Goal: Answer question/provide support: Share knowledge or assist other users

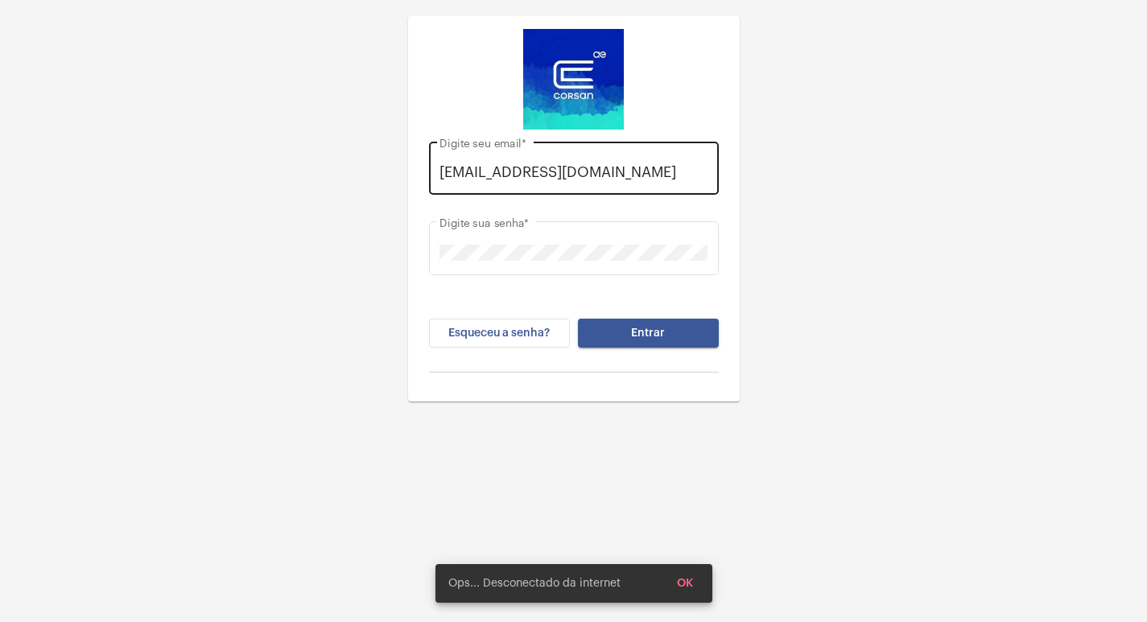
click at [700, 186] on div "[EMAIL_ADDRESS][DOMAIN_NAME] Digite seu email *" at bounding box center [574, 166] width 268 height 57
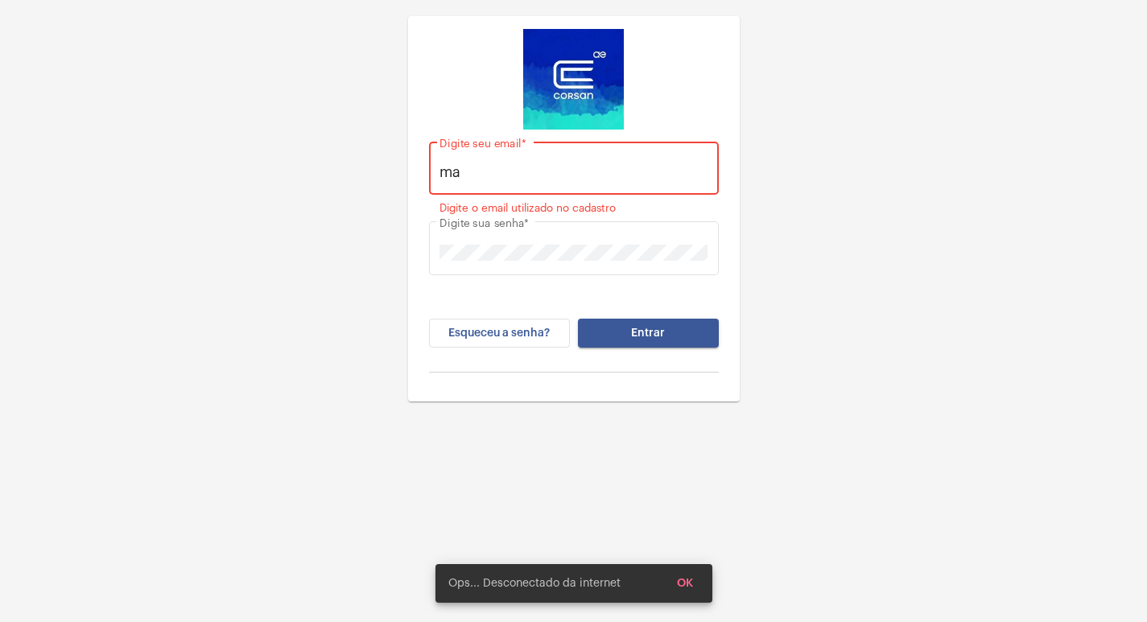
type input "m"
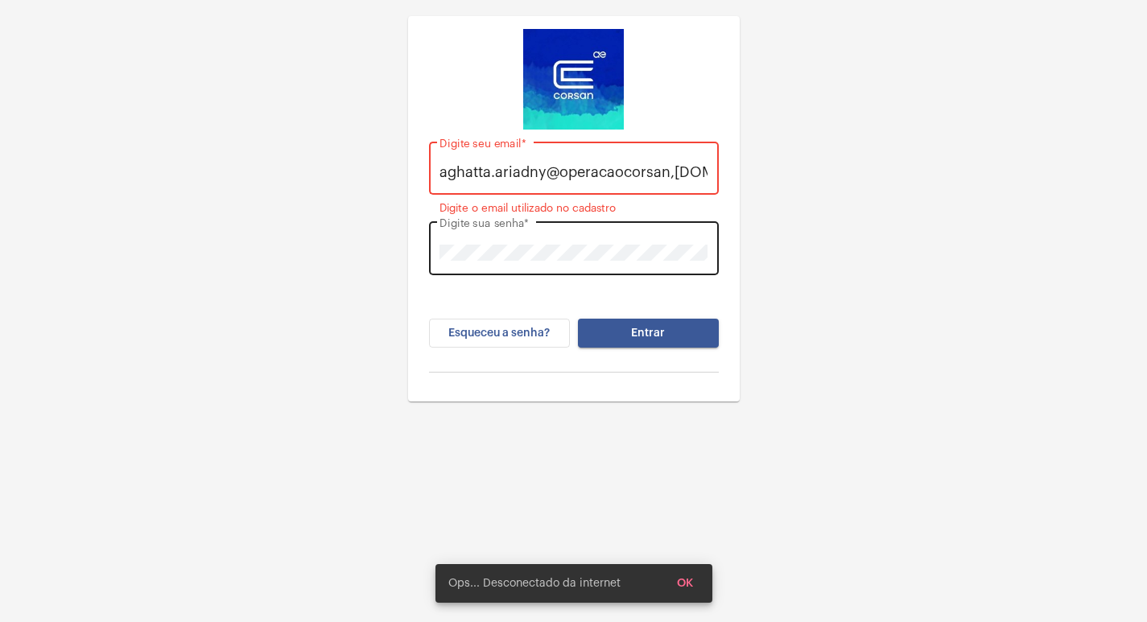
click at [694, 241] on div "Digite sua senha *" at bounding box center [574, 246] width 268 height 57
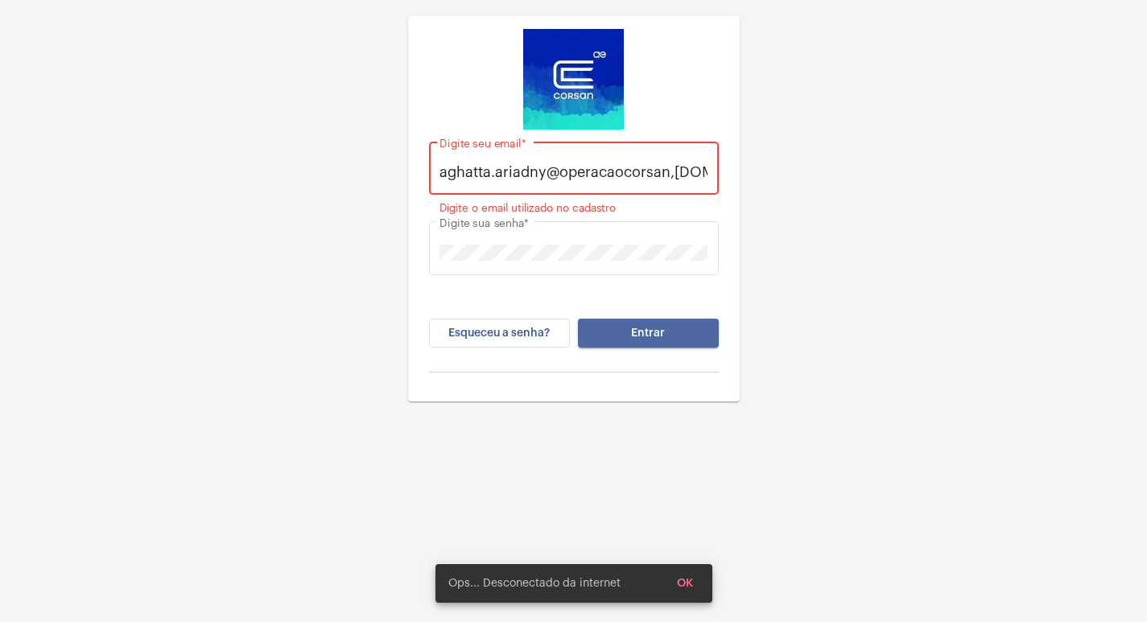
click at [667, 337] on button "Entrar" at bounding box center [648, 333] width 141 height 29
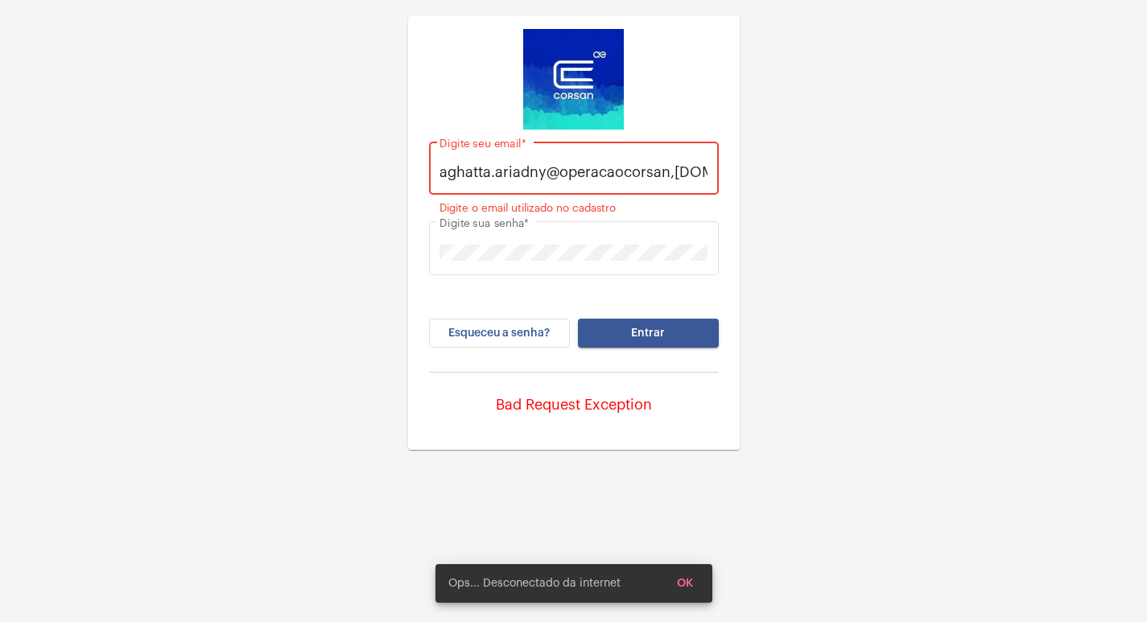
click at [667, 337] on button "Entrar" at bounding box center [648, 333] width 141 height 29
click at [675, 171] on input "aghatta.ariadny@operacaocorsan,[DOMAIN_NAME]" at bounding box center [574, 172] width 268 height 16
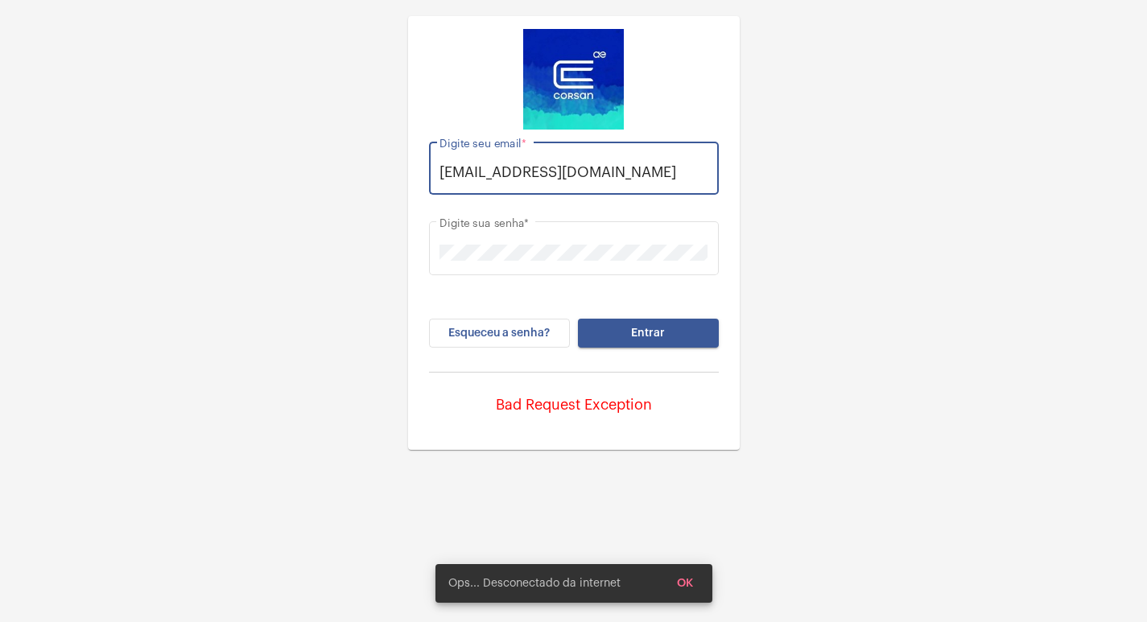
type input "[EMAIL_ADDRESS][DOMAIN_NAME]"
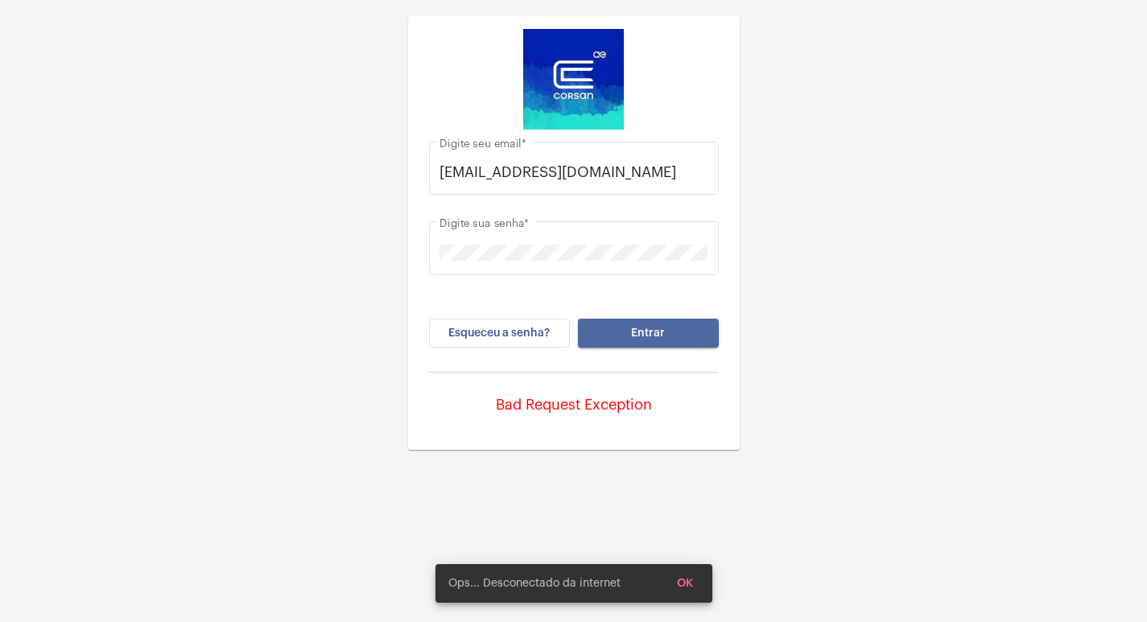
click at [672, 319] on button "Entrar" at bounding box center [648, 333] width 141 height 29
click at [630, 346] on button "Entrar" at bounding box center [648, 333] width 141 height 29
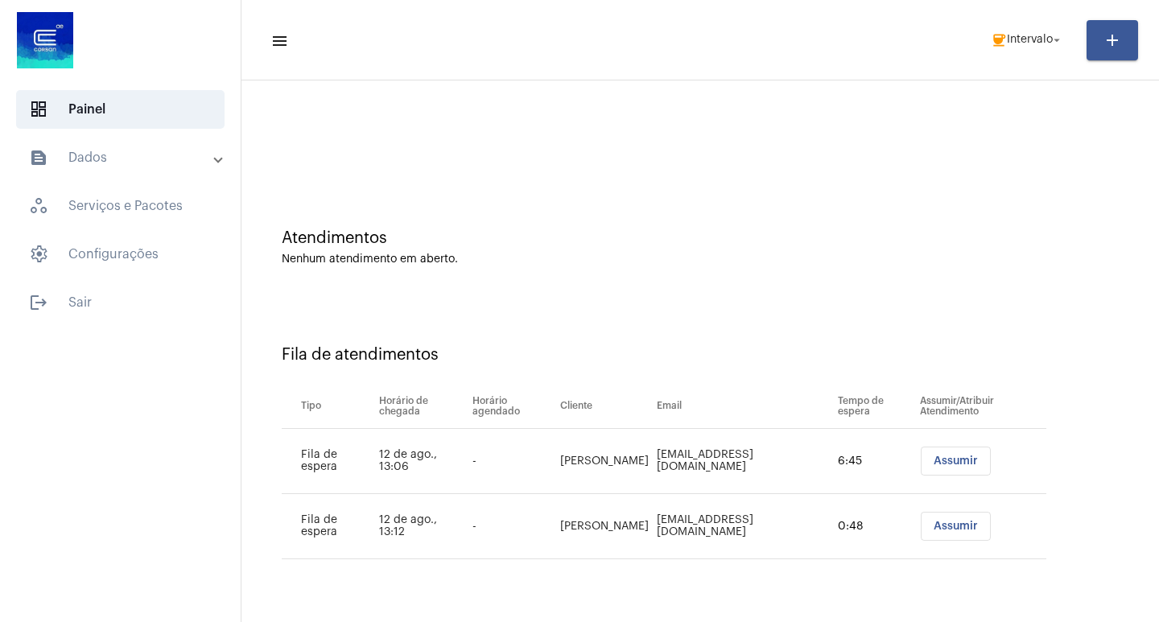
click at [969, 518] on button "Assumir" at bounding box center [956, 526] width 70 height 29
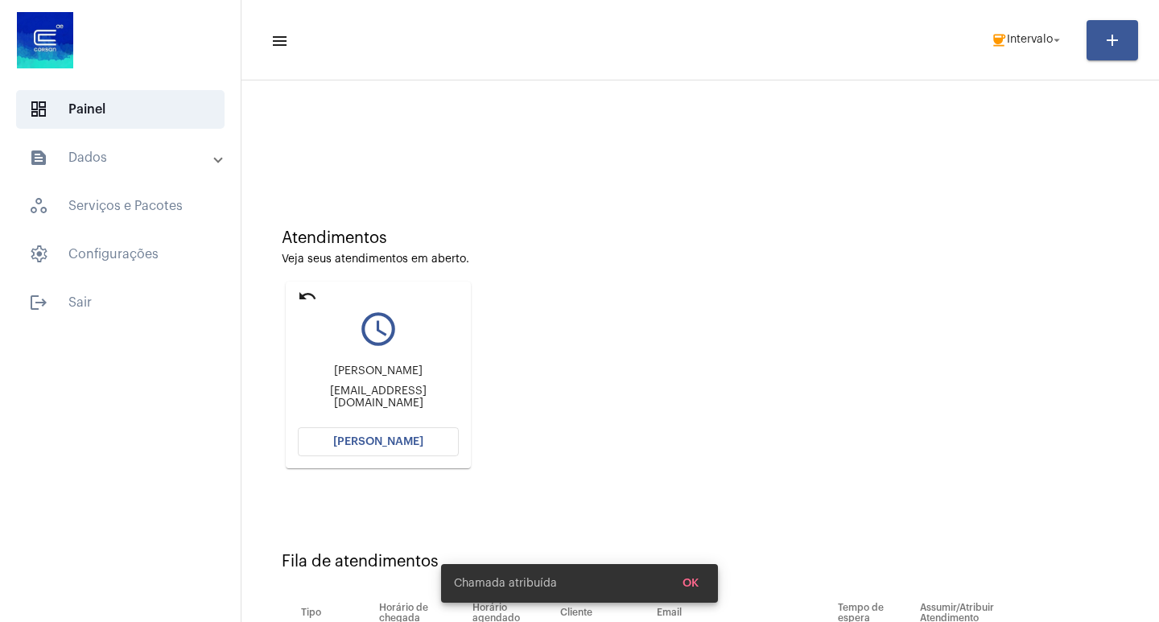
scroll to position [122, 0]
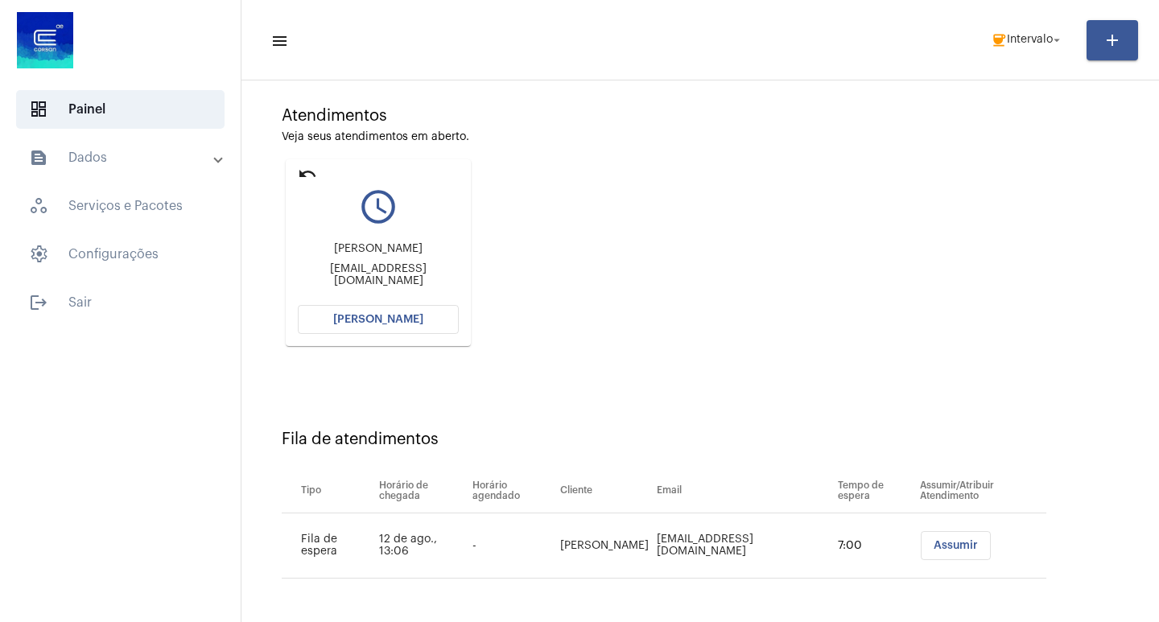
click at [374, 304] on mat-card "undo query_builder [PERSON_NAME] [PERSON_NAME][EMAIL_ADDRESS][DOMAIN_NAME] [PER…" at bounding box center [378, 252] width 185 height 187
click at [1015, 31] on span "coffee Intervalo arrow_drop_down" at bounding box center [1027, 39] width 73 height 29
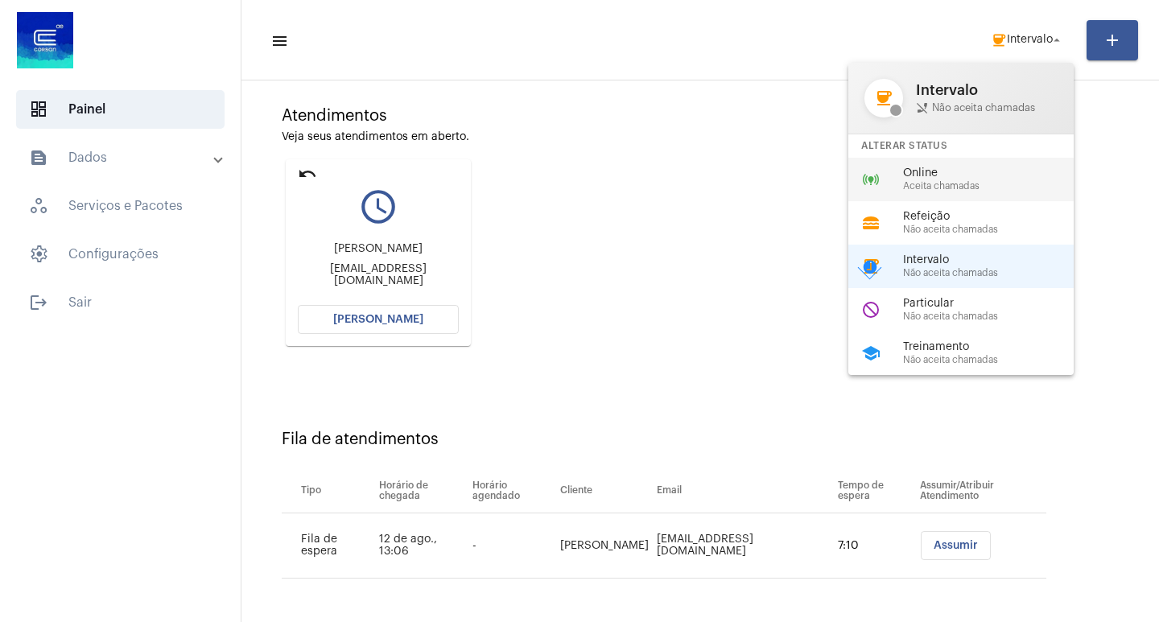
click at [940, 187] on span "Aceita chamadas" at bounding box center [995, 186] width 184 height 10
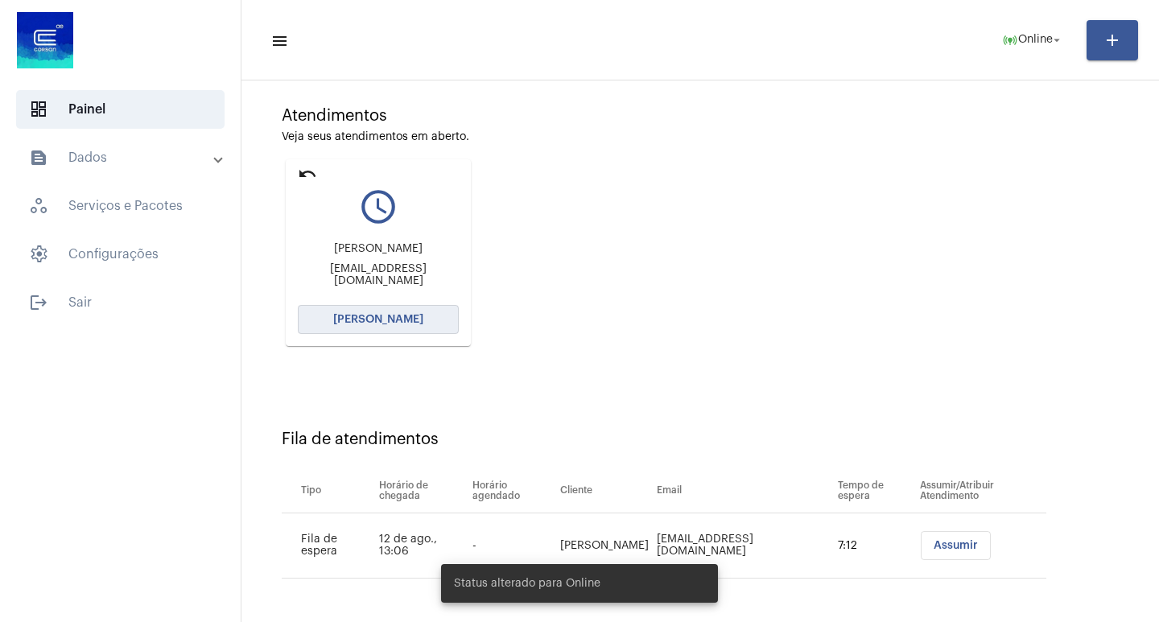
click at [425, 322] on button "[PERSON_NAME]" at bounding box center [378, 319] width 161 height 29
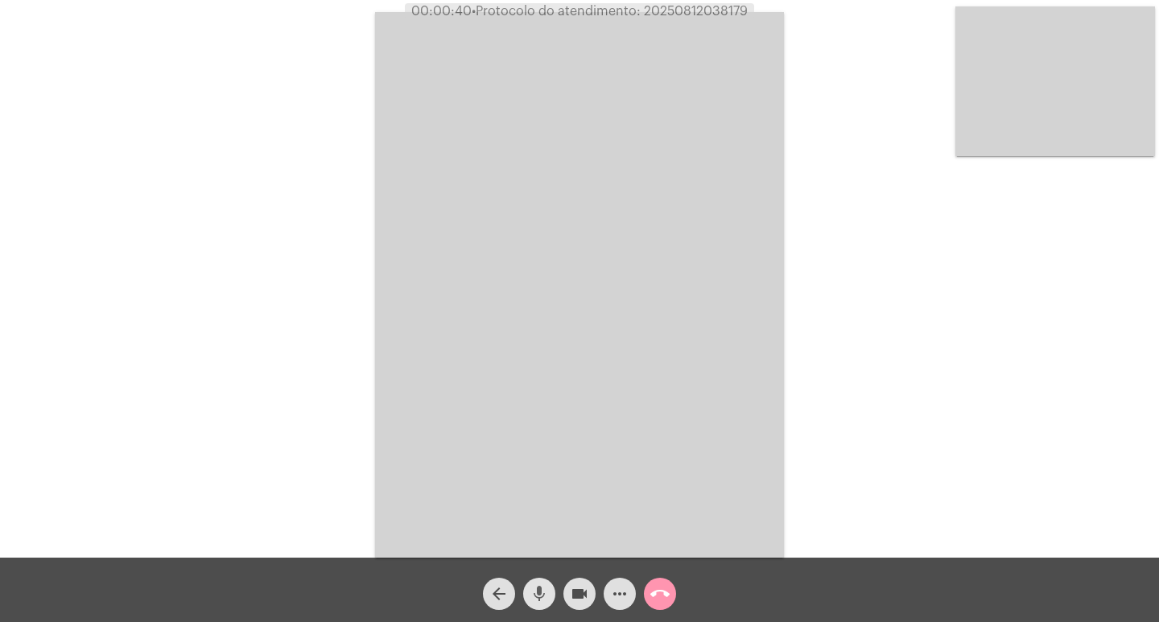
click at [535, 582] on span "mic" at bounding box center [539, 594] width 19 height 32
click at [581, 593] on mat-icon "videocam" at bounding box center [579, 593] width 19 height 19
click at [581, 593] on mat-icon "videocam_off" at bounding box center [579, 593] width 19 height 19
click at [538, 597] on mat-icon "mic_off" at bounding box center [539, 593] width 19 height 19
click at [539, 602] on mat-icon "mic" at bounding box center [539, 593] width 19 height 19
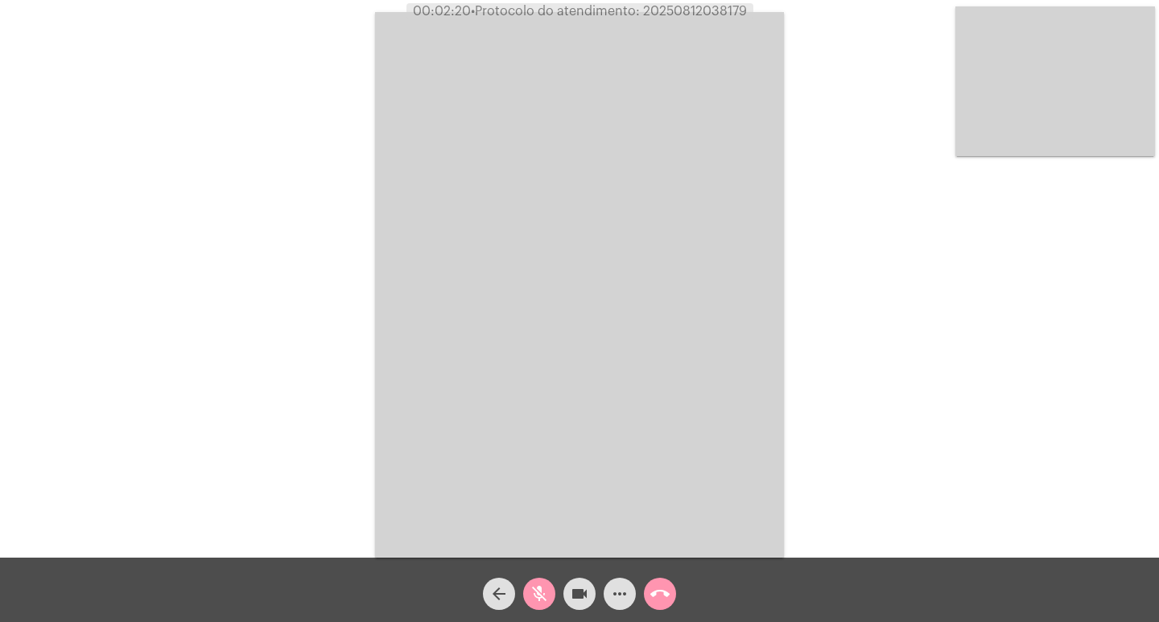
click at [573, 600] on mat-icon "videocam" at bounding box center [579, 593] width 19 height 19
drag, startPoint x: 545, startPoint y: 599, endPoint x: 576, endPoint y: 603, distance: 30.9
click at [546, 599] on mat-icon "mic_off" at bounding box center [539, 593] width 19 height 19
click at [576, 603] on mat-icon "videocam_off" at bounding box center [579, 593] width 19 height 19
click at [696, 16] on span "• Protocolo do atendimento: 20250812038179" at bounding box center [604, 11] width 276 height 13
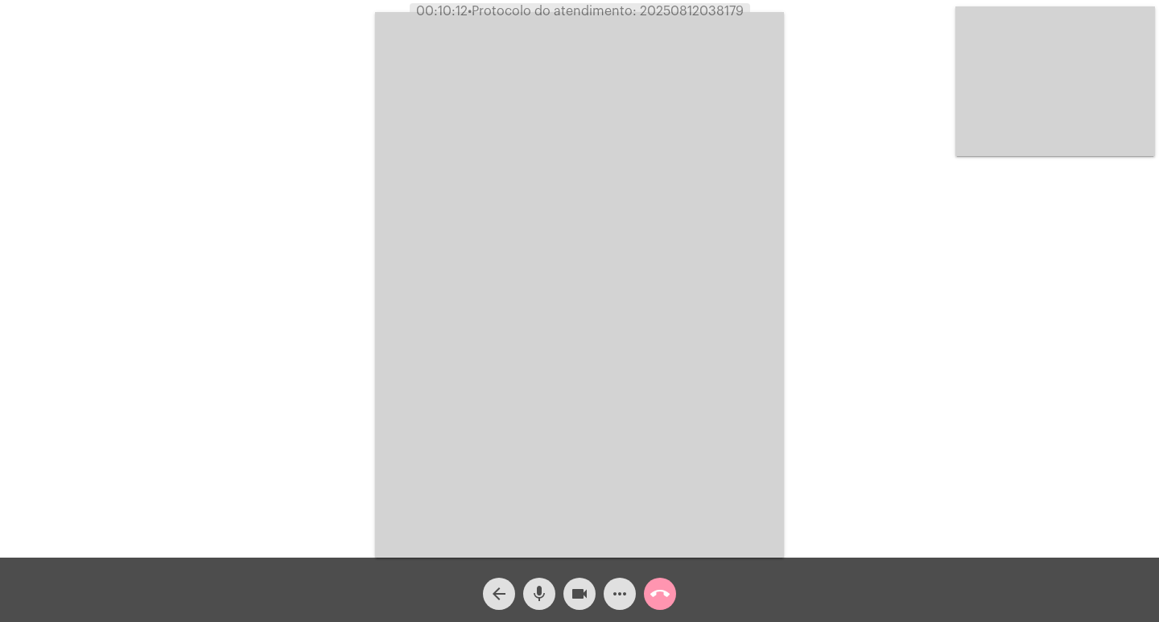
click at [696, 16] on span "• Protocolo do atendimento: 20250812038179" at bounding box center [606, 11] width 276 height 13
copy span "20250812038179"
click at [299, 112] on div "Acessando Câmera e Microfone..." at bounding box center [580, 283] width 1156 height 558
click at [666, 593] on mat-icon "call_end" at bounding box center [660, 593] width 19 height 19
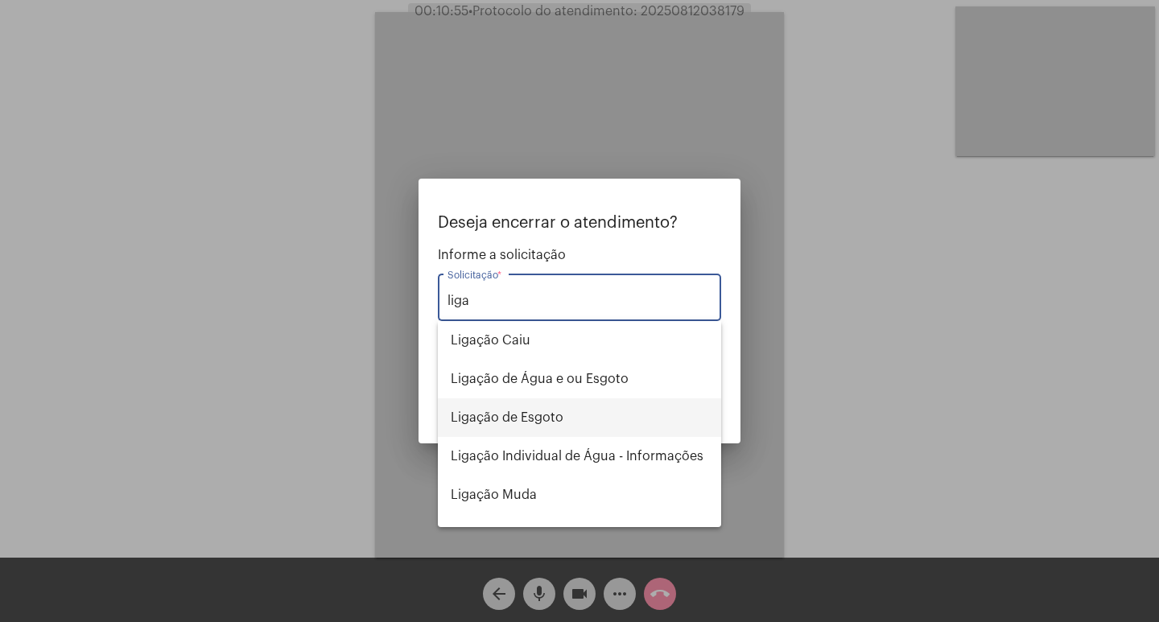
click at [547, 419] on span "Ligação de Esgoto" at bounding box center [580, 418] width 258 height 39
type input "Ligação de Esgoto"
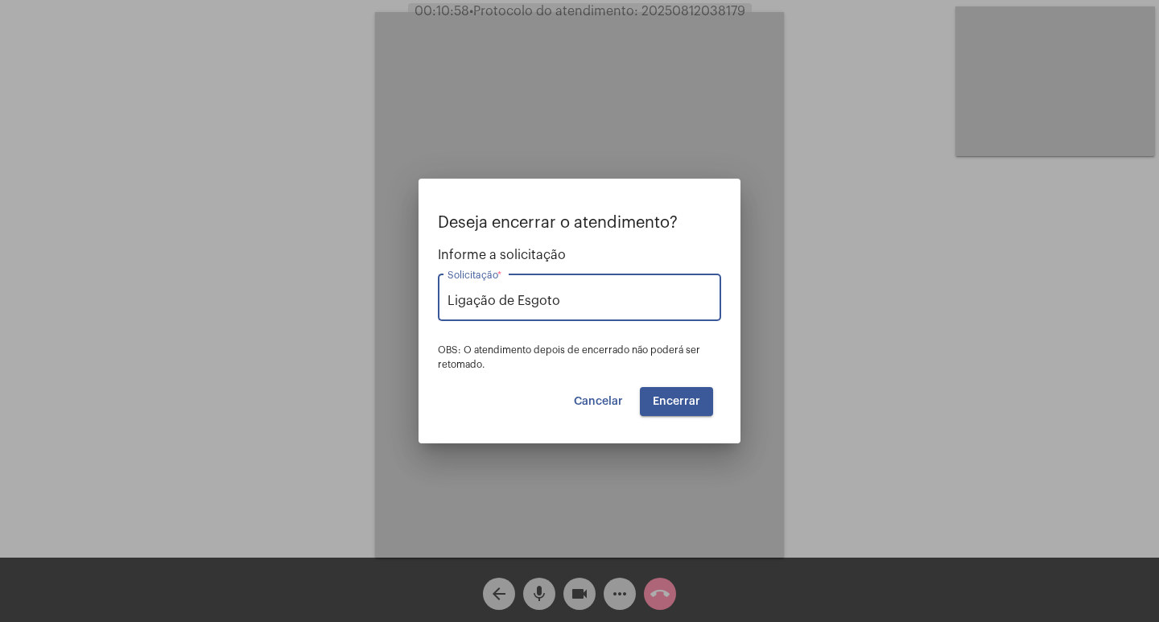
click at [673, 403] on span "Encerrar" at bounding box center [676, 401] width 47 height 11
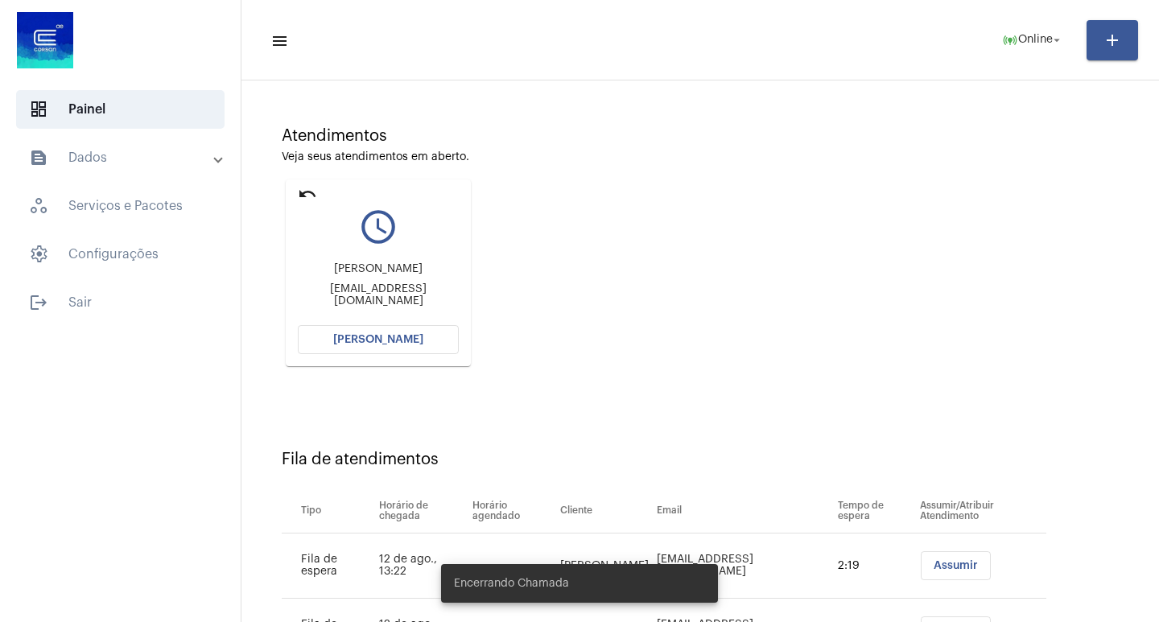
scroll to position [188, 0]
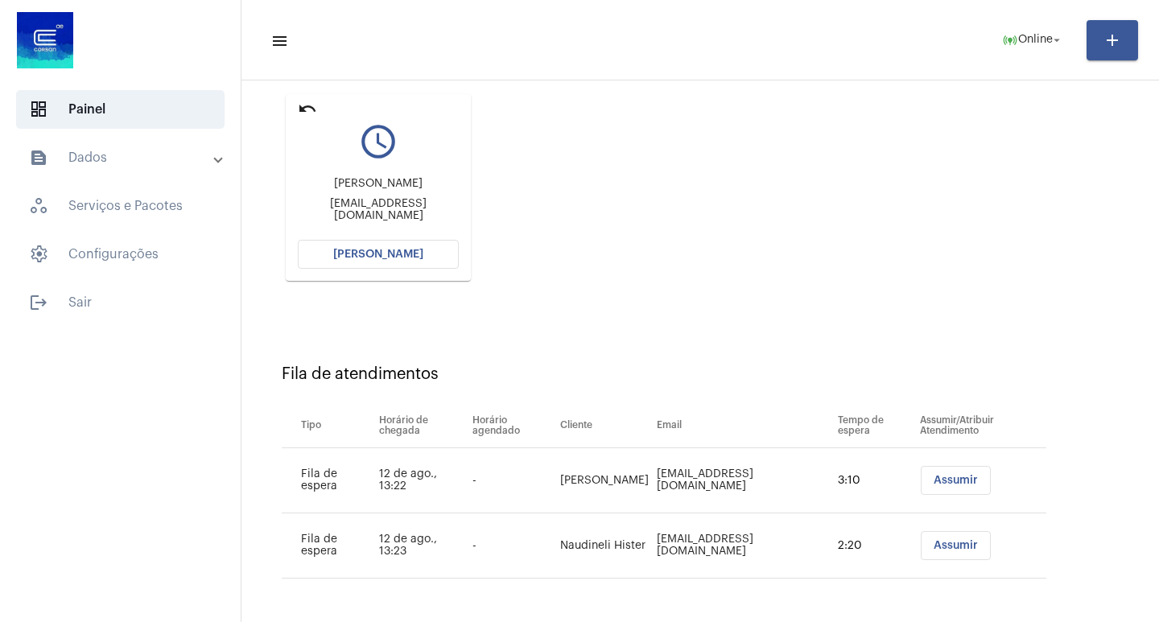
click at [339, 247] on button "[PERSON_NAME]" at bounding box center [378, 254] width 161 height 29
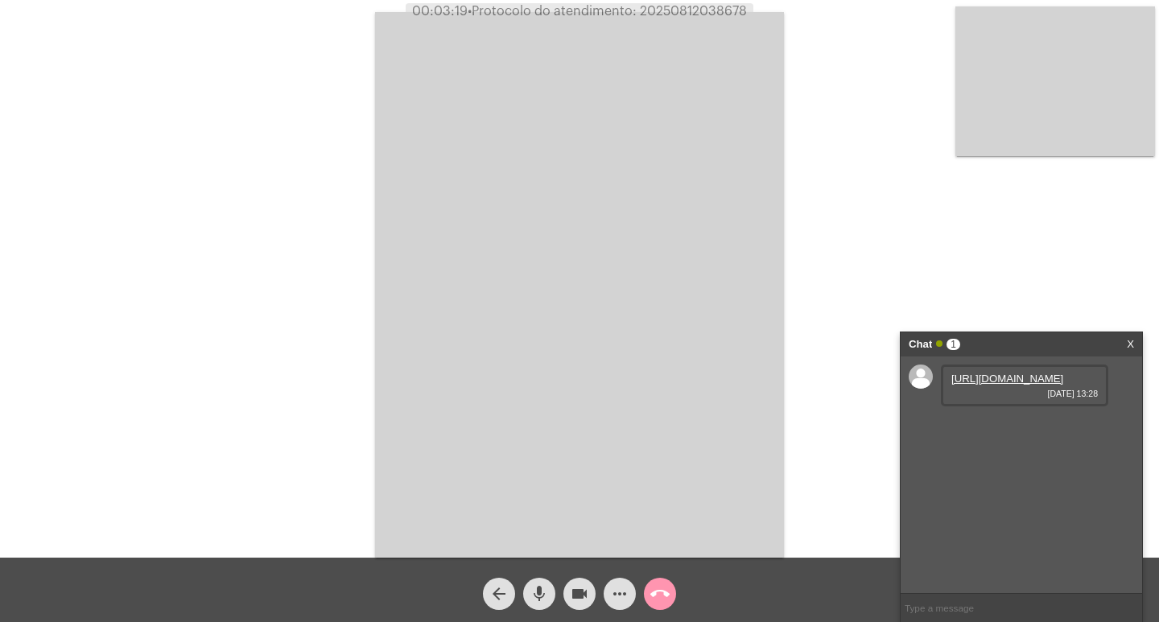
click at [1002, 385] on link "[URL][DOMAIN_NAME]" at bounding box center [1008, 379] width 112 height 12
click at [1013, 431] on link "[URL][DOMAIN_NAME]" at bounding box center [1008, 425] width 112 height 12
click at [1022, 477] on link "[URL][DOMAIN_NAME]" at bounding box center [1008, 471] width 112 height 12
click at [528, 595] on button "mic" at bounding box center [539, 594] width 32 height 32
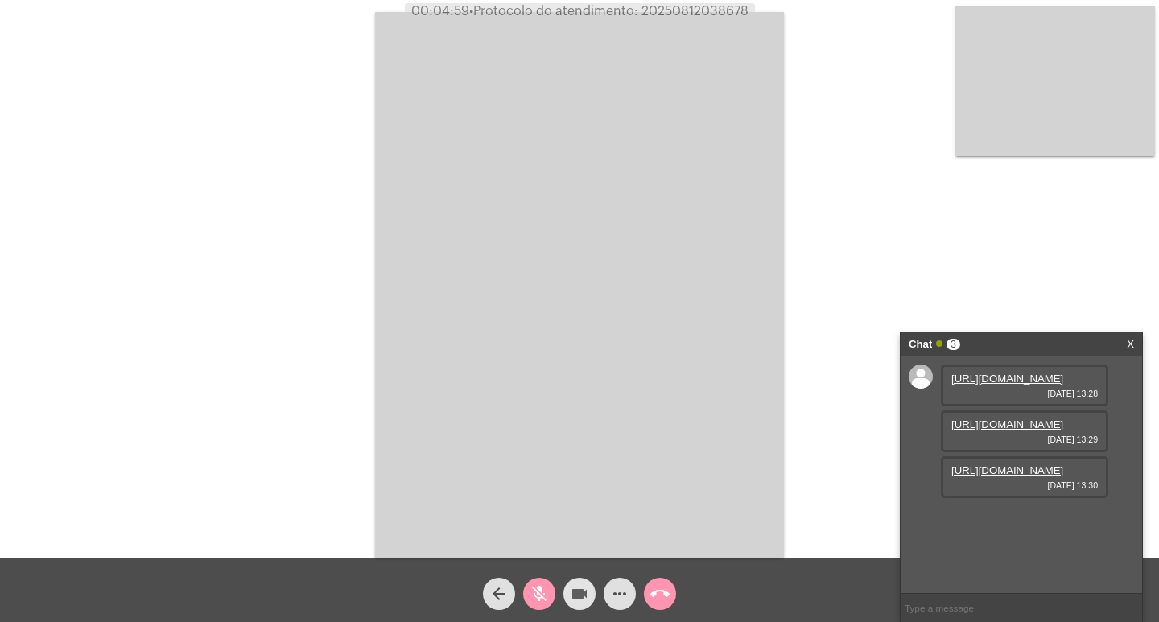
click at [573, 591] on mat-icon "videocam" at bounding box center [579, 593] width 19 height 19
click at [1010, 522] on link "[URL][DOMAIN_NAME]" at bounding box center [1008, 516] width 112 height 12
click at [537, 591] on mat-icon "mic_off" at bounding box center [539, 593] width 19 height 19
click at [588, 586] on mat-icon "videocam_off" at bounding box center [579, 593] width 19 height 19
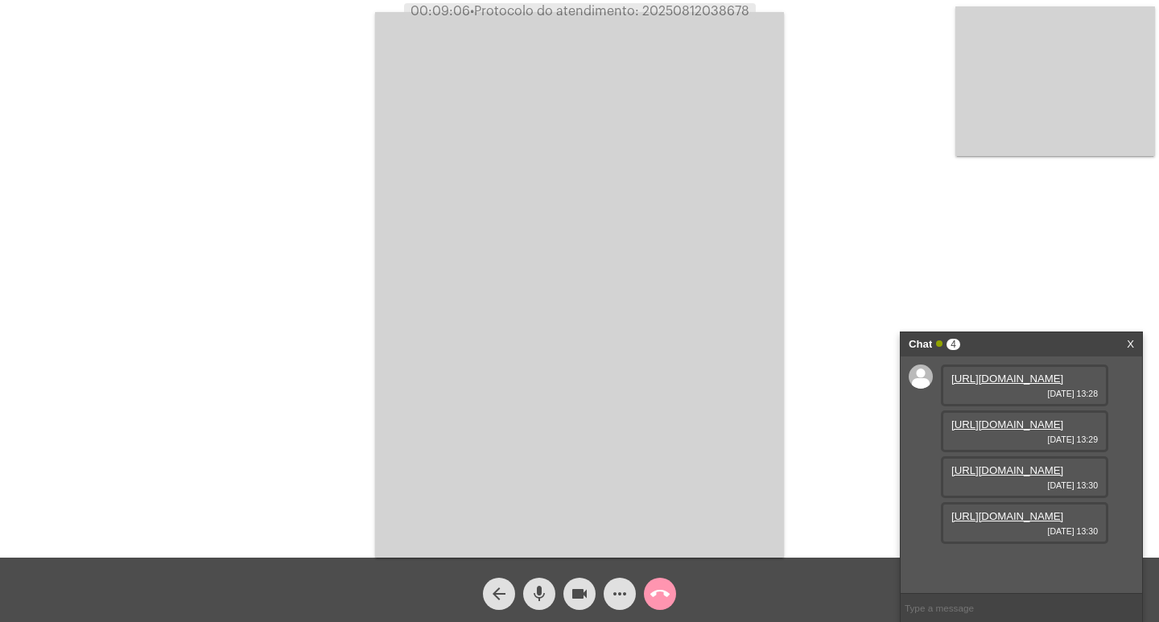
click at [703, 9] on span "• Protocolo do atendimento: 20250812038678" at bounding box center [609, 11] width 279 height 13
copy span "20250812038678"
click at [672, 595] on button "call_end" at bounding box center [660, 594] width 32 height 32
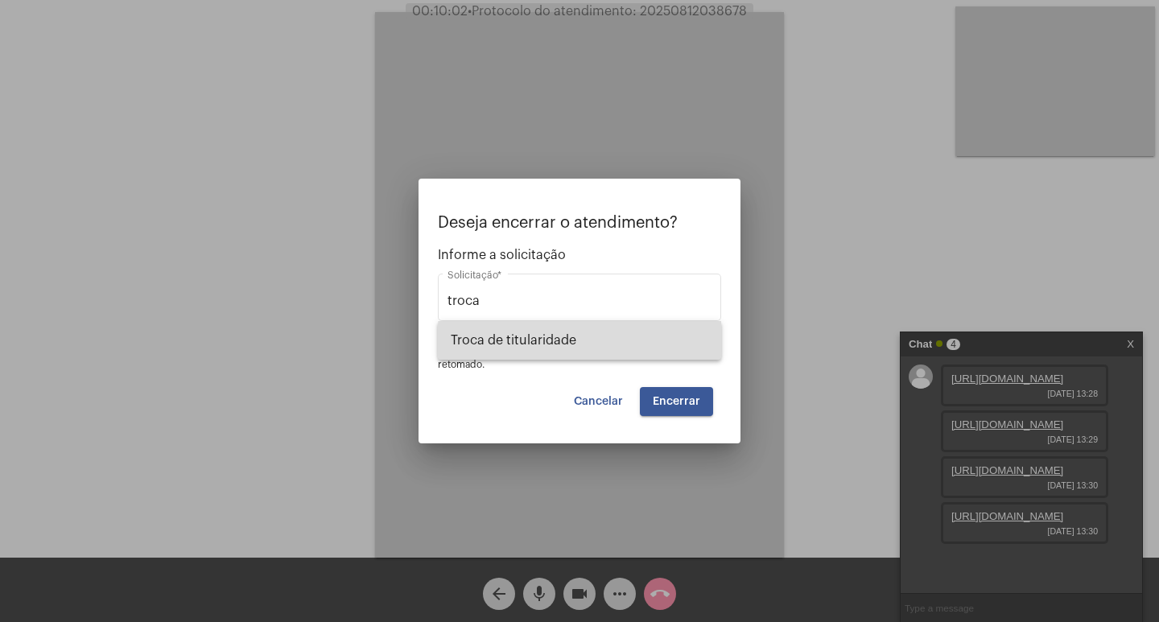
click at [626, 349] on span "Troca de titularidade" at bounding box center [580, 340] width 258 height 39
type input "Troca de titularidade"
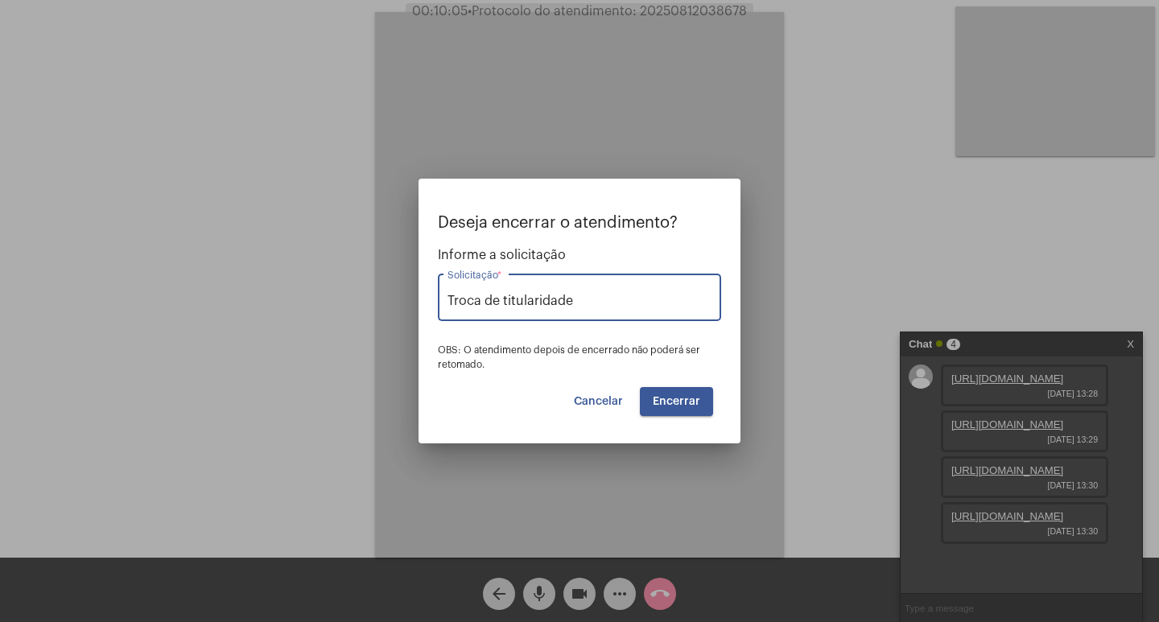
click at [682, 405] on span "Encerrar" at bounding box center [676, 401] width 47 height 11
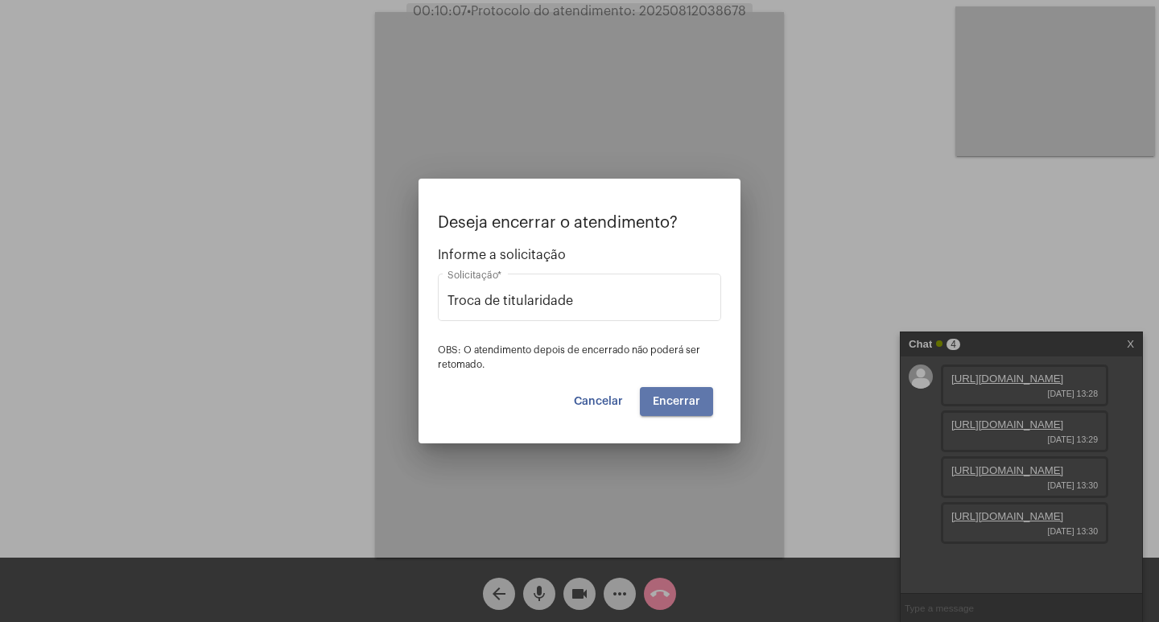
click at [682, 405] on span "Encerrar" at bounding box center [676, 401] width 47 height 11
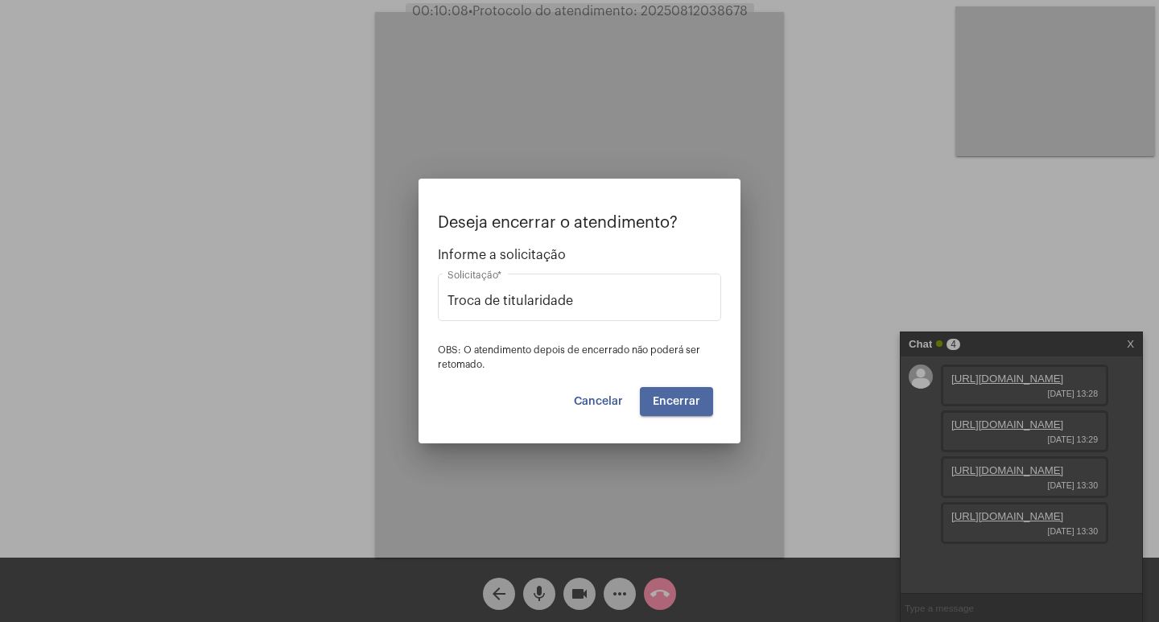
click at [682, 405] on span "Encerrar" at bounding box center [676, 401] width 47 height 11
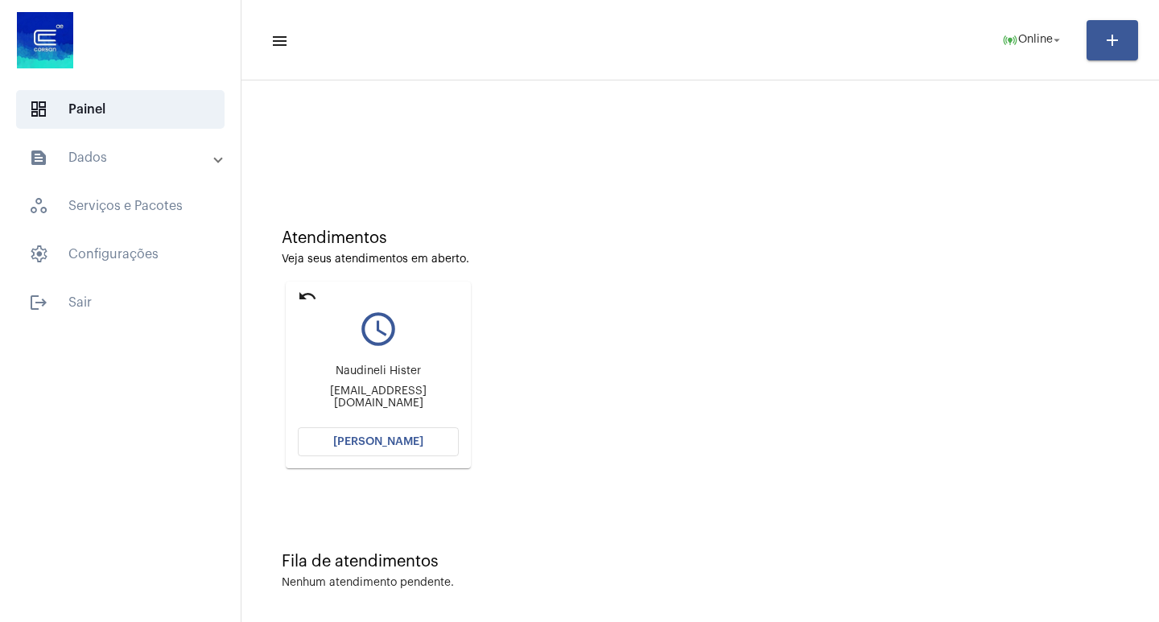
click at [427, 442] on button "[PERSON_NAME]" at bounding box center [378, 441] width 161 height 29
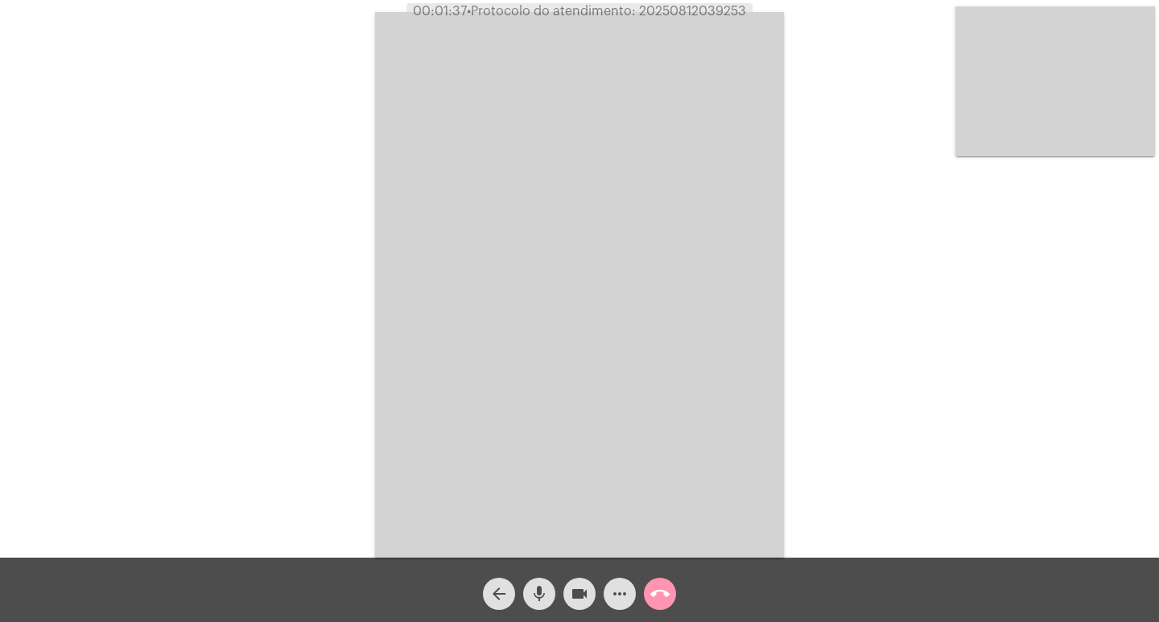
click at [524, 583] on div "mic" at bounding box center [539, 590] width 40 height 40
click at [568, 595] on button "videocam" at bounding box center [580, 594] width 32 height 32
click at [538, 584] on span "mic_off" at bounding box center [539, 594] width 19 height 32
click at [588, 590] on mat-icon "videocam_off" at bounding box center [579, 593] width 19 height 19
click at [697, 14] on span "• Protocolo do atendimento: 20250812039253" at bounding box center [608, 11] width 279 height 13
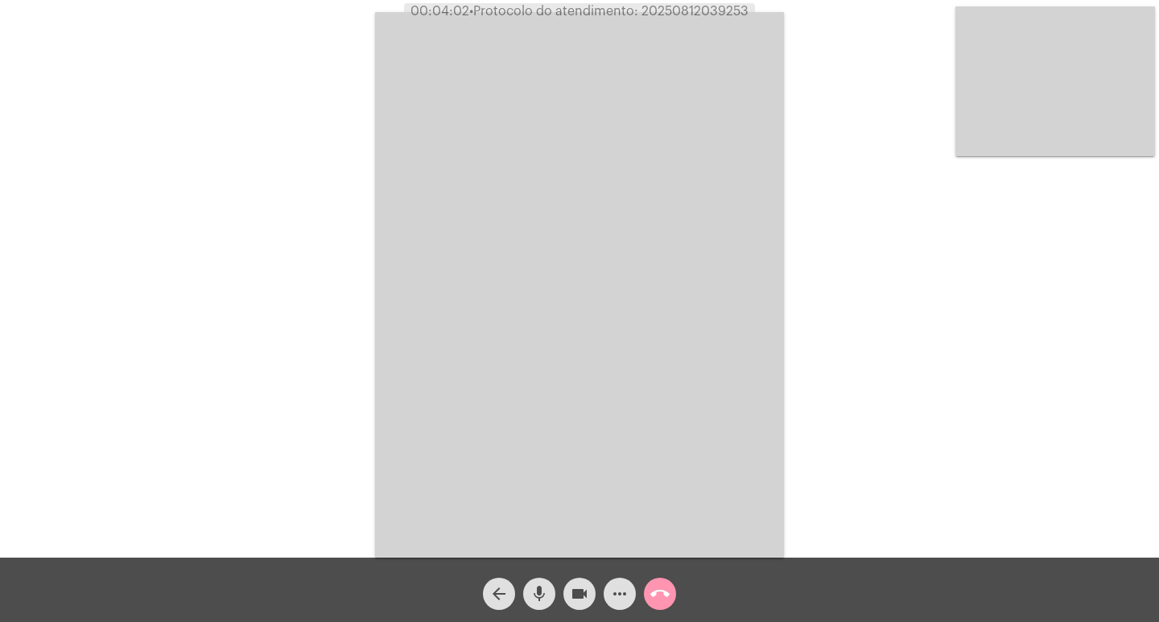
click at [697, 14] on span "• Protocolo do atendimento: 20250812039253" at bounding box center [608, 11] width 279 height 13
copy span "20250812039253"
click at [303, 205] on div "Acessando Câmera e Microfone..." at bounding box center [580, 283] width 1156 height 558
click at [667, 583] on span "call_end" at bounding box center [660, 594] width 19 height 32
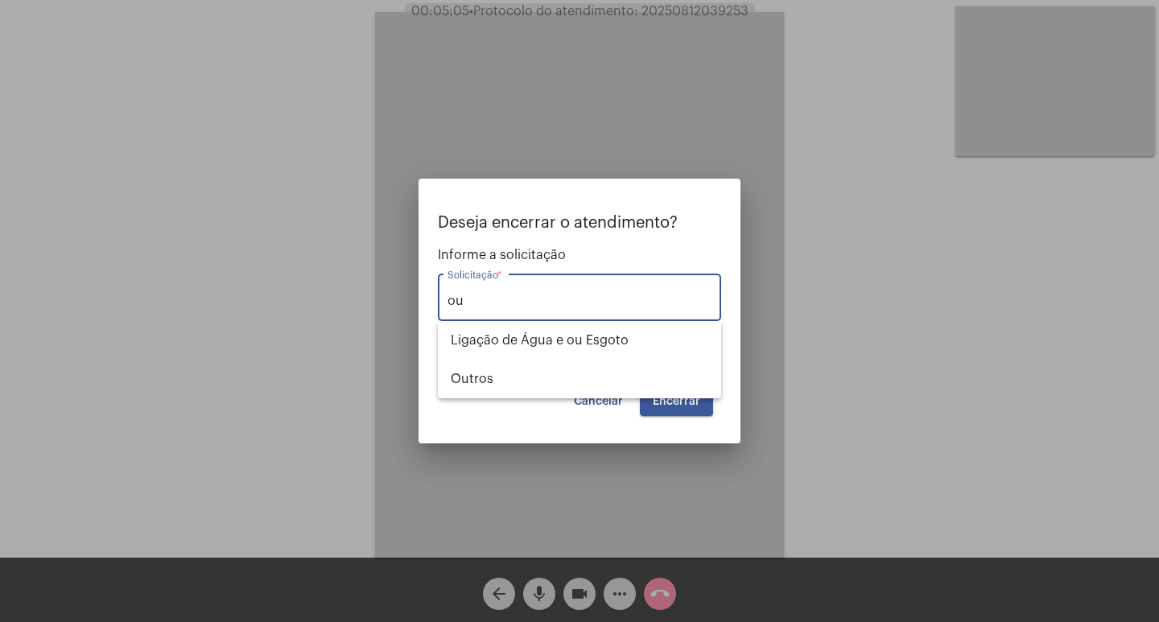
type input "o"
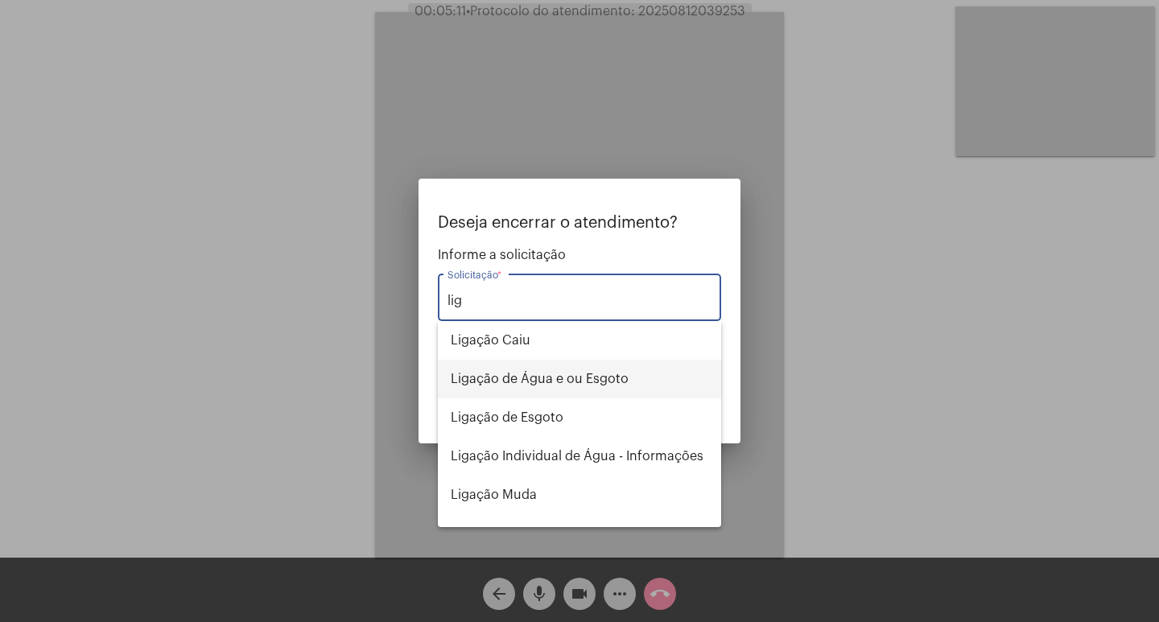
click at [587, 387] on span "Ligação de Água e ou Esgoto" at bounding box center [580, 379] width 258 height 39
type input "Ligação de Água e ou Esgoto"
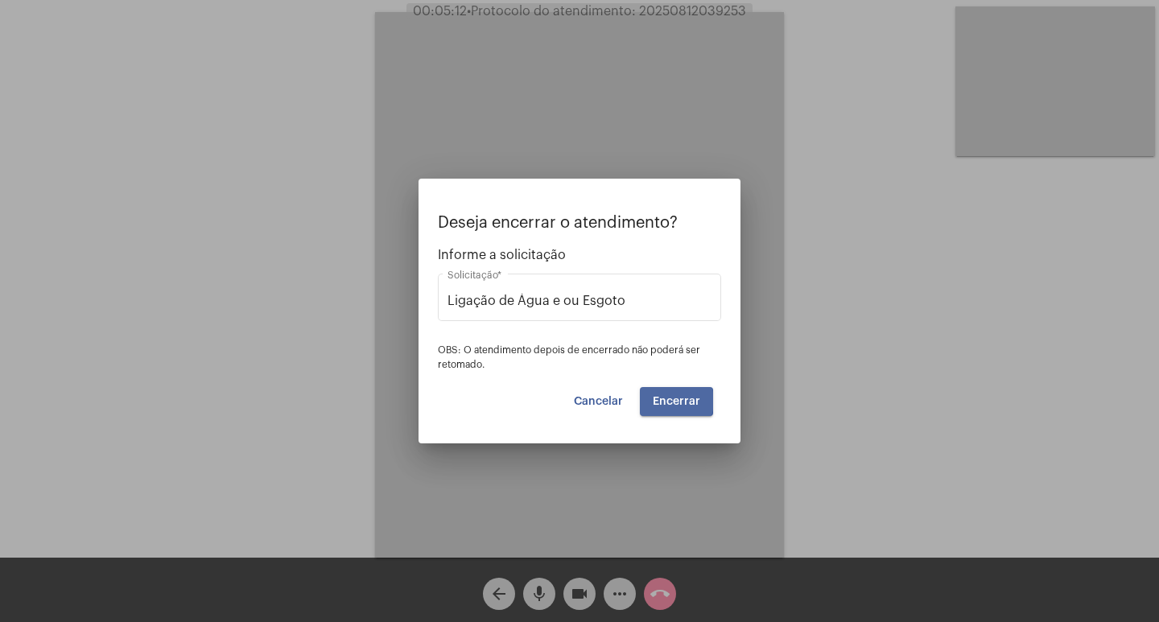
click at [671, 401] on span "Encerrar" at bounding box center [676, 401] width 47 height 11
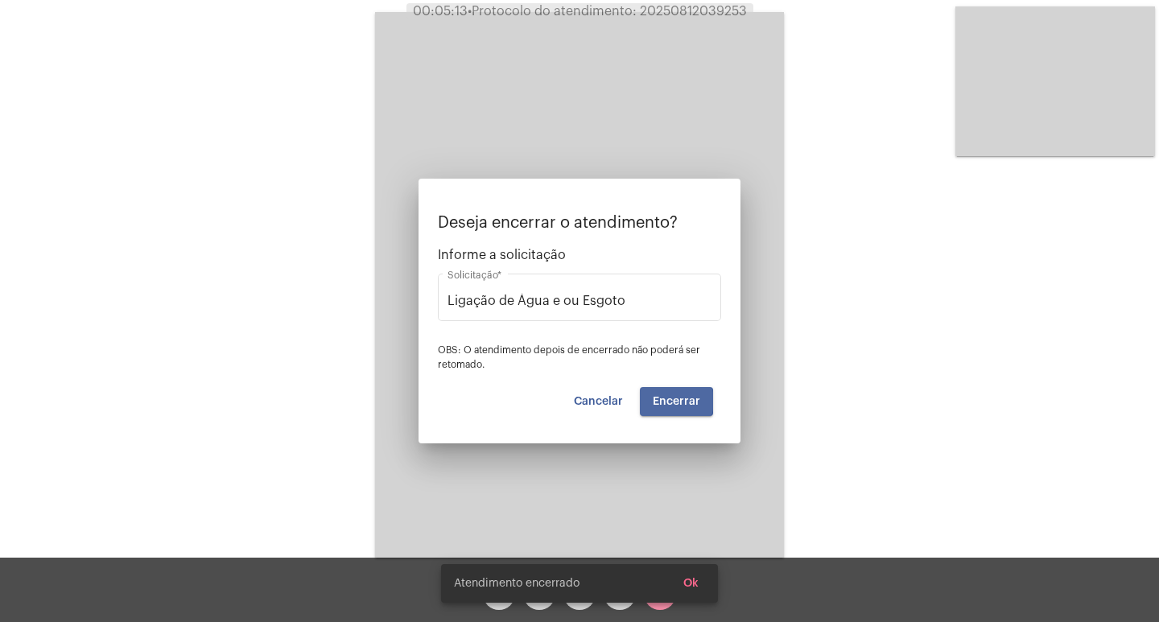
click at [671, 401] on span "Encerrar" at bounding box center [676, 401] width 47 height 11
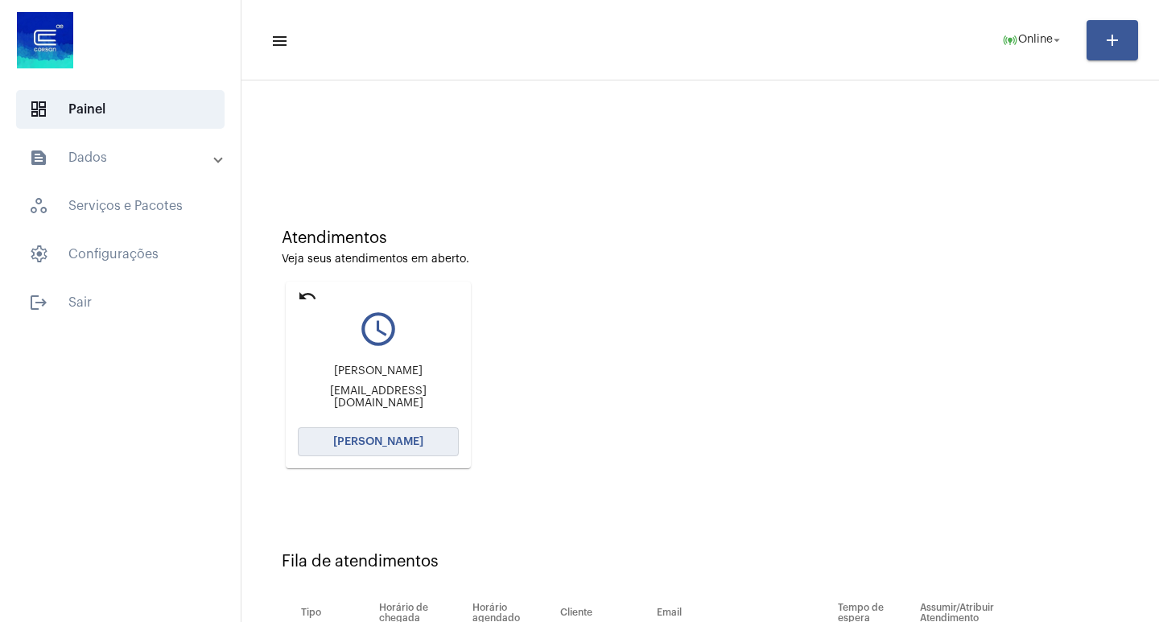
click at [374, 441] on span "[PERSON_NAME]" at bounding box center [378, 441] width 90 height 11
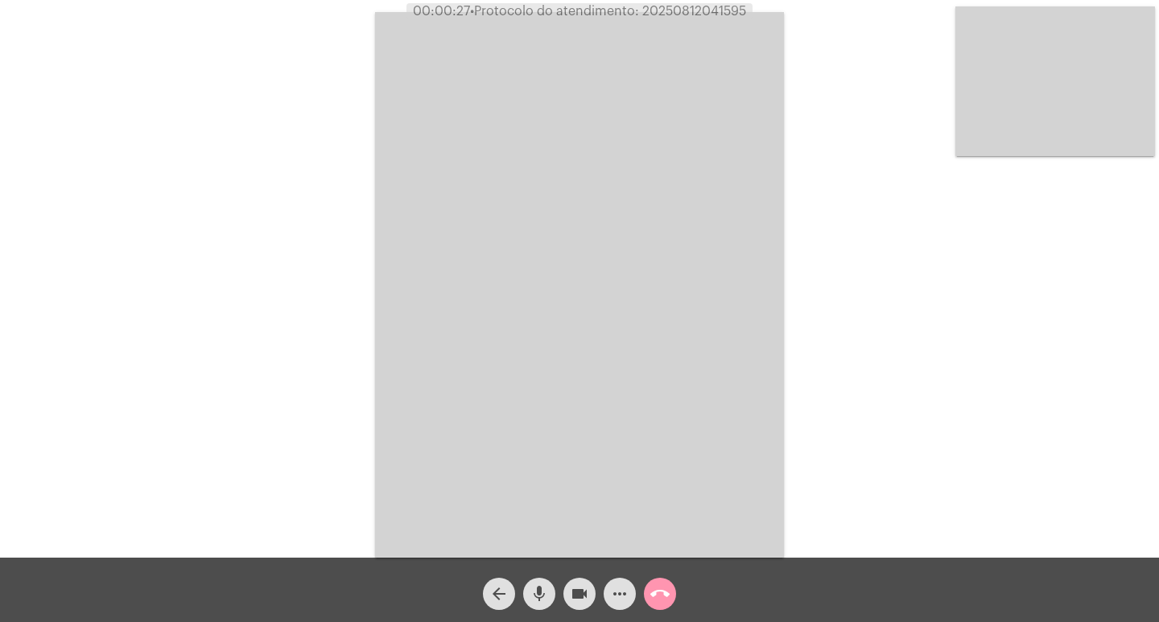
click at [291, 407] on div "Acessando Câmera e Microfone..." at bounding box center [580, 283] width 1156 height 558
click at [700, 14] on span "• Protocolo do atendimento: 20250812041595" at bounding box center [609, 11] width 276 height 13
copy span "20250812041595"
click at [313, 210] on div "Acessando Câmera e Microfone..." at bounding box center [580, 283] width 1156 height 558
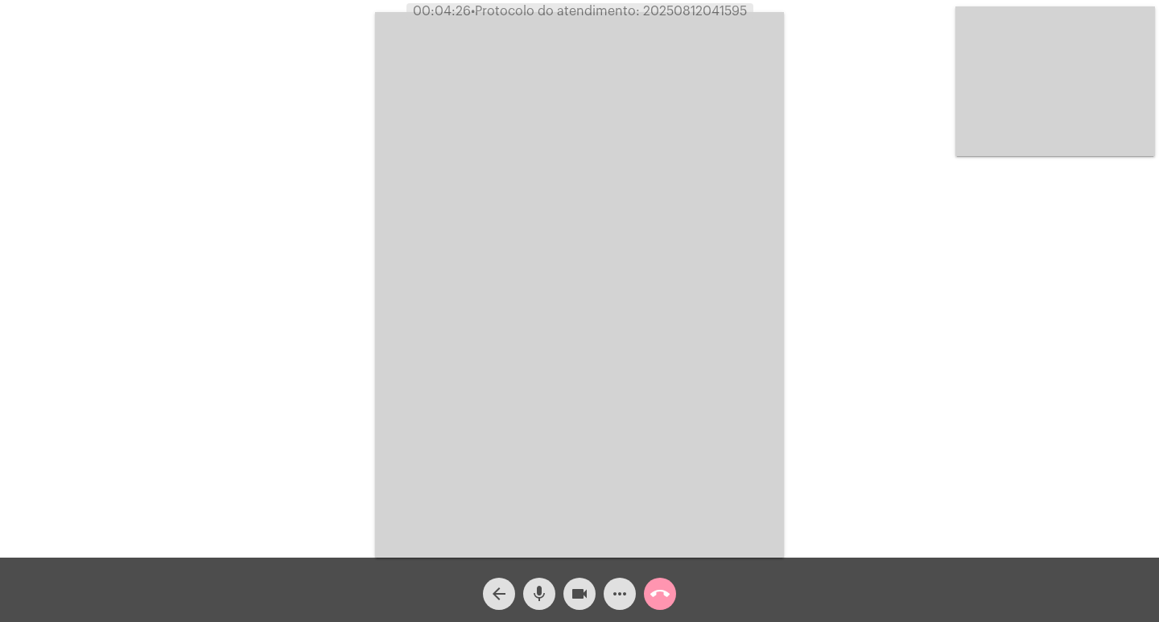
click at [671, 586] on button "call_end" at bounding box center [660, 594] width 32 height 32
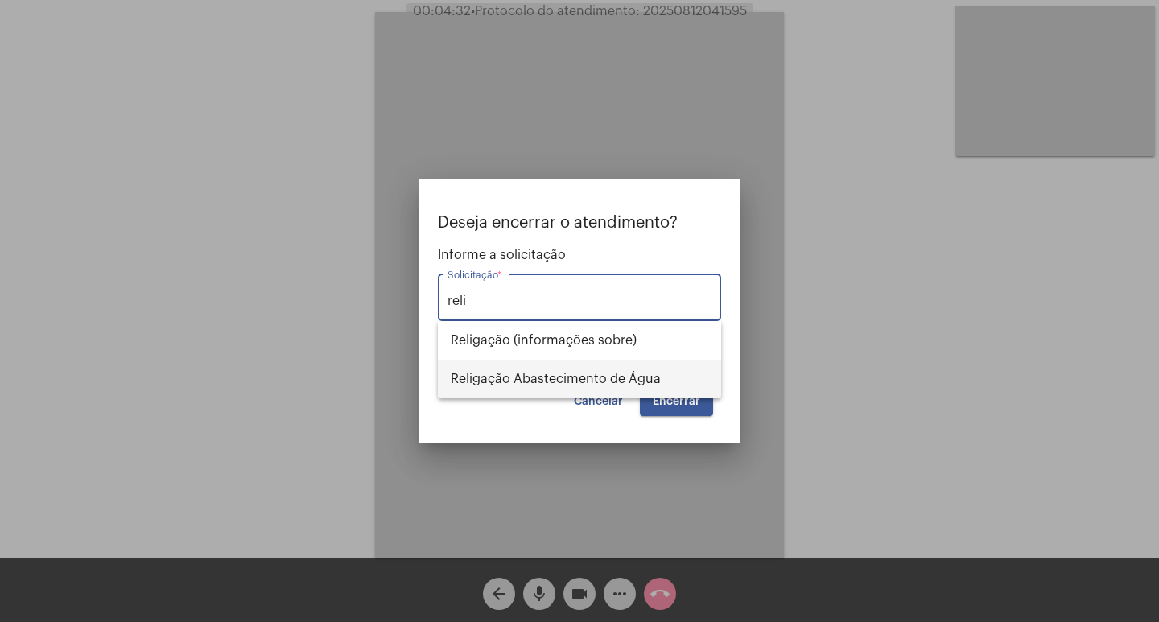
click at [613, 378] on span "Religação Abastecimento de Água" at bounding box center [580, 379] width 258 height 39
type input "Religação Abastecimento de Água"
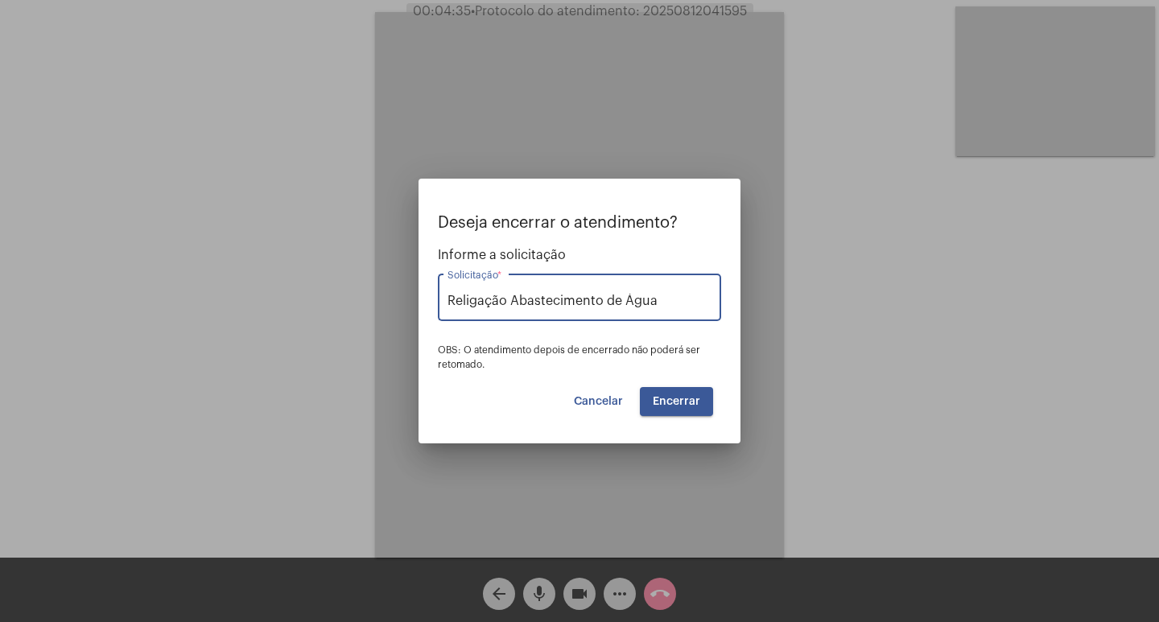
click at [683, 397] on span "Encerrar" at bounding box center [676, 401] width 47 height 11
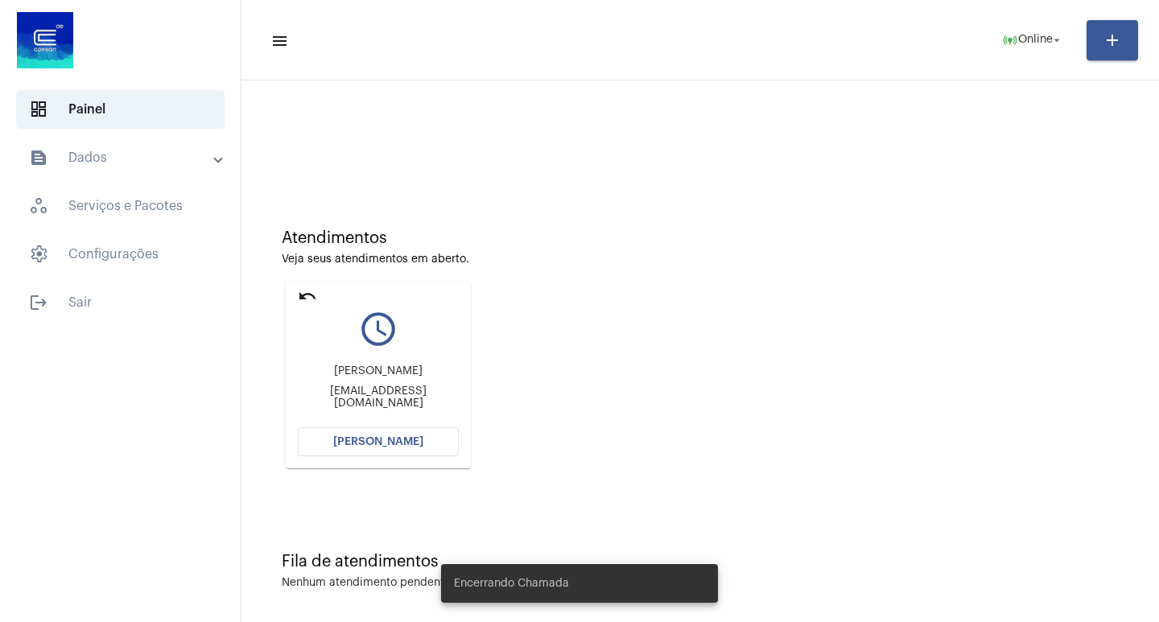
scroll to position [7, 0]
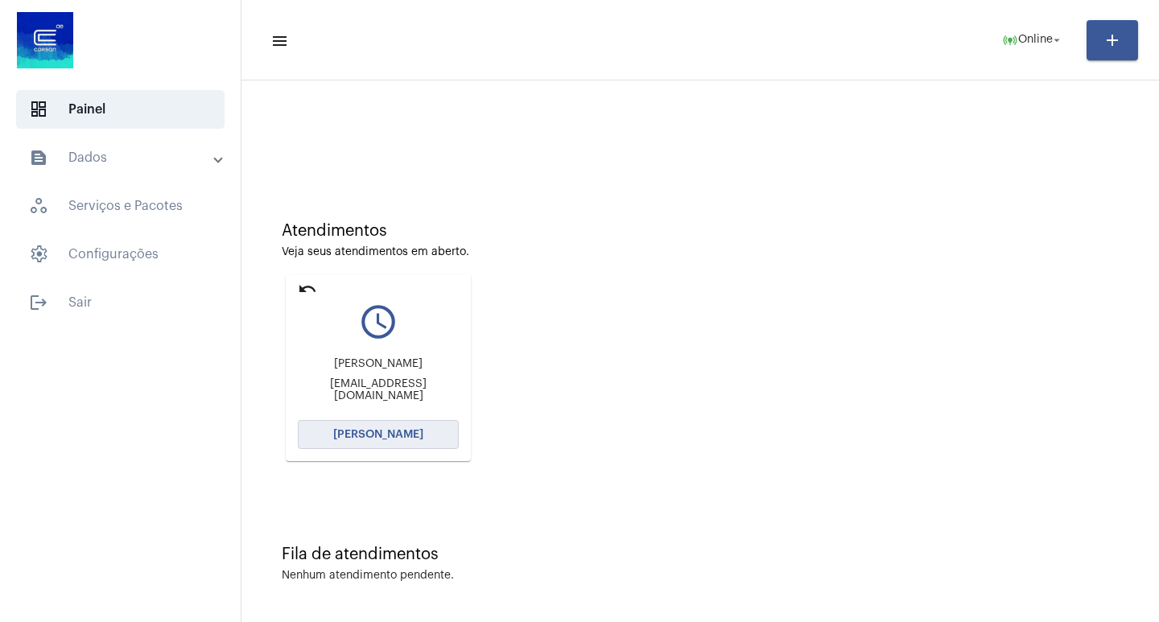
click at [394, 423] on button "[PERSON_NAME]" at bounding box center [378, 434] width 161 height 29
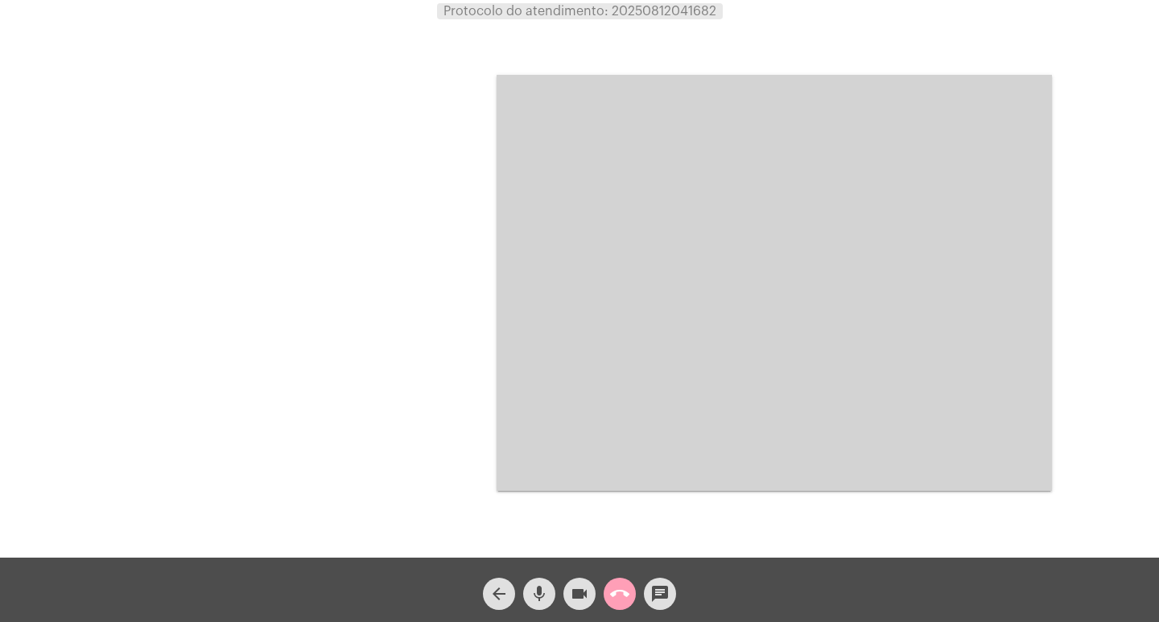
click at [615, 601] on mat-icon "call_end" at bounding box center [619, 593] width 19 height 19
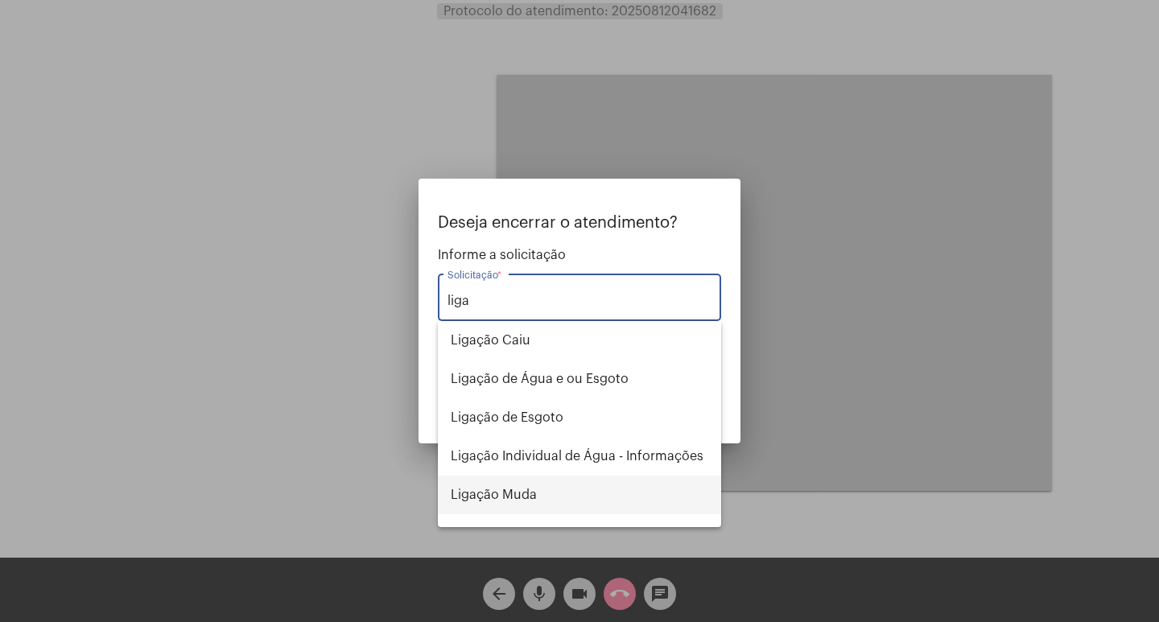
click at [527, 499] on span "Ligação Muda" at bounding box center [580, 495] width 258 height 39
type input "Ligação Muda"
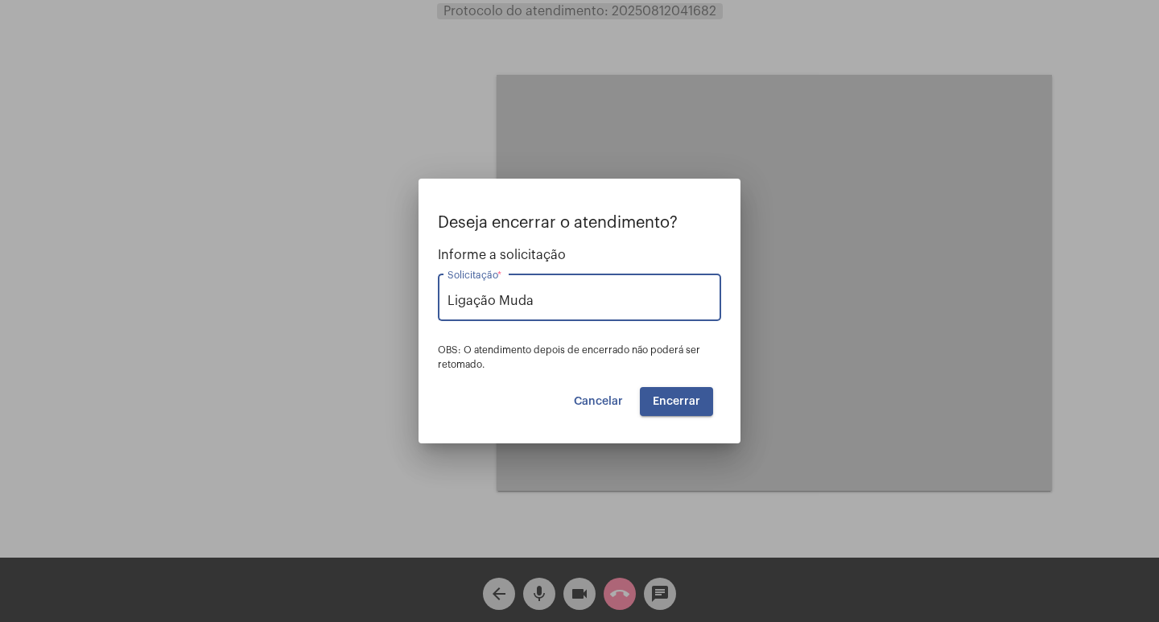
click at [687, 376] on div "Deseja encerrar o atendimento? Informe a solicitação Ligação Muda Solicitação *…" at bounding box center [579, 315] width 283 height 202
click at [686, 398] on span "Encerrar" at bounding box center [676, 401] width 47 height 11
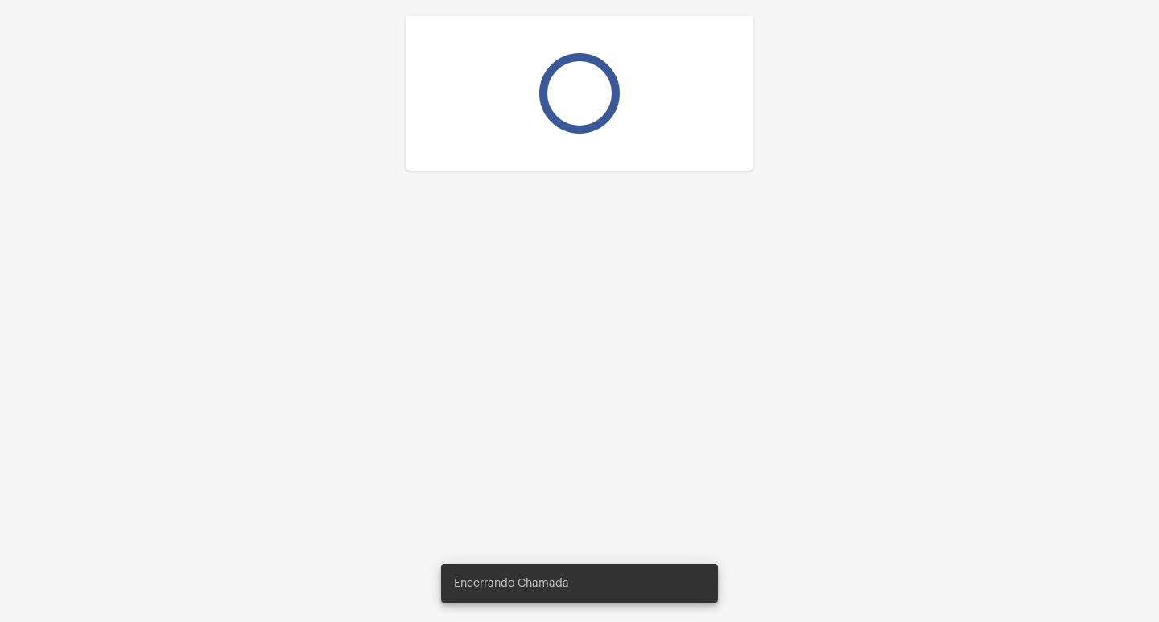
click at [686, 398] on div at bounding box center [579, 311] width 1159 height 622
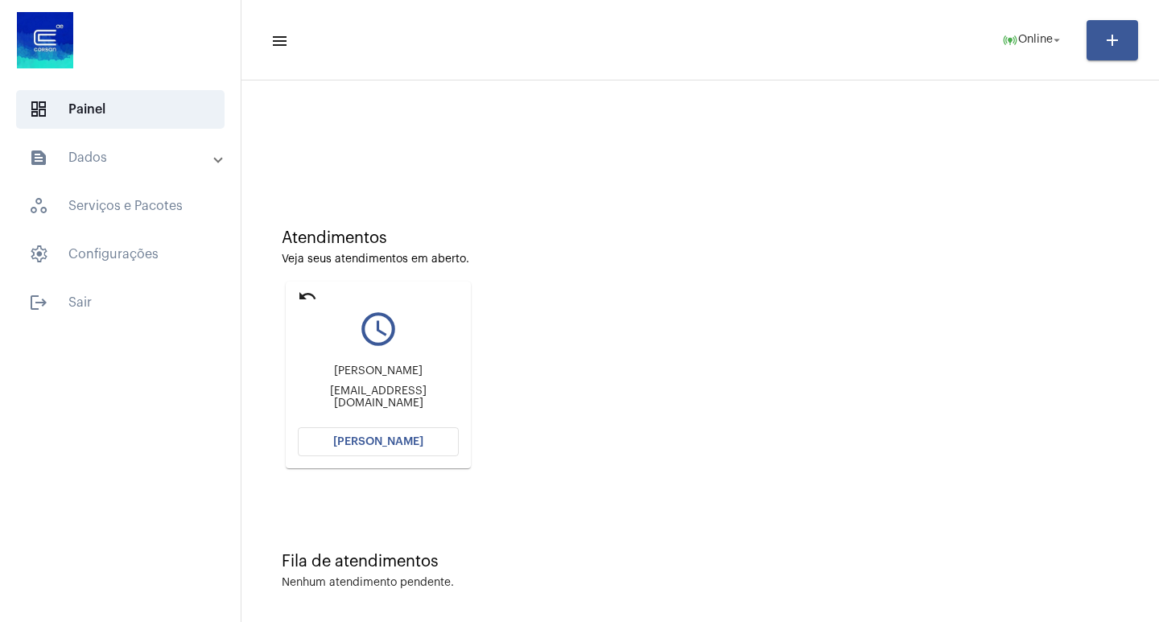
click at [404, 452] on button "[PERSON_NAME]" at bounding box center [378, 441] width 161 height 29
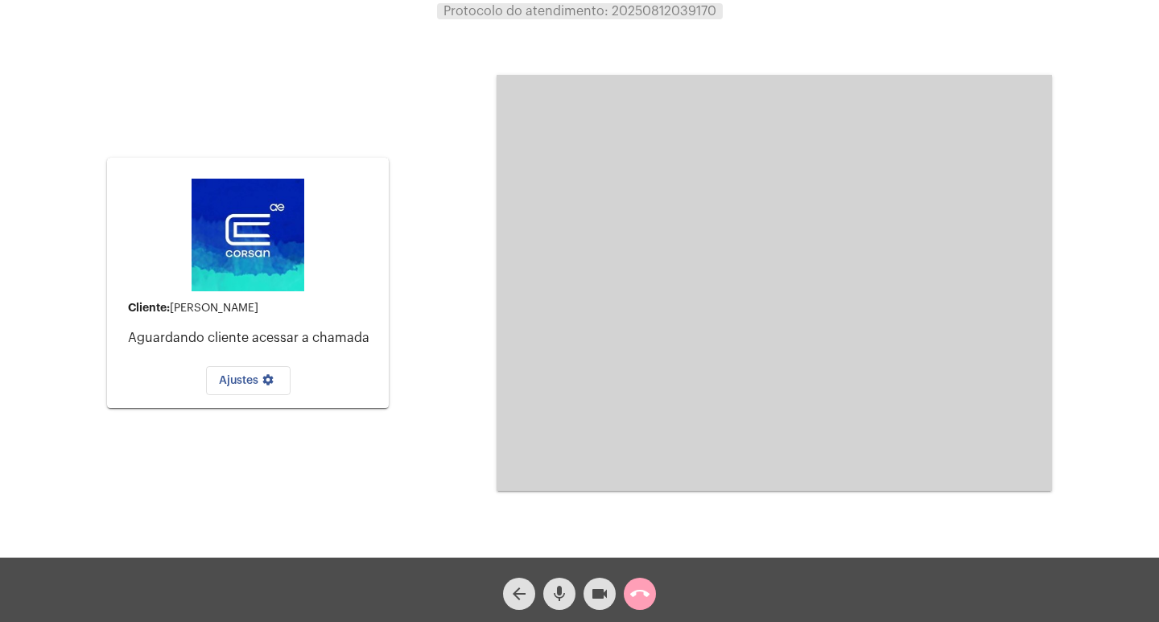
click at [642, 601] on mat-icon "call_end" at bounding box center [639, 593] width 19 height 19
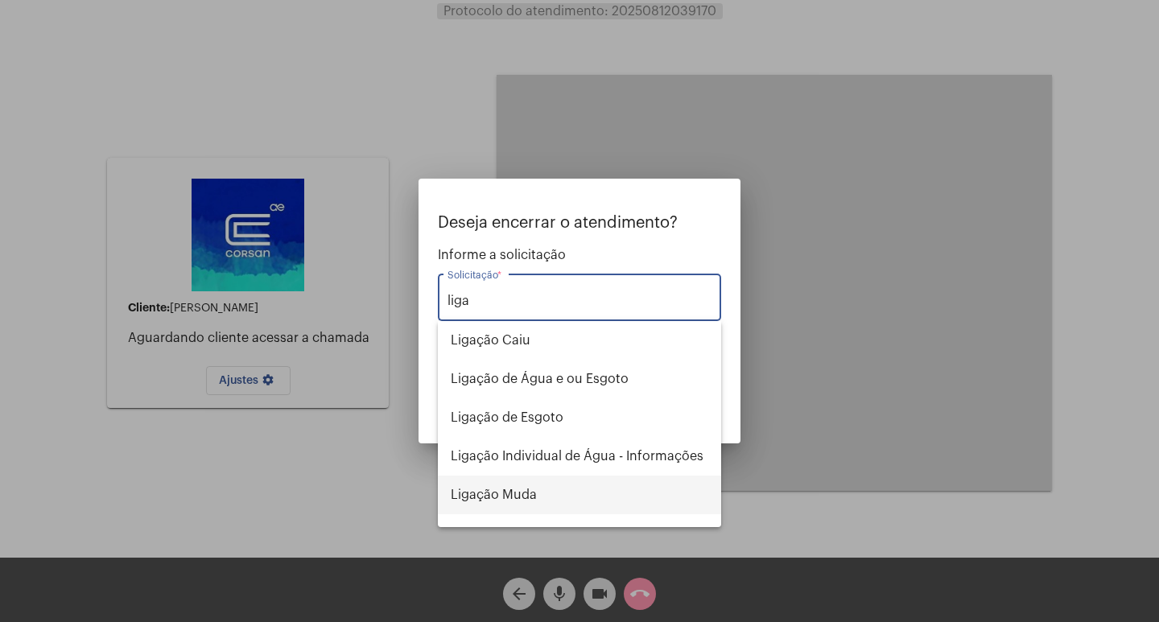
click at [584, 511] on span "Ligação Muda" at bounding box center [580, 495] width 258 height 39
type input "Ligação Muda"
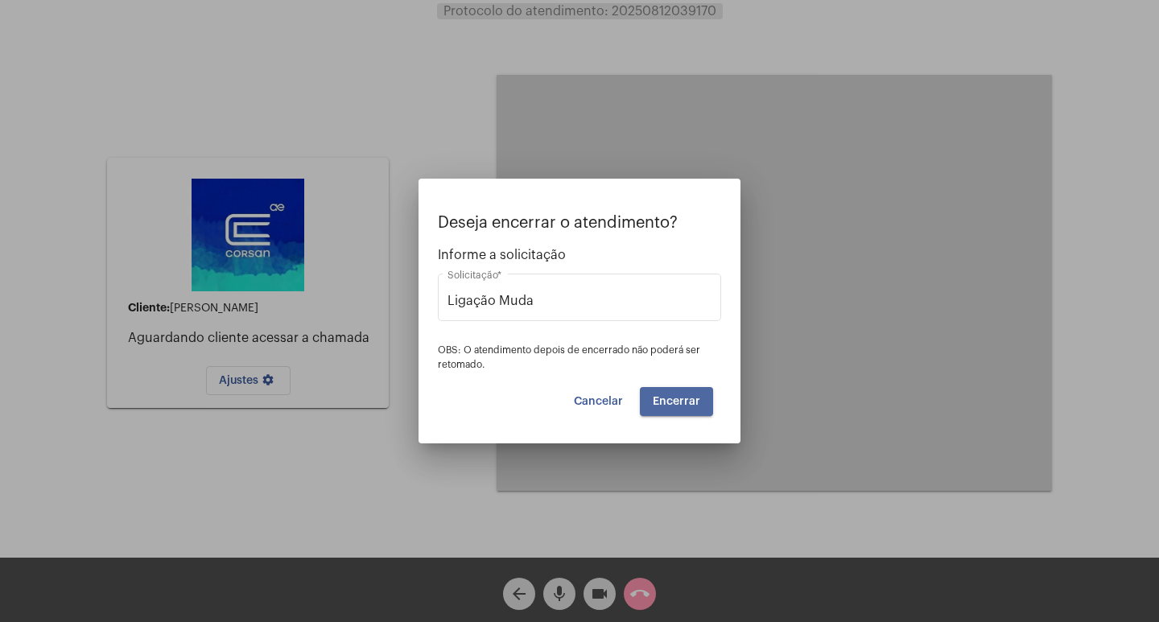
click at [685, 403] on span "Encerrar" at bounding box center [676, 401] width 47 height 11
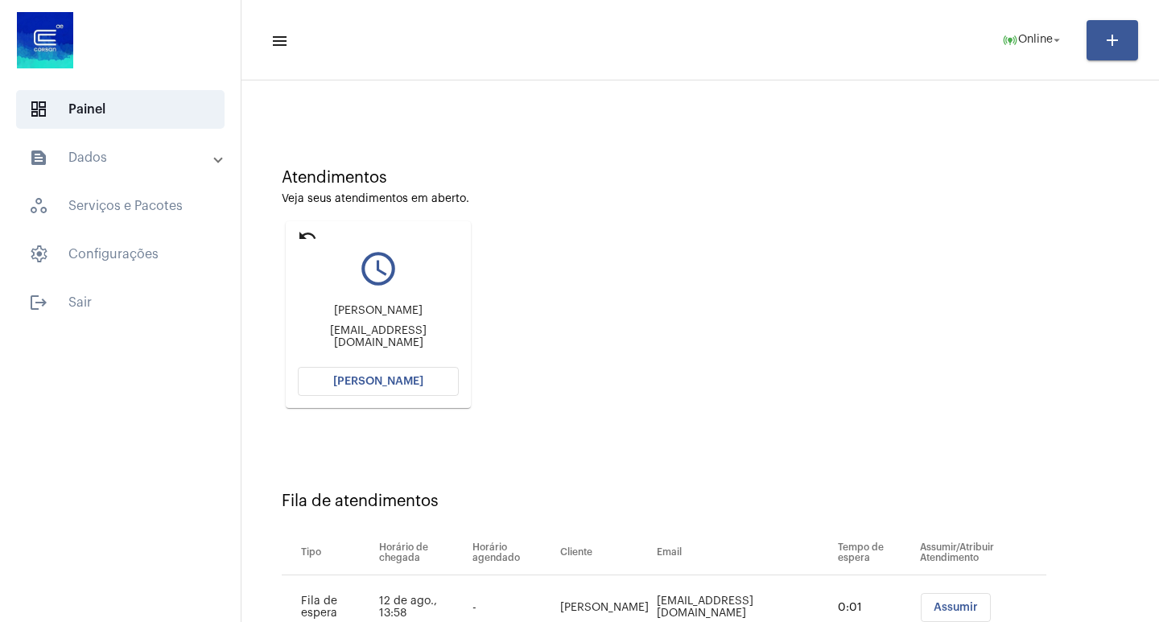
scroll to position [122, 0]
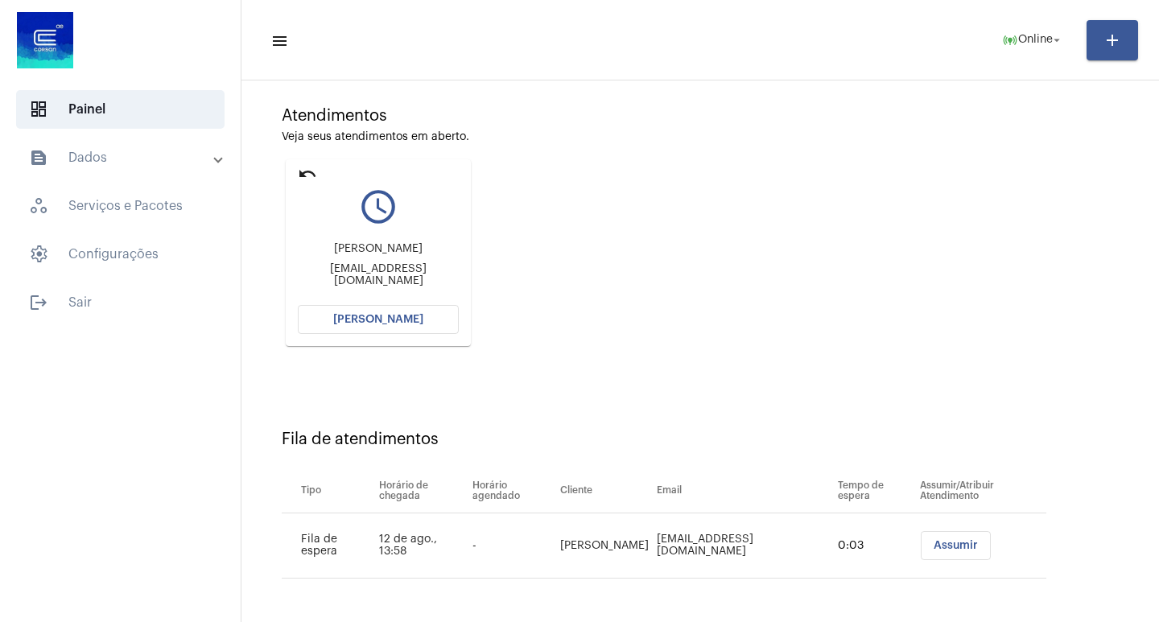
click at [423, 312] on button "[PERSON_NAME]" at bounding box center [378, 319] width 161 height 29
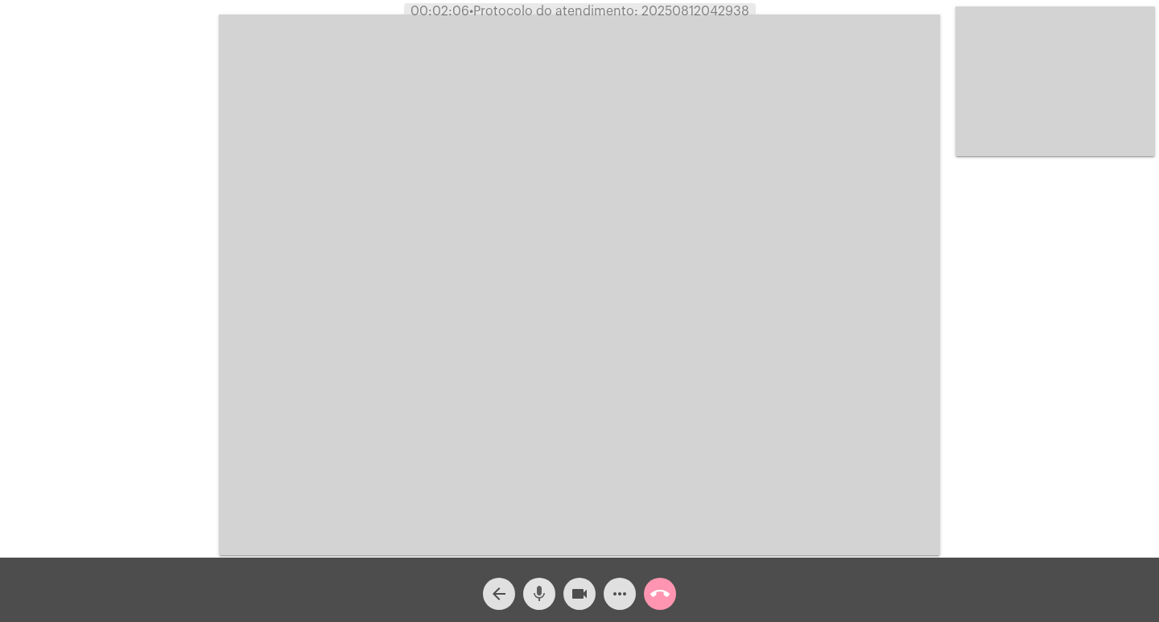
click at [532, 593] on mat-icon "mic" at bounding box center [539, 593] width 19 height 19
click at [575, 597] on mat-icon "videocam" at bounding box center [579, 593] width 19 height 19
click at [539, 583] on span "mic_off" at bounding box center [539, 594] width 19 height 32
click at [559, 591] on div "mic" at bounding box center [539, 590] width 40 height 40
click at [549, 595] on button "mic_off" at bounding box center [539, 594] width 32 height 32
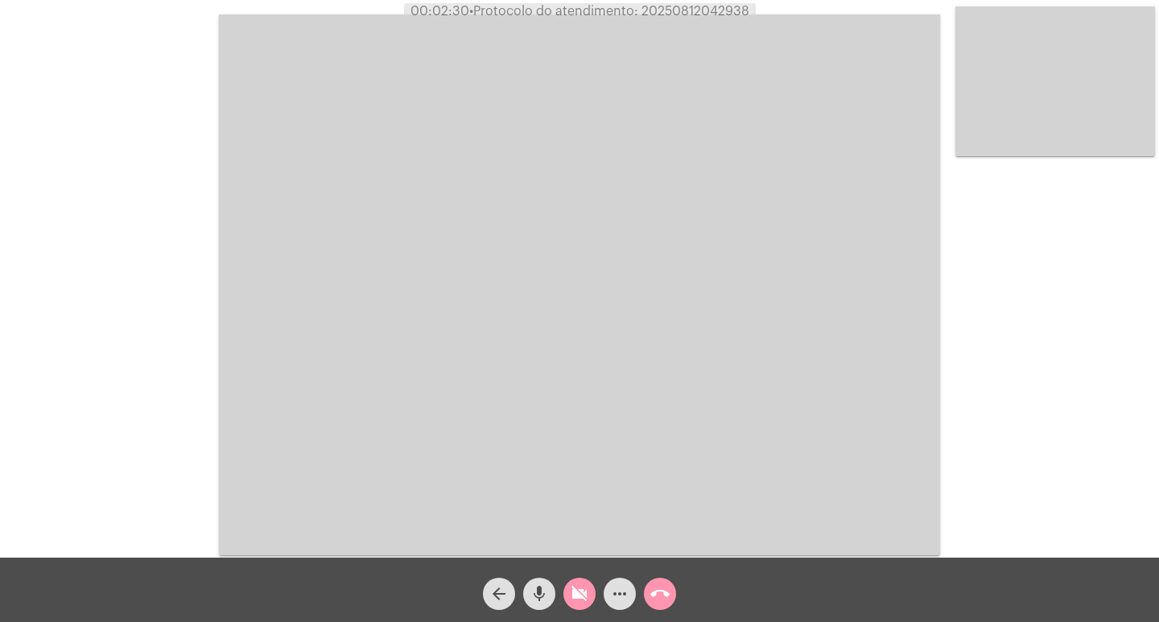
click at [576, 598] on mat-icon "videocam_off" at bounding box center [579, 593] width 19 height 19
click at [546, 602] on mat-icon "mic" at bounding box center [539, 593] width 19 height 19
click at [569, 599] on button "videocam" at bounding box center [580, 594] width 32 height 32
click at [515, 596] on div "arrow_back" at bounding box center [499, 590] width 40 height 40
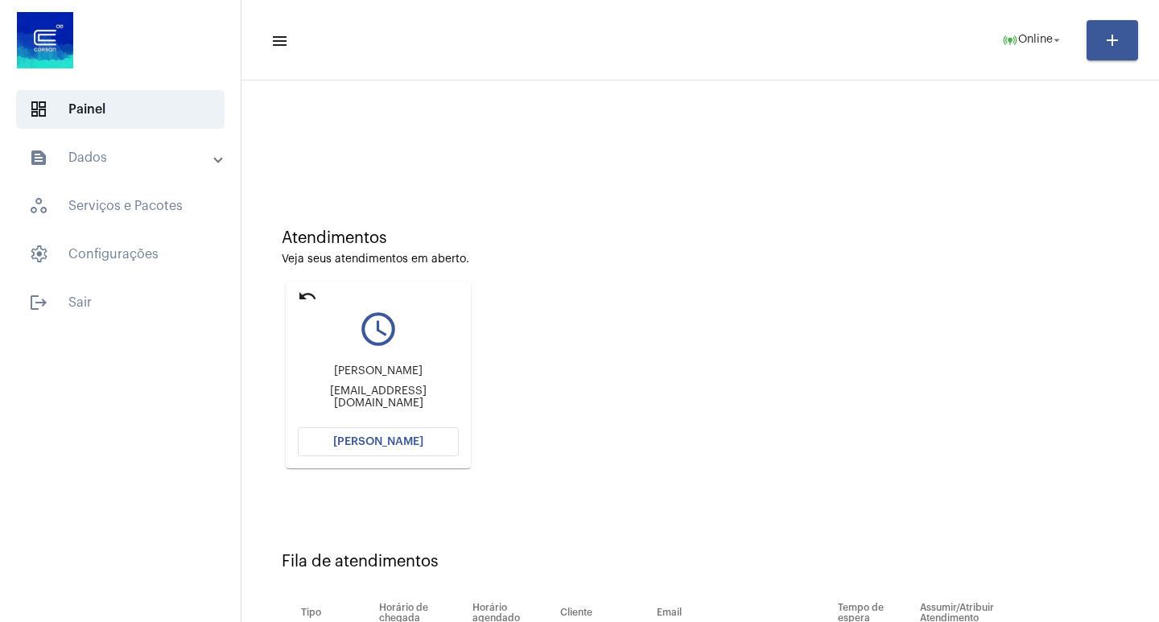
click at [415, 426] on mat-card "undo query_builder [PERSON_NAME] [PERSON_NAME][EMAIL_ADDRESS][DOMAIN_NAME] [PER…" at bounding box center [378, 375] width 185 height 187
click at [417, 431] on button "[PERSON_NAME]" at bounding box center [378, 441] width 161 height 29
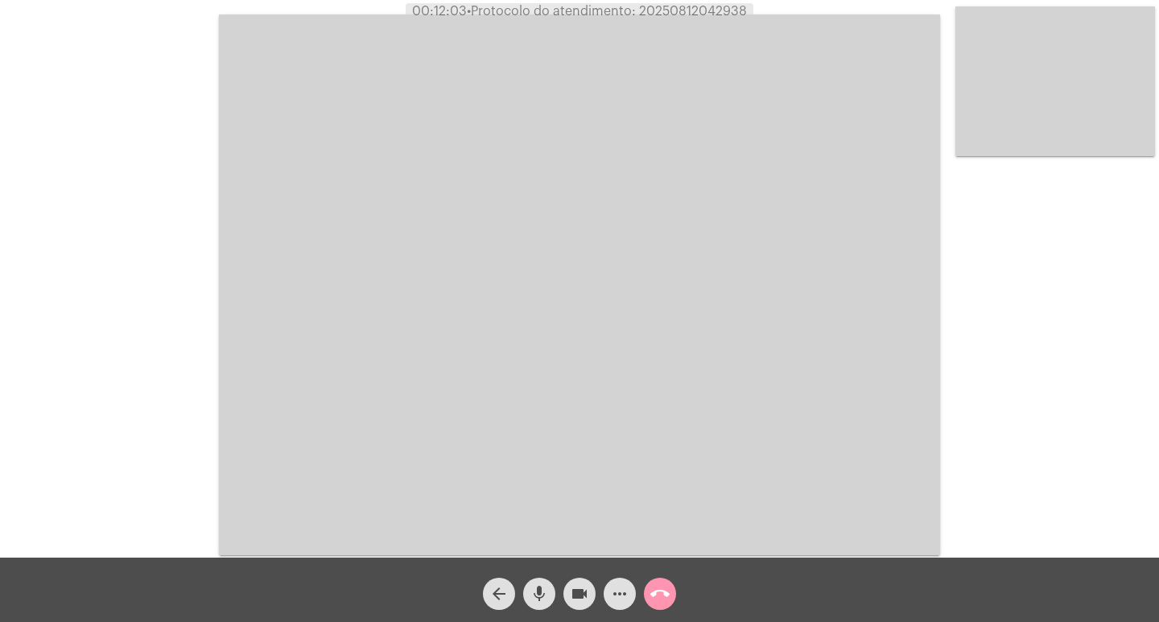
click at [688, 9] on span "• Protocolo do atendimento: 20250812042938" at bounding box center [607, 11] width 280 height 13
drag, startPoint x: 688, startPoint y: 9, endPoint x: 696, endPoint y: 9, distance: 8.9
click at [696, 9] on span "• Protocolo do atendimento: 20250812042938" at bounding box center [607, 11] width 280 height 13
copy span "20250812042938"
click at [134, 35] on div "Acessando Câmera e Microfone..." at bounding box center [580, 283] width 1156 height 558
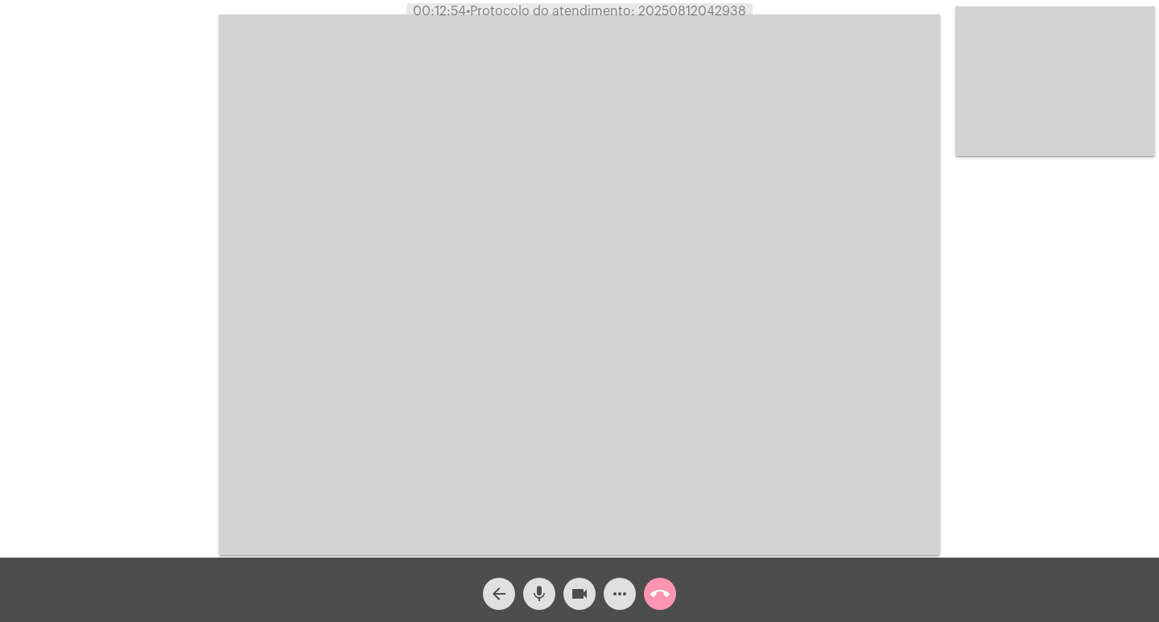
click at [541, 586] on mat-icon "mic" at bounding box center [539, 593] width 19 height 19
click at [566, 586] on button "videocam" at bounding box center [580, 594] width 32 height 32
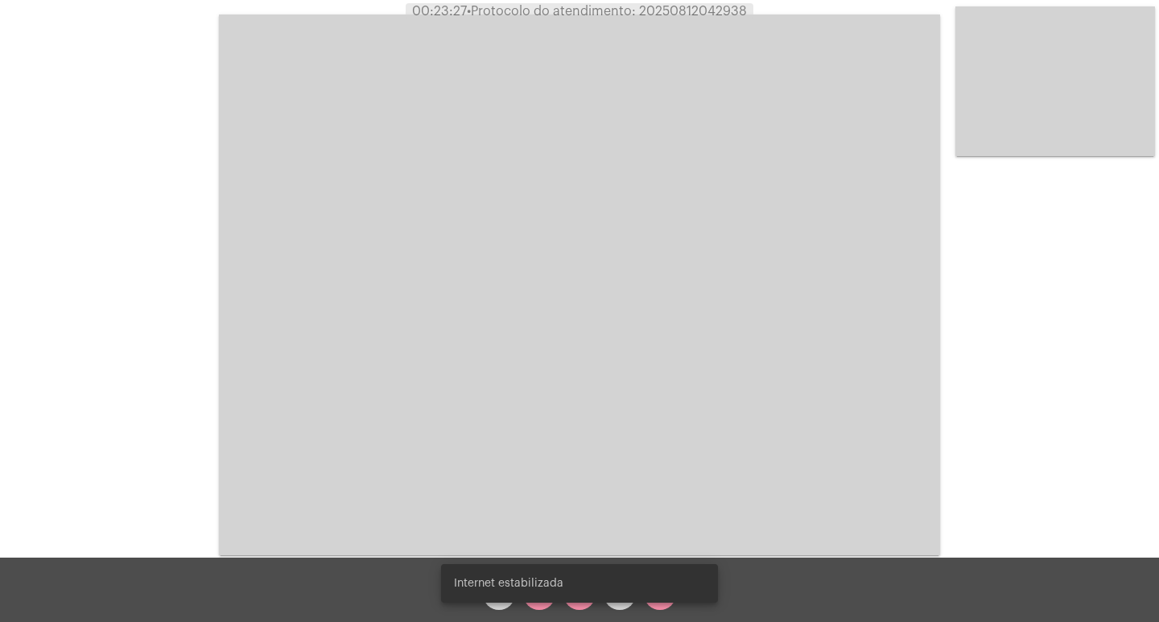
click at [535, 599] on snack-bar-container "Internet estabilizada" at bounding box center [579, 583] width 277 height 39
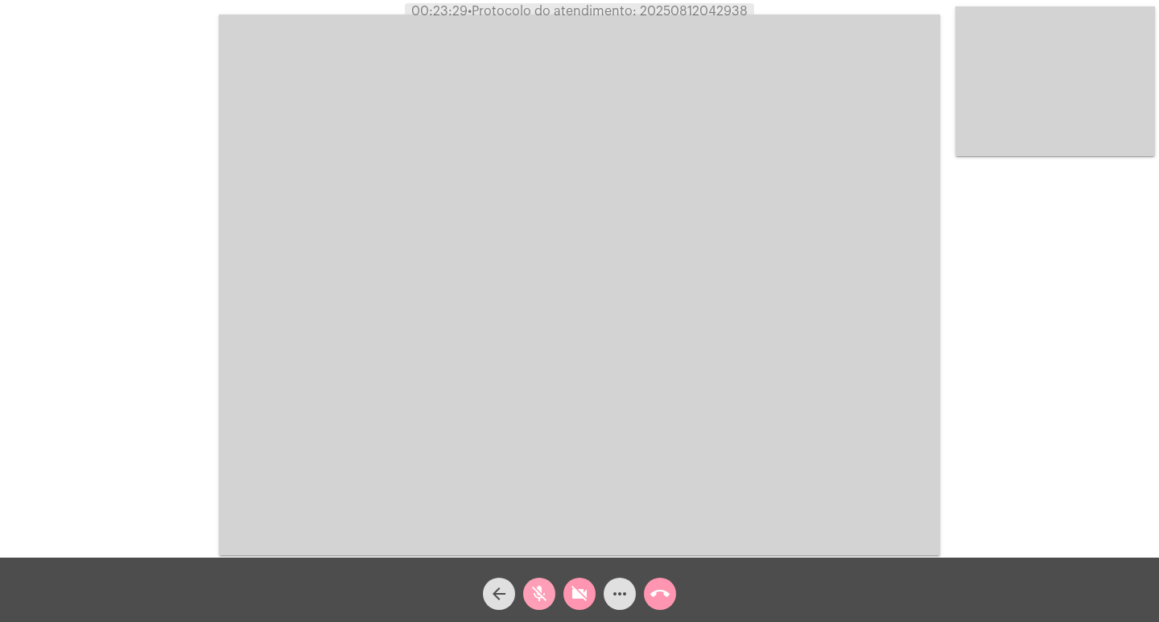
click at [538, 603] on mat-icon "mic_off" at bounding box center [539, 593] width 19 height 19
click at [566, 598] on div "arrow_back mic videocam_off more_horiz call_end" at bounding box center [579, 590] width 1159 height 64
click at [566, 598] on button "videocam_off" at bounding box center [580, 594] width 32 height 32
click at [543, 596] on mat-icon "mic" at bounding box center [539, 593] width 19 height 19
click at [543, 596] on mat-icon "mic_off" at bounding box center [539, 593] width 19 height 19
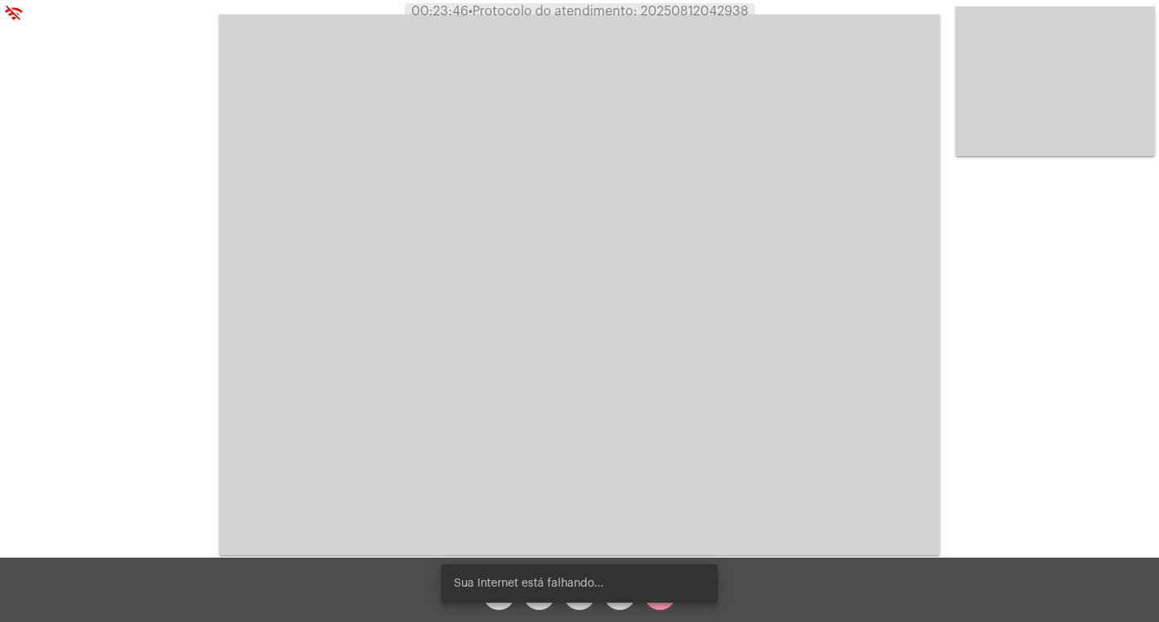
click at [544, 456] on video at bounding box center [579, 284] width 721 height 541
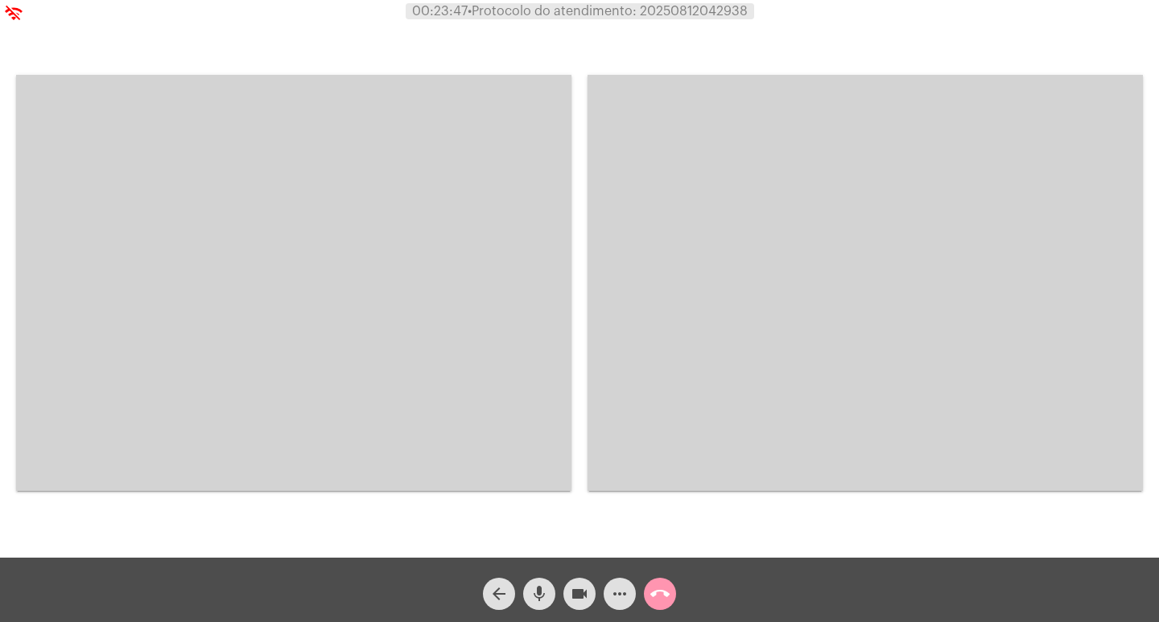
click at [535, 602] on mat-icon "mic" at bounding box center [539, 593] width 19 height 19
click at [573, 596] on mat-icon "videocam" at bounding box center [579, 593] width 19 height 19
click at [554, 581] on div "mic_off" at bounding box center [539, 590] width 40 height 40
click at [566, 584] on button "videocam_off" at bounding box center [580, 594] width 32 height 32
click at [518, 211] on video at bounding box center [294, 283] width 556 height 416
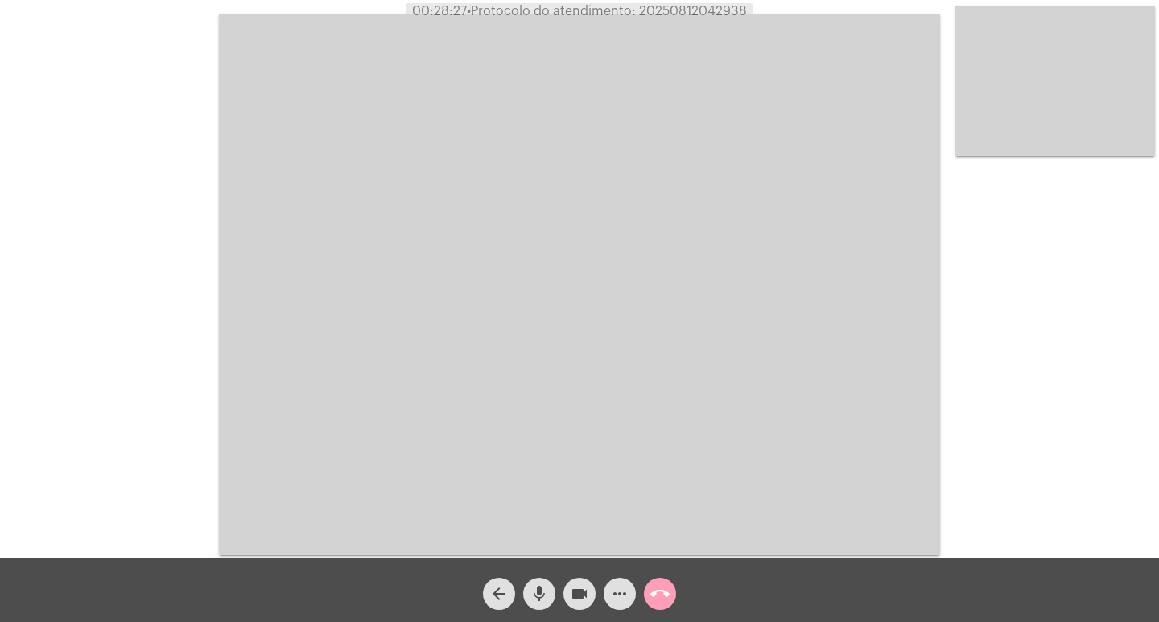
click at [671, 594] on button "call_end" at bounding box center [660, 594] width 32 height 32
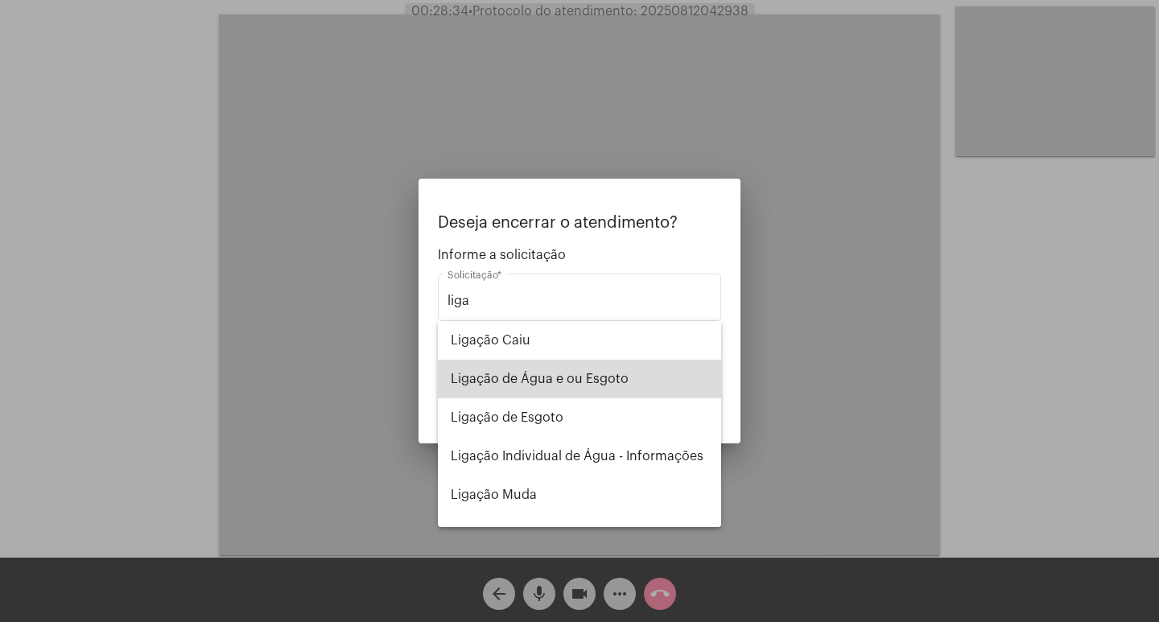
click at [661, 388] on span "Ligação de Água e ou Esgoto" at bounding box center [580, 379] width 258 height 39
type input "Ligação de Água e ou Esgoto"
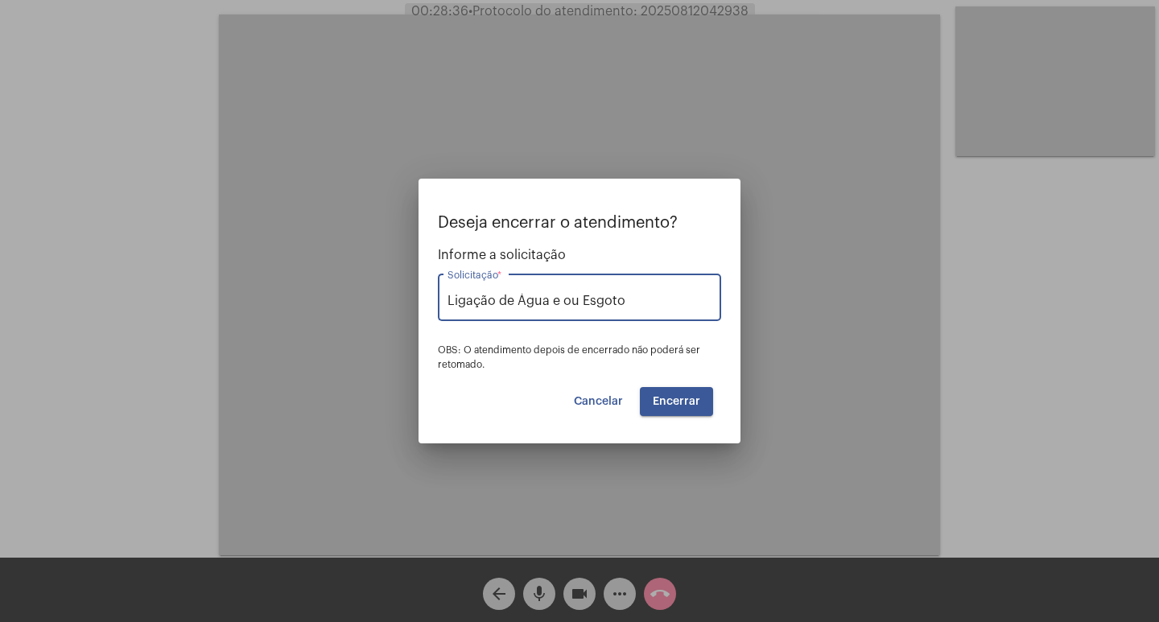
click at [697, 409] on button "Encerrar" at bounding box center [676, 401] width 73 height 29
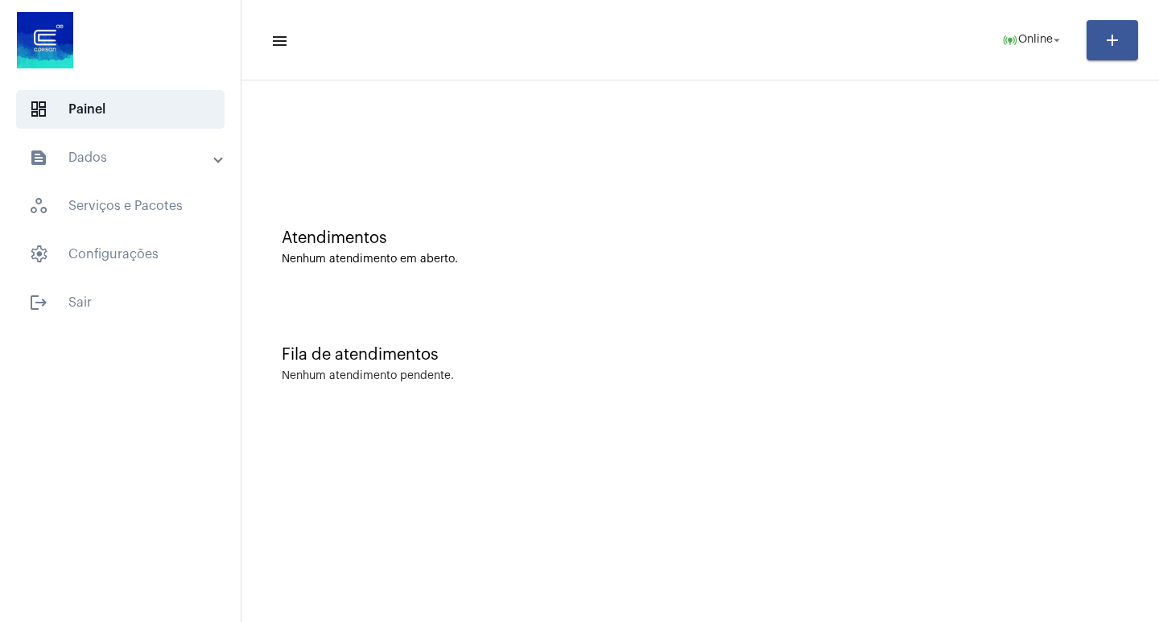
click at [147, 164] on mat-panel-title "text_snippet_outlined Dados" at bounding box center [122, 157] width 186 height 19
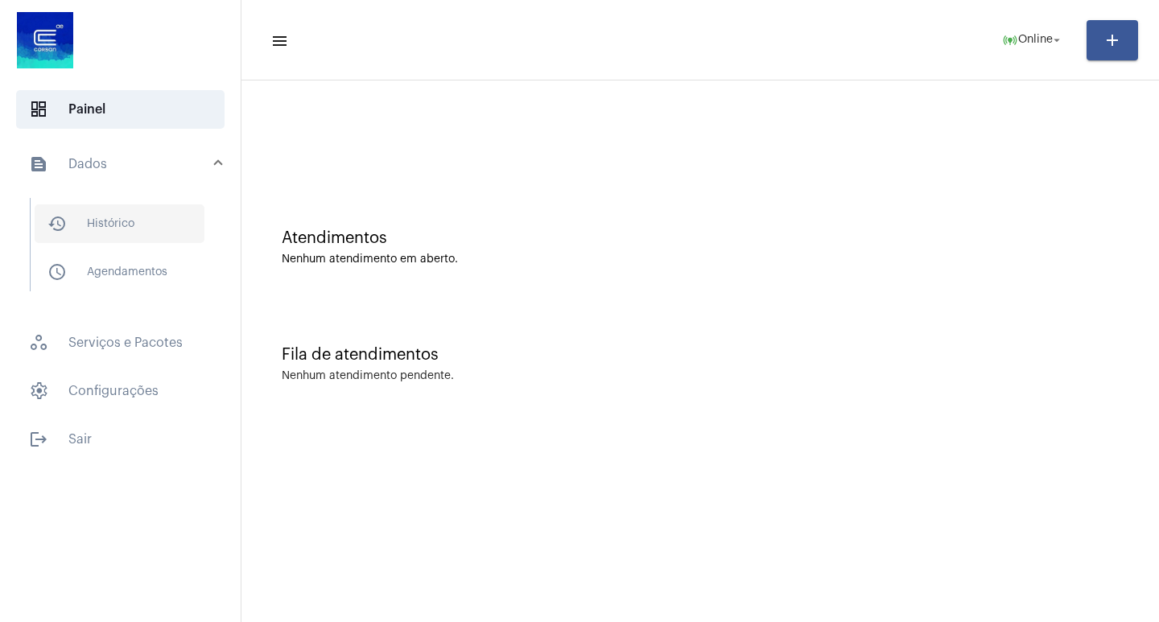
click at [181, 226] on span "history_outlined Histórico" at bounding box center [120, 223] width 170 height 39
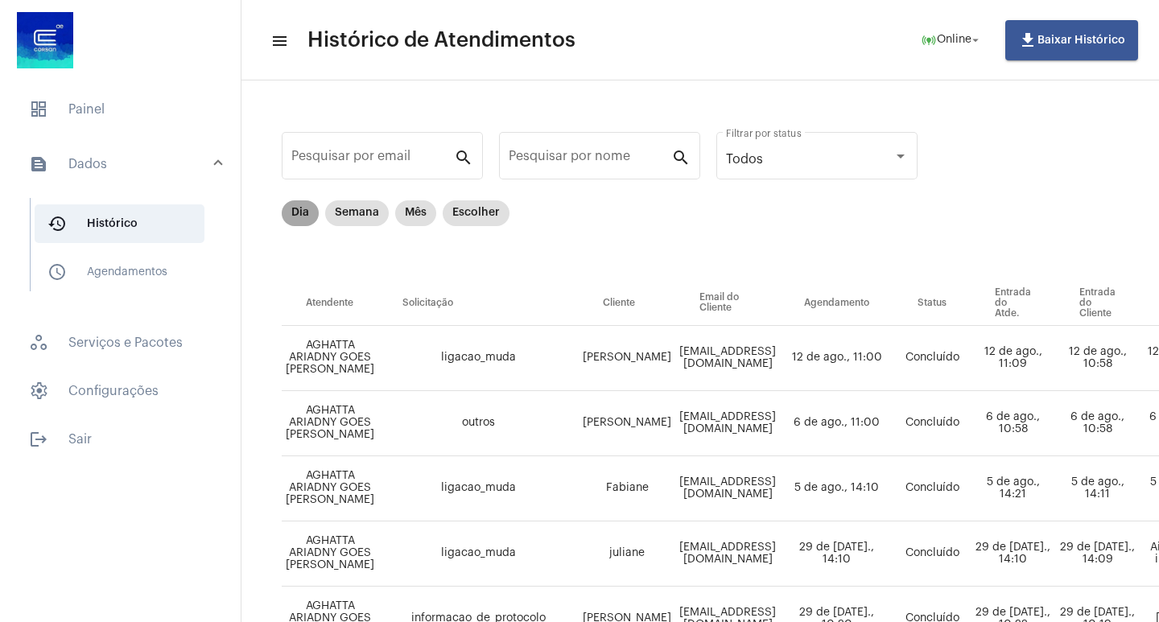
click at [302, 213] on mat-chip "Dia" at bounding box center [300, 213] width 37 height 26
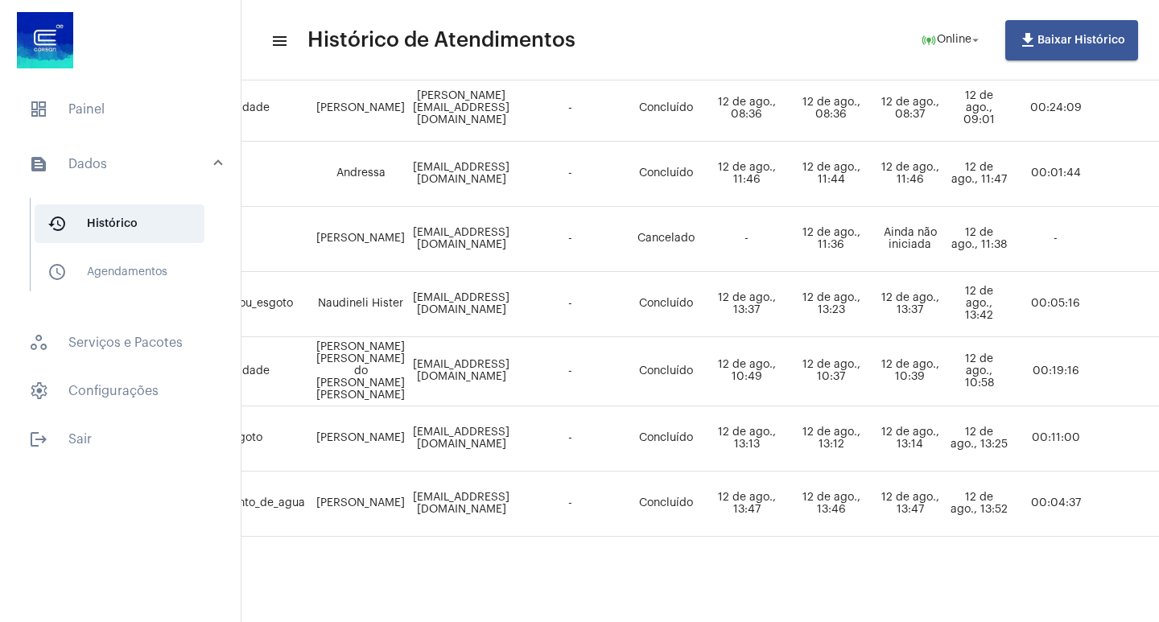
scroll to position [849, 663]
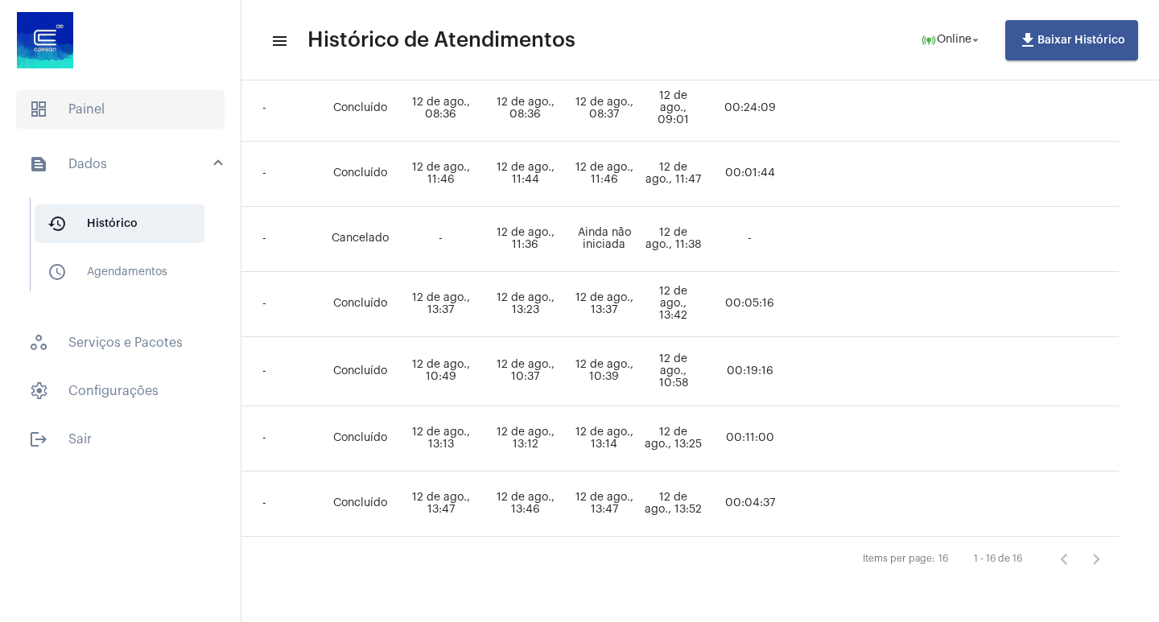
click at [211, 128] on span "dashboard Painel" at bounding box center [120, 109] width 209 height 39
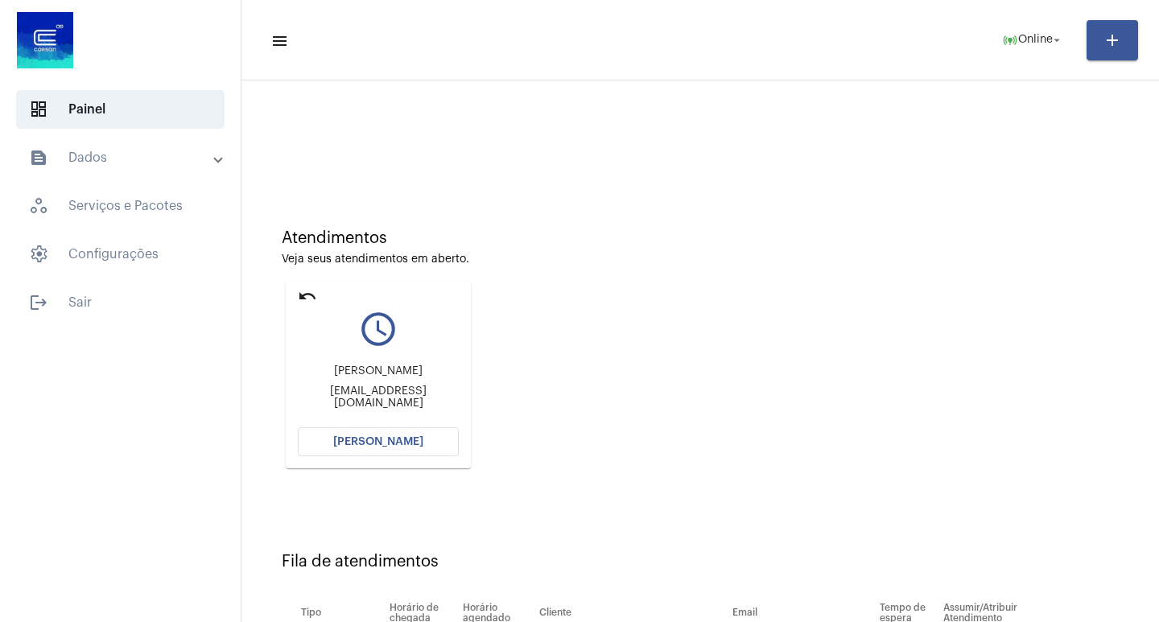
scroll to position [122, 0]
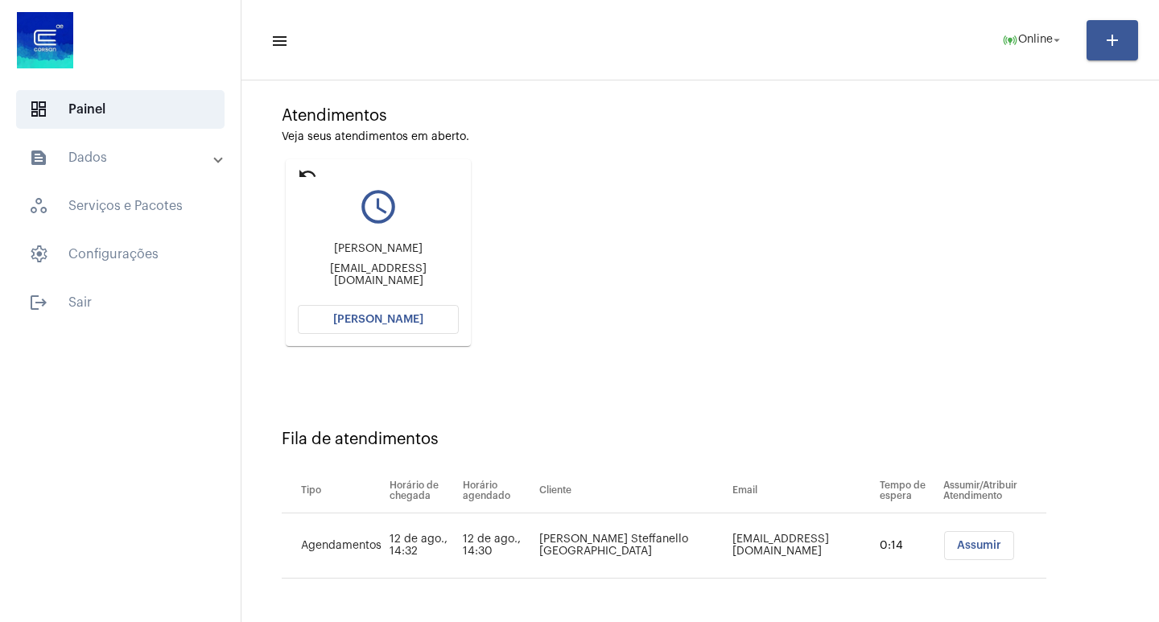
click at [369, 313] on button "[PERSON_NAME]" at bounding box center [378, 319] width 161 height 29
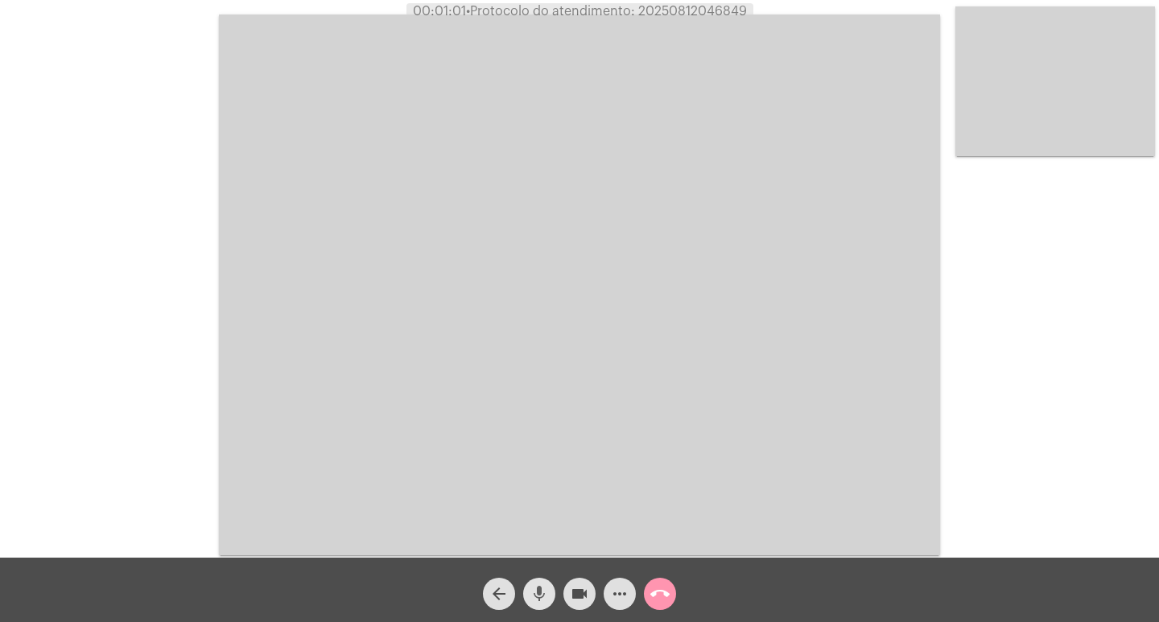
click at [538, 601] on mat-icon "mic" at bounding box center [539, 593] width 19 height 19
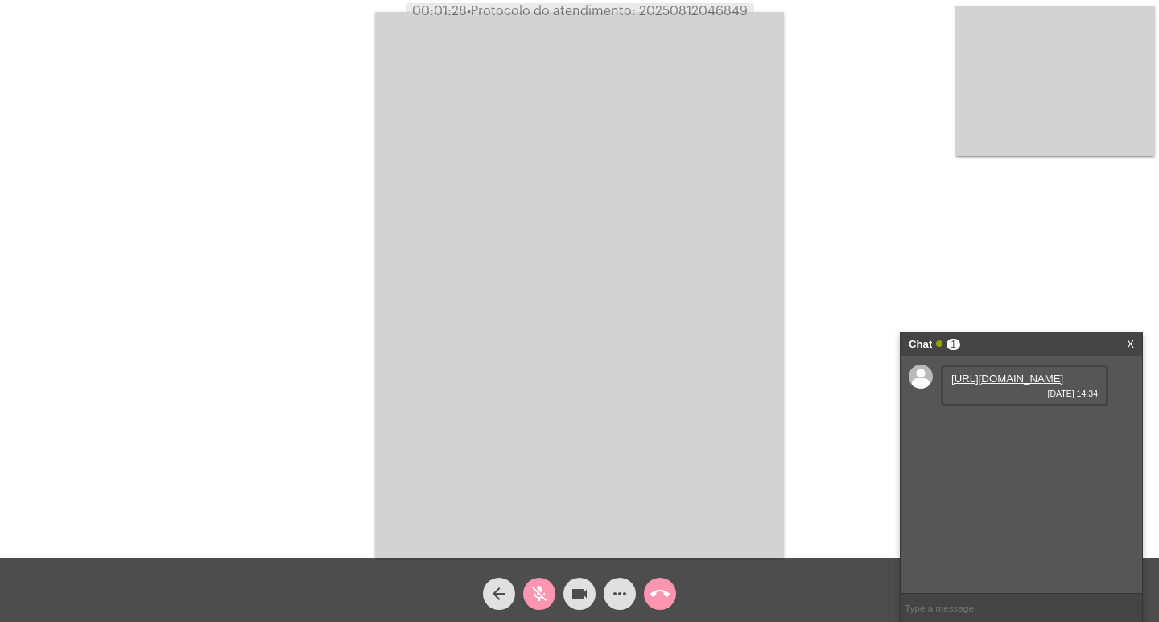
click at [587, 580] on span "videocam" at bounding box center [579, 594] width 19 height 32
click at [579, 588] on mat-icon "videocam_off" at bounding box center [579, 593] width 19 height 19
click at [981, 379] on link "[URL][DOMAIN_NAME]" at bounding box center [1008, 379] width 112 height 12
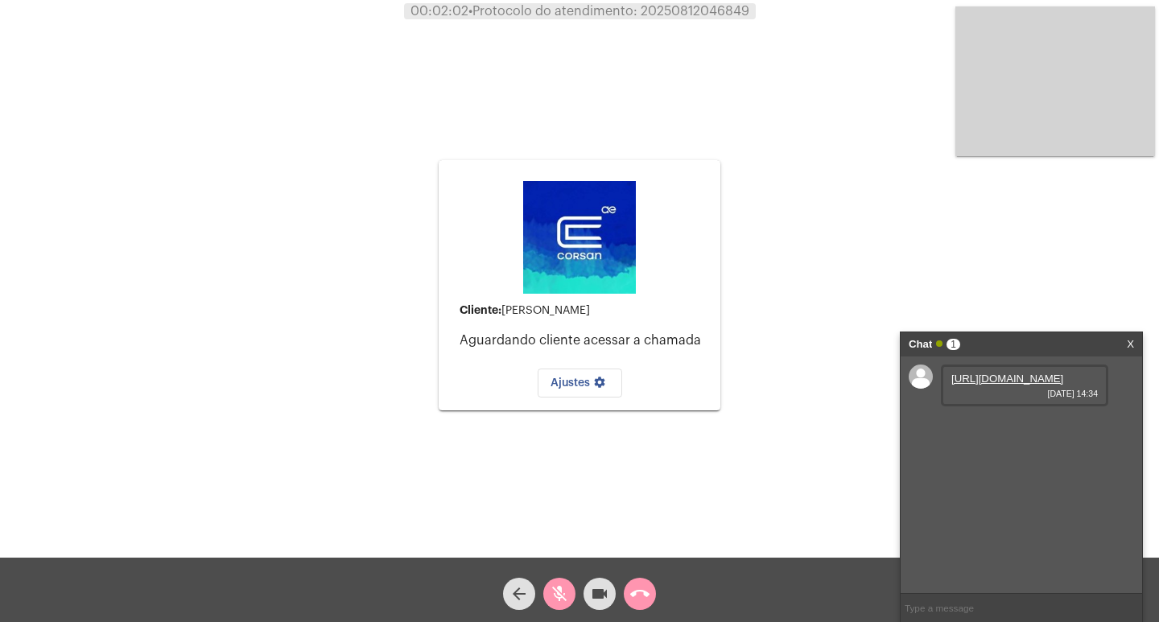
click at [564, 585] on mat-icon "mic_off" at bounding box center [559, 593] width 19 height 19
click at [1133, 346] on link "X" at bounding box center [1130, 344] width 7 height 24
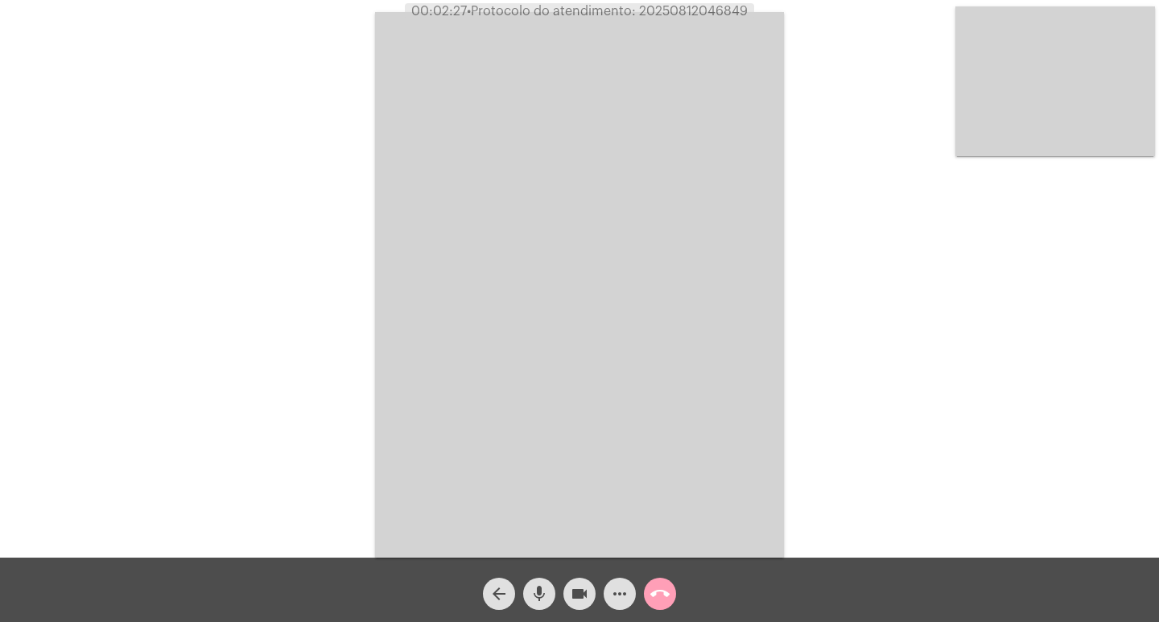
click at [647, 584] on button "call_end" at bounding box center [660, 594] width 32 height 32
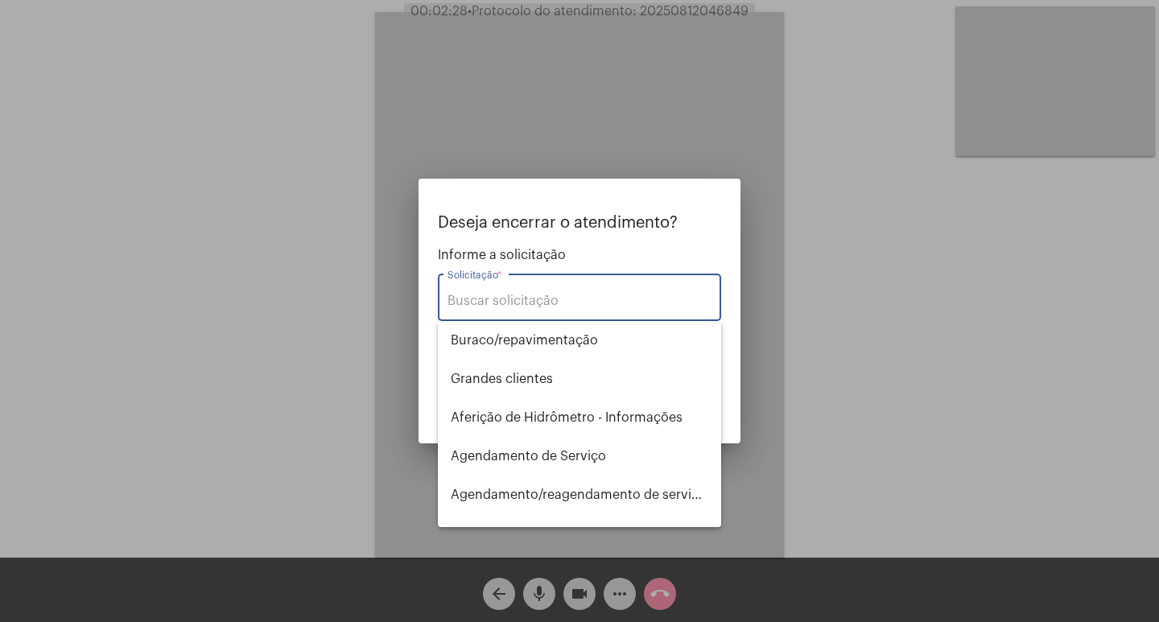
click at [134, 192] on div at bounding box center [579, 311] width 1159 height 622
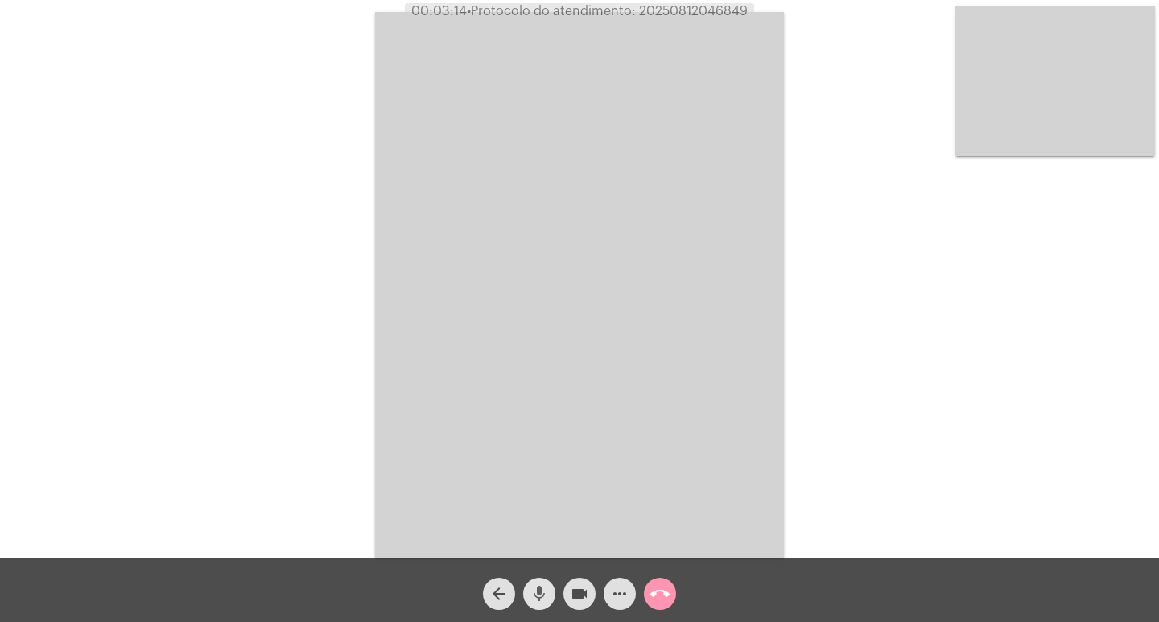
click at [545, 597] on mat-icon "mic" at bounding box center [539, 593] width 19 height 19
click at [567, 596] on button "videocam" at bounding box center [580, 594] width 32 height 32
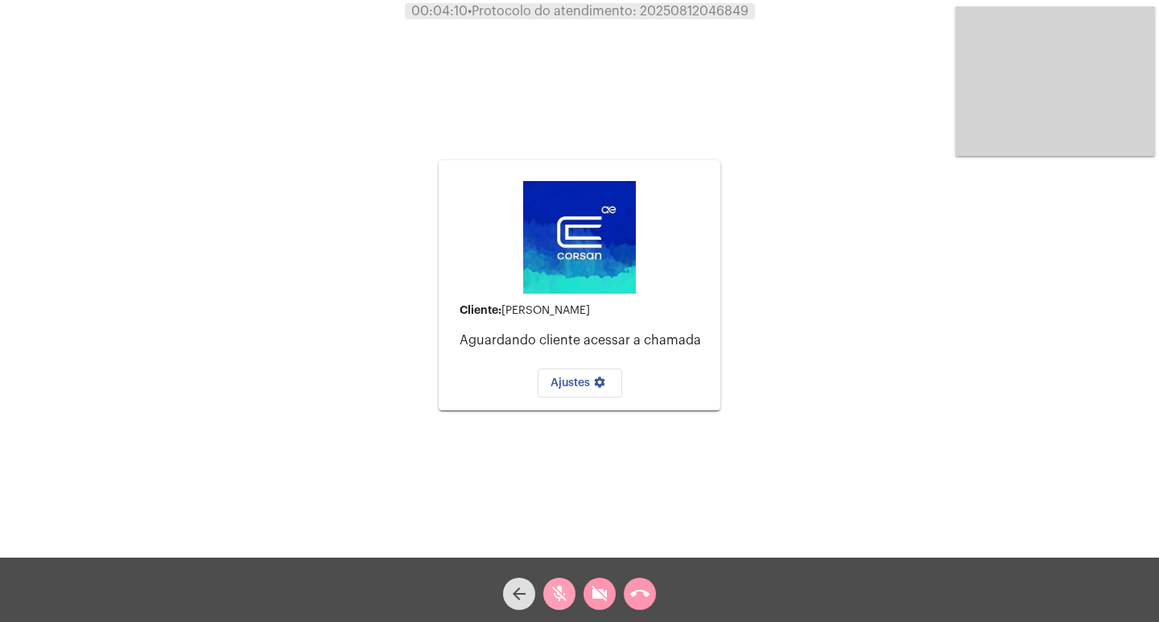
click at [567, 596] on mat-icon "mic_off" at bounding box center [559, 593] width 19 height 19
click at [594, 589] on mat-icon "videocam_off" at bounding box center [599, 593] width 19 height 19
click at [634, 599] on mat-icon "call_end" at bounding box center [639, 593] width 19 height 19
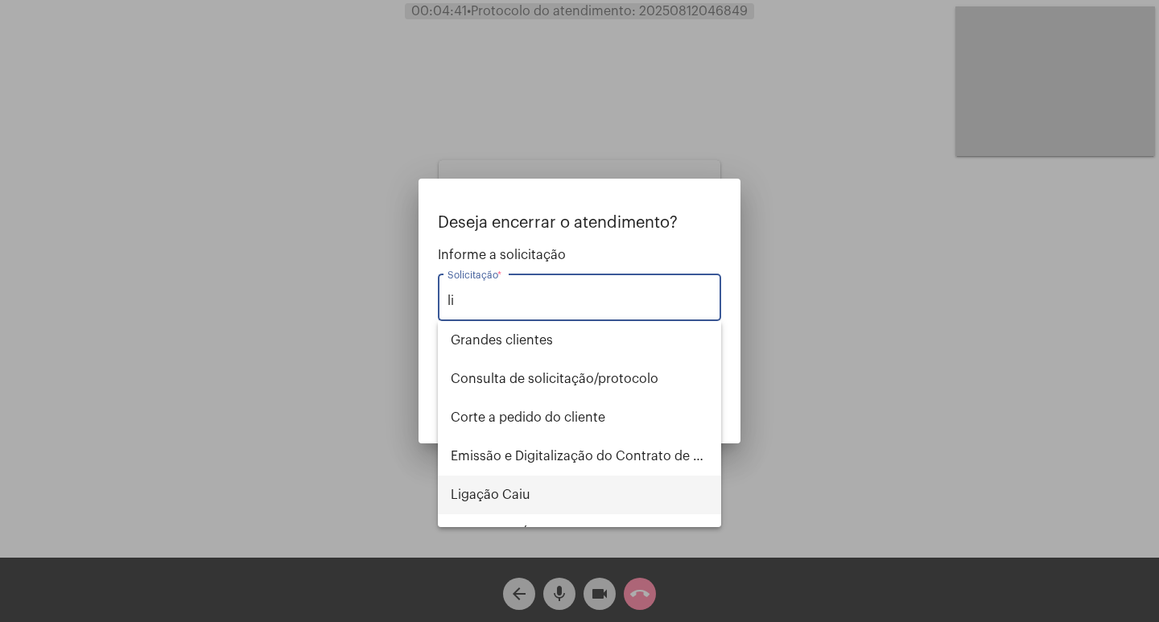
click at [582, 481] on span "Ligação Caiu" at bounding box center [580, 495] width 258 height 39
type input "Ligação Caiu"
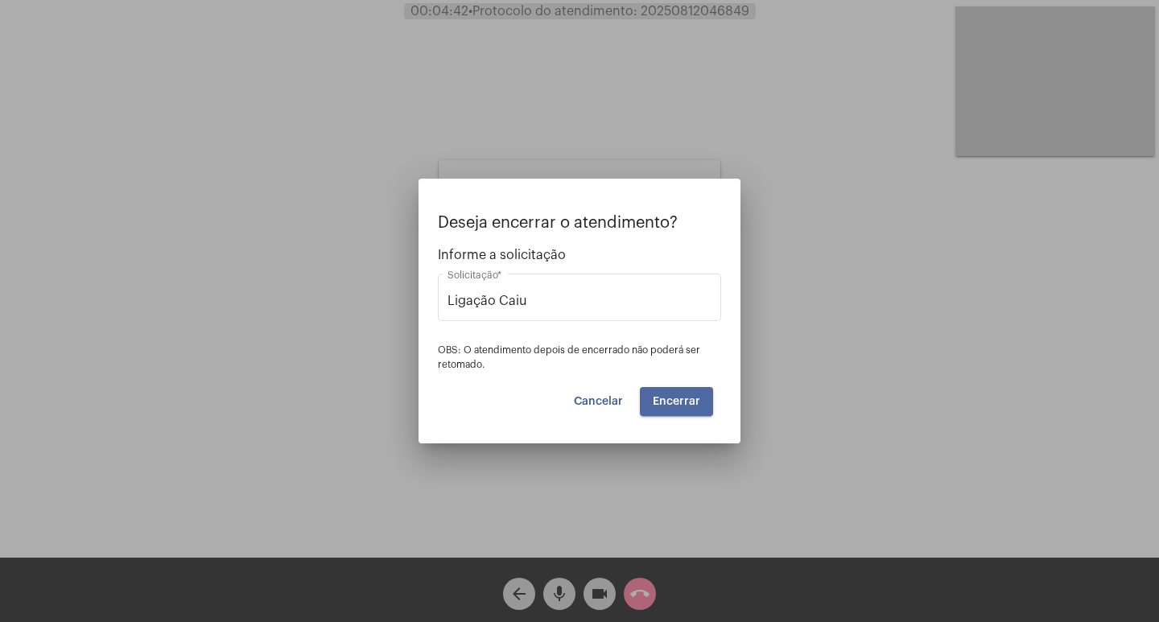
click at [692, 396] on span "Encerrar" at bounding box center [676, 401] width 47 height 11
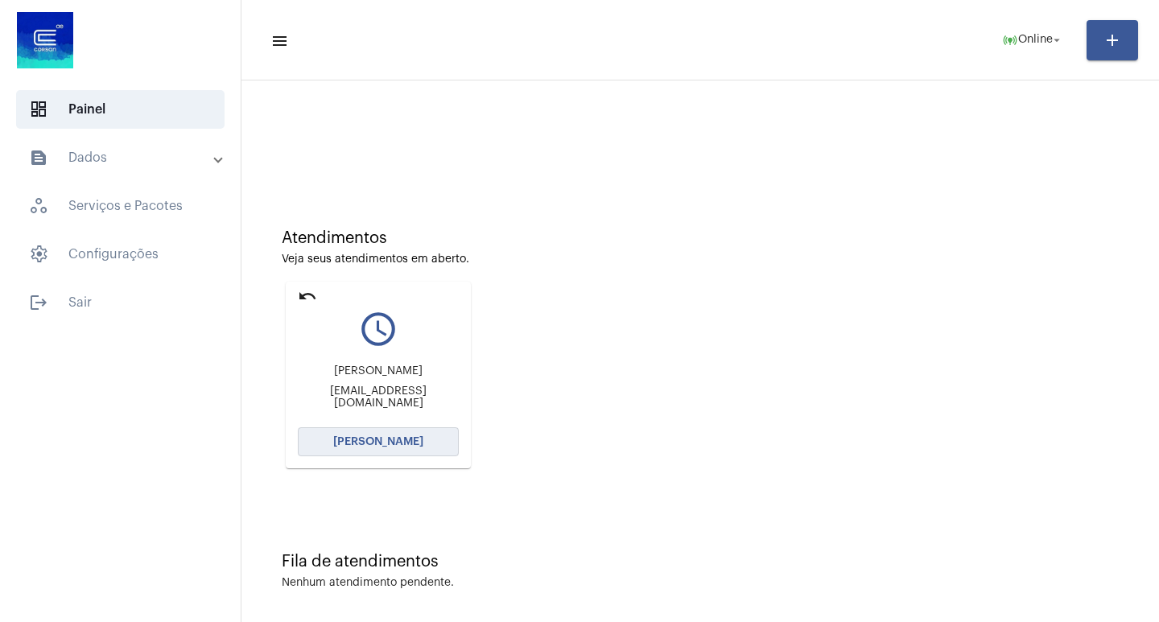
click at [331, 445] on button "[PERSON_NAME]" at bounding box center [378, 441] width 161 height 29
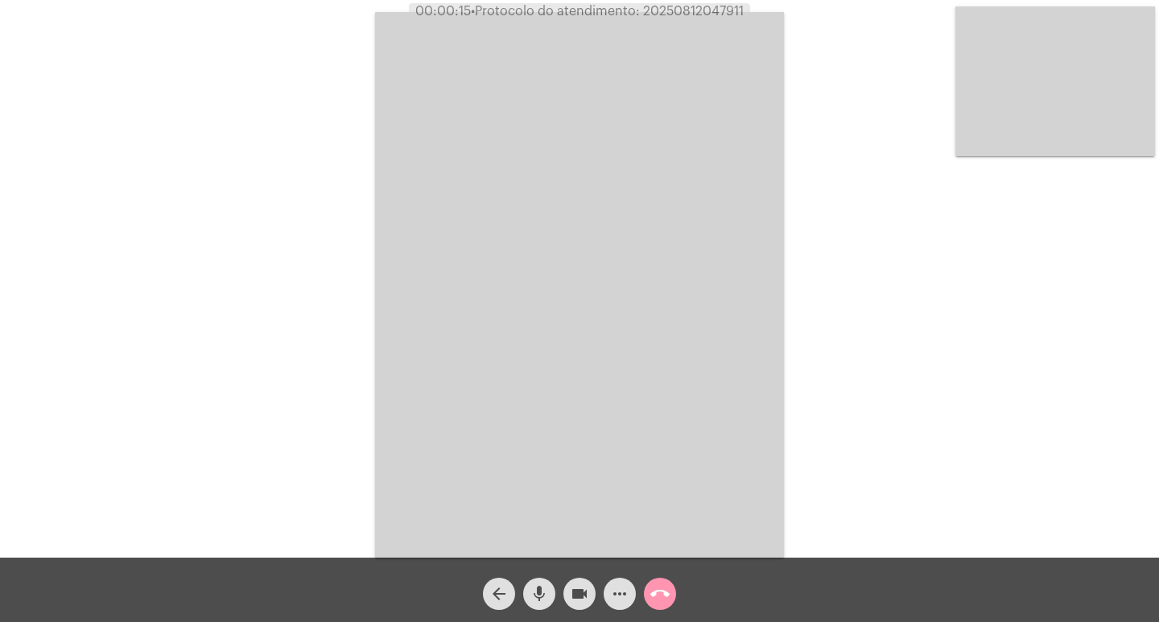
click at [542, 584] on span "mic" at bounding box center [539, 594] width 19 height 32
click at [579, 595] on mat-icon "videocam" at bounding box center [579, 593] width 19 height 19
click at [547, 590] on mat-icon "mic_off" at bounding box center [539, 593] width 19 height 19
click at [574, 595] on mat-icon "videocam_off" at bounding box center [579, 593] width 19 height 19
click at [549, 596] on button "mic" at bounding box center [539, 594] width 32 height 32
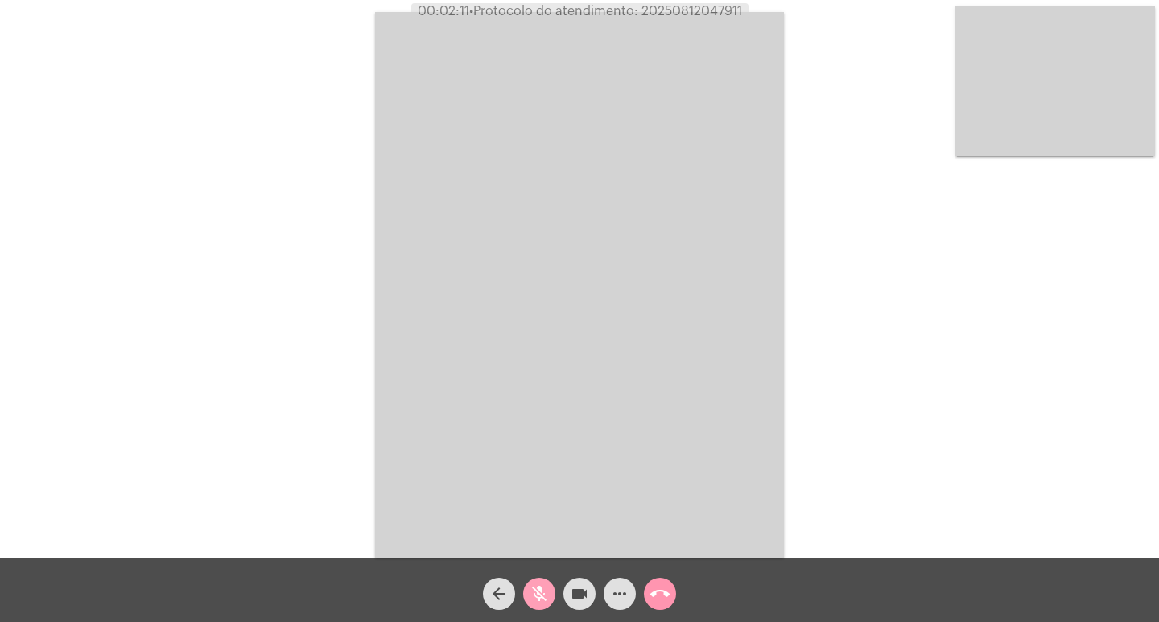
click at [548, 595] on mat-icon "mic_off" at bounding box center [539, 593] width 19 height 19
click at [548, 595] on mat-icon "mic" at bounding box center [539, 593] width 19 height 19
click at [582, 596] on mat-icon "videocam" at bounding box center [579, 593] width 19 height 19
click at [582, 596] on mat-icon "videocam_off" at bounding box center [579, 593] width 19 height 19
click at [532, 596] on mat-icon "mic_off" at bounding box center [539, 593] width 19 height 19
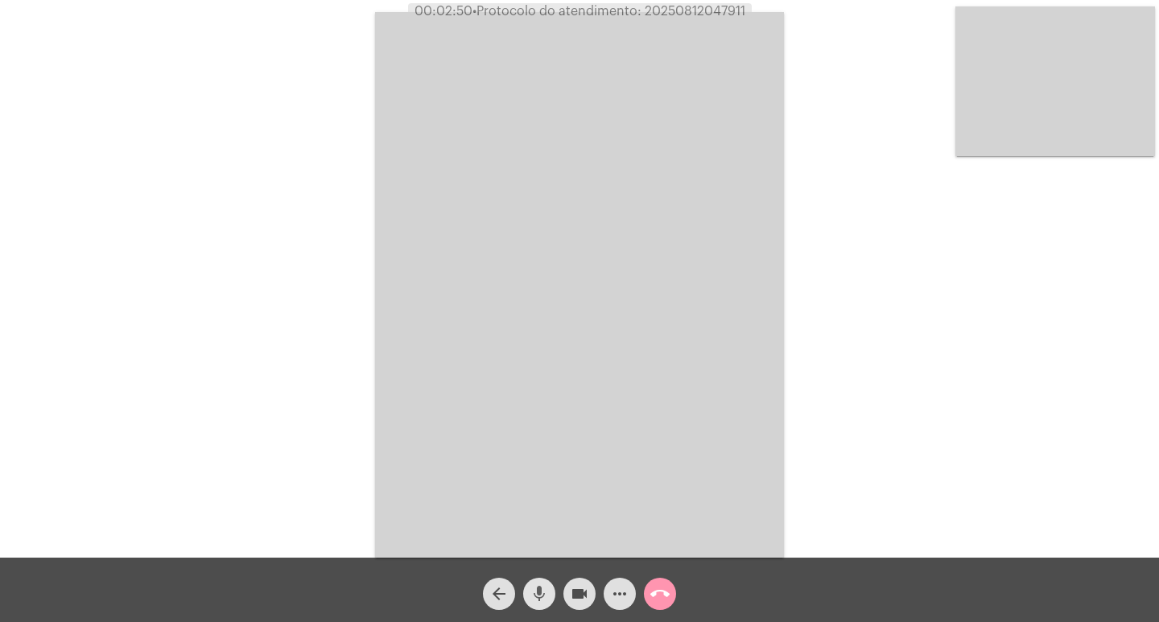
click at [546, 594] on mat-icon "mic" at bounding box center [539, 593] width 19 height 19
click at [539, 593] on mat-icon "mic_off" at bounding box center [539, 593] width 19 height 19
click at [539, 593] on mat-icon "mic" at bounding box center [539, 593] width 19 height 19
click at [539, 593] on mat-icon "mic_off" at bounding box center [539, 593] width 19 height 19
click at [539, 593] on mat-icon "mic" at bounding box center [539, 593] width 19 height 19
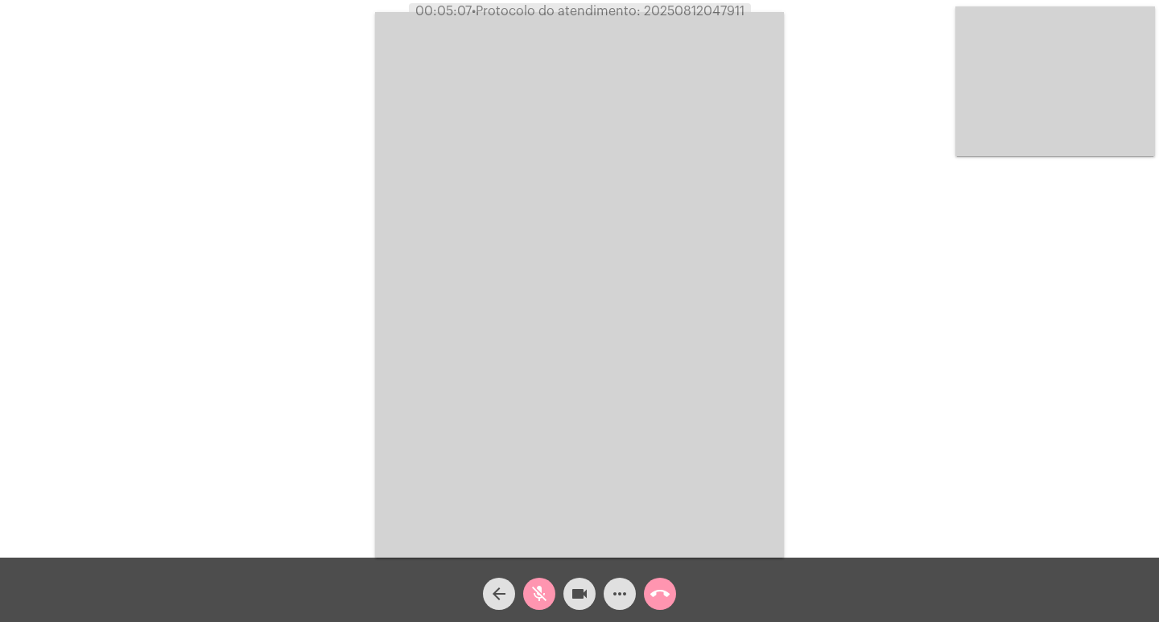
click at [561, 593] on div "videocam" at bounding box center [580, 590] width 40 height 40
click at [539, 603] on mat-icon "mic_off" at bounding box center [539, 593] width 19 height 19
click at [575, 601] on mat-icon "videocam_off" at bounding box center [579, 593] width 19 height 19
click at [547, 584] on mat-icon "mic" at bounding box center [539, 593] width 19 height 19
click at [575, 601] on mat-icon "videocam" at bounding box center [579, 593] width 19 height 19
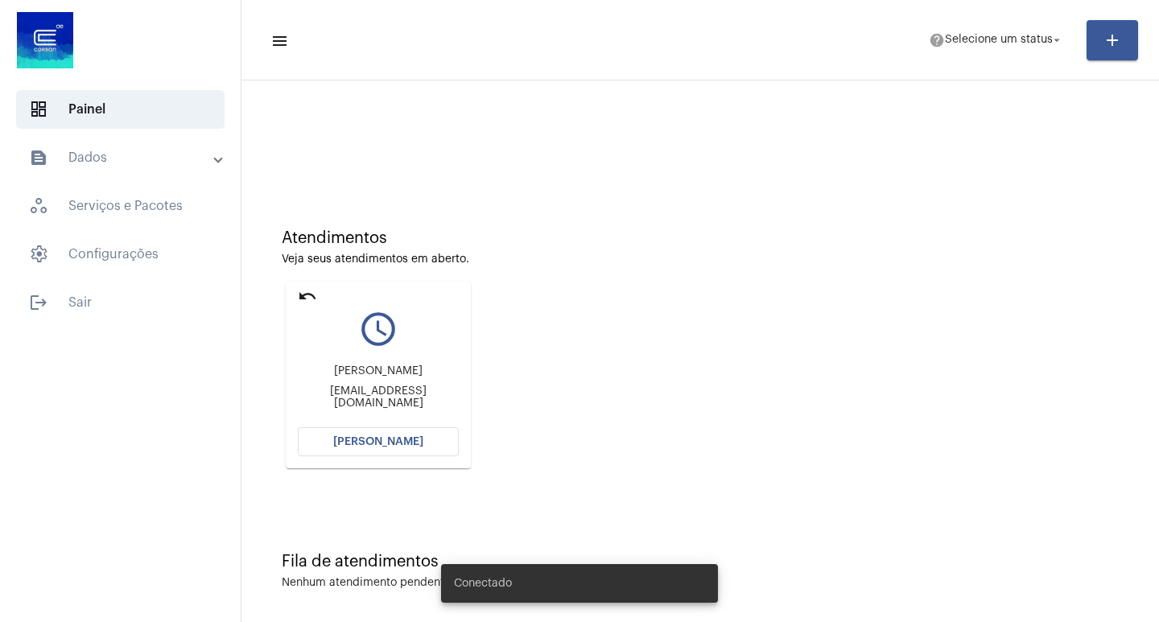
click at [403, 450] on button "[PERSON_NAME]" at bounding box center [378, 441] width 161 height 29
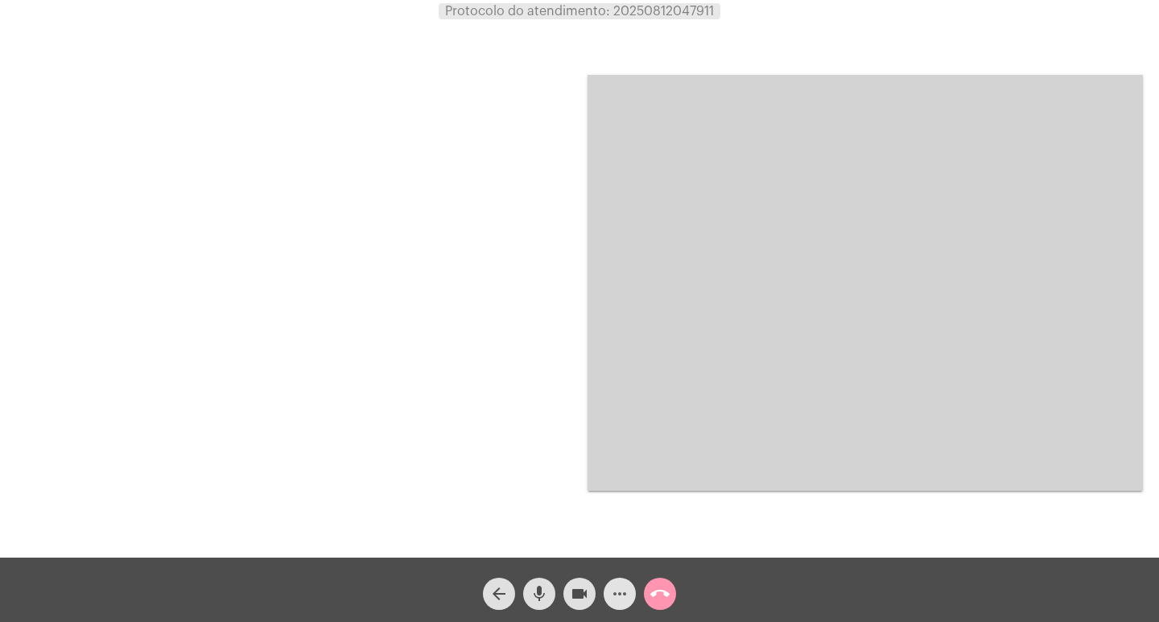
click at [623, 589] on mat-icon "more_horiz" at bounding box center [619, 593] width 19 height 19
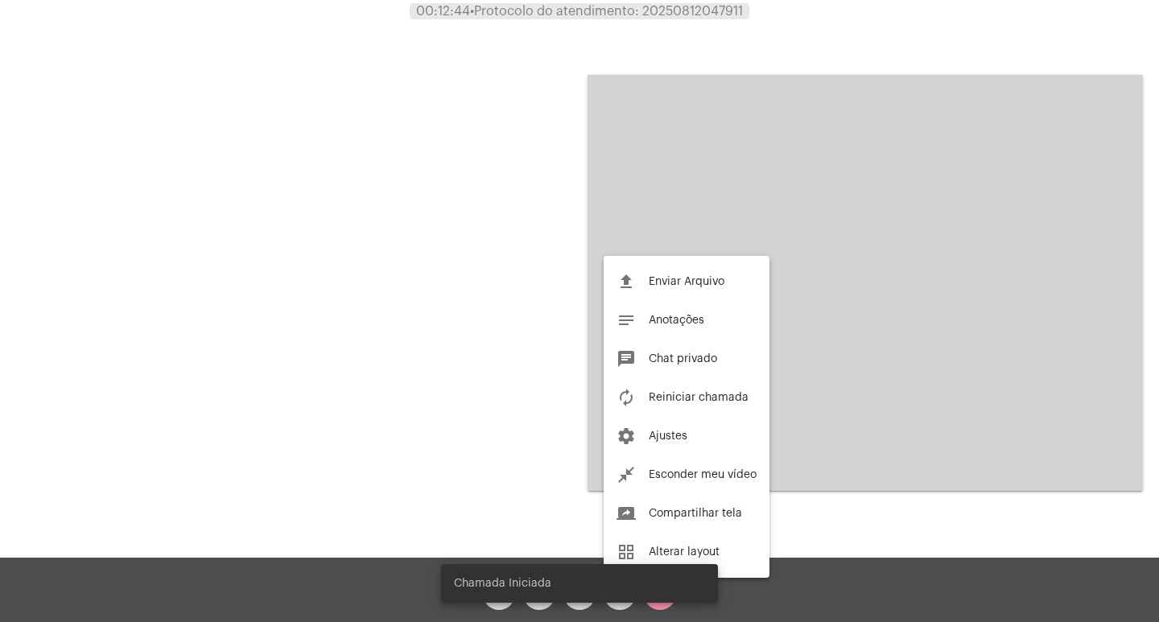
click at [887, 388] on div at bounding box center [579, 311] width 1159 height 622
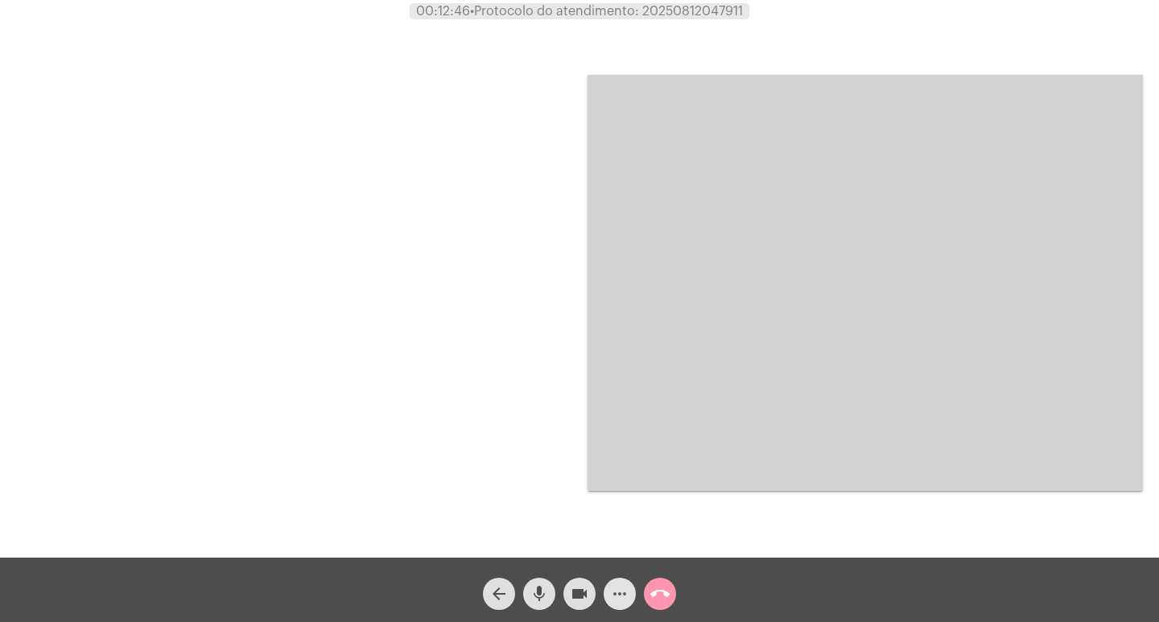
click at [618, 596] on mat-icon "more_horiz" at bounding box center [619, 593] width 19 height 19
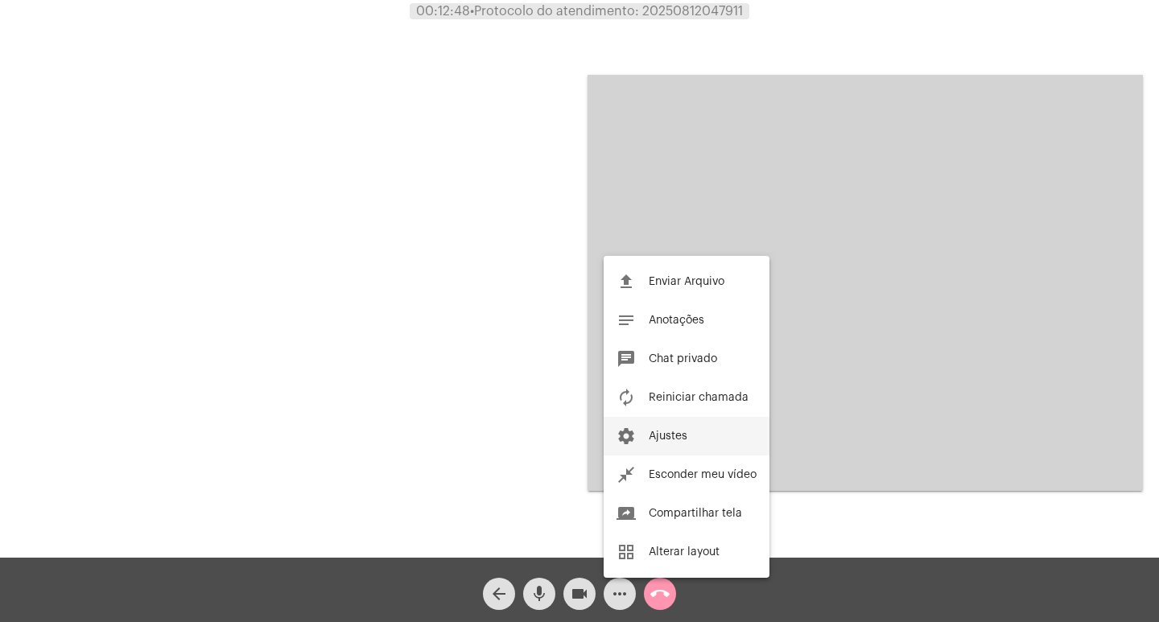
click at [687, 428] on button "settings Ajustes" at bounding box center [687, 436] width 166 height 39
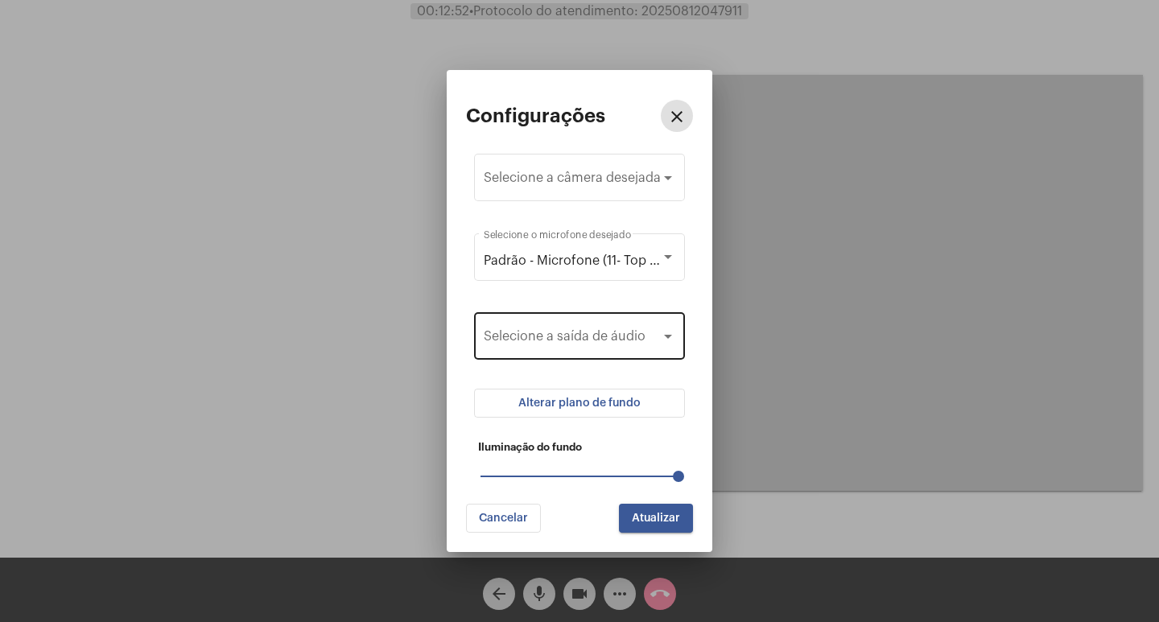
click at [671, 346] on div at bounding box center [580, 339] width 192 height 14
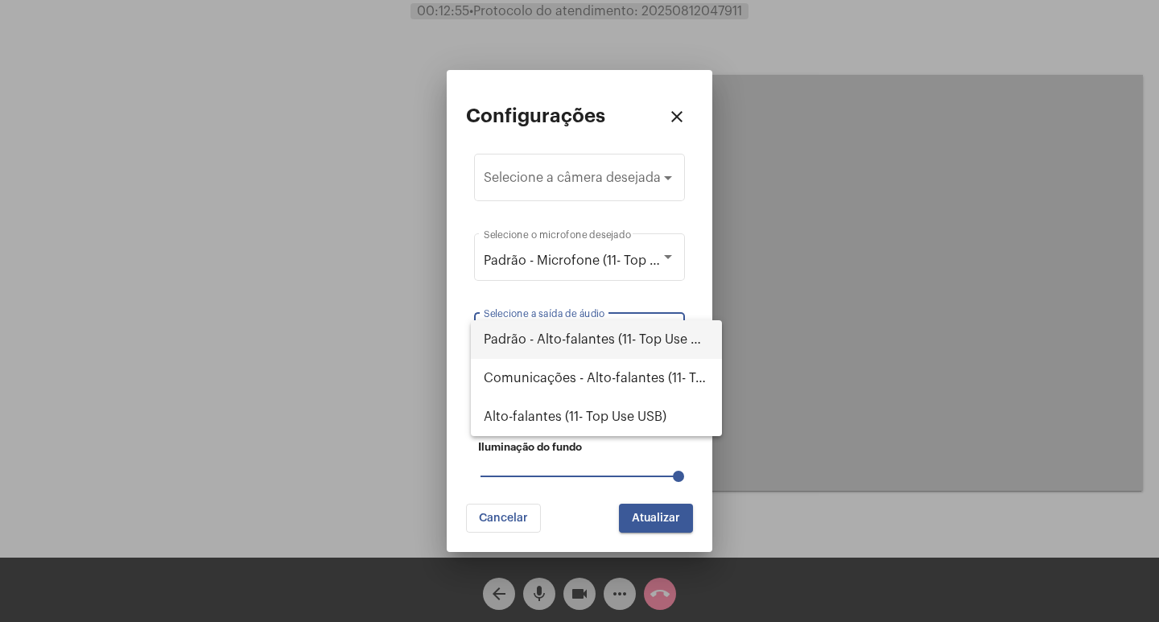
click at [671, 346] on span "Padrão - Alto-falantes (11- Top Use USB)" at bounding box center [596, 339] width 225 height 39
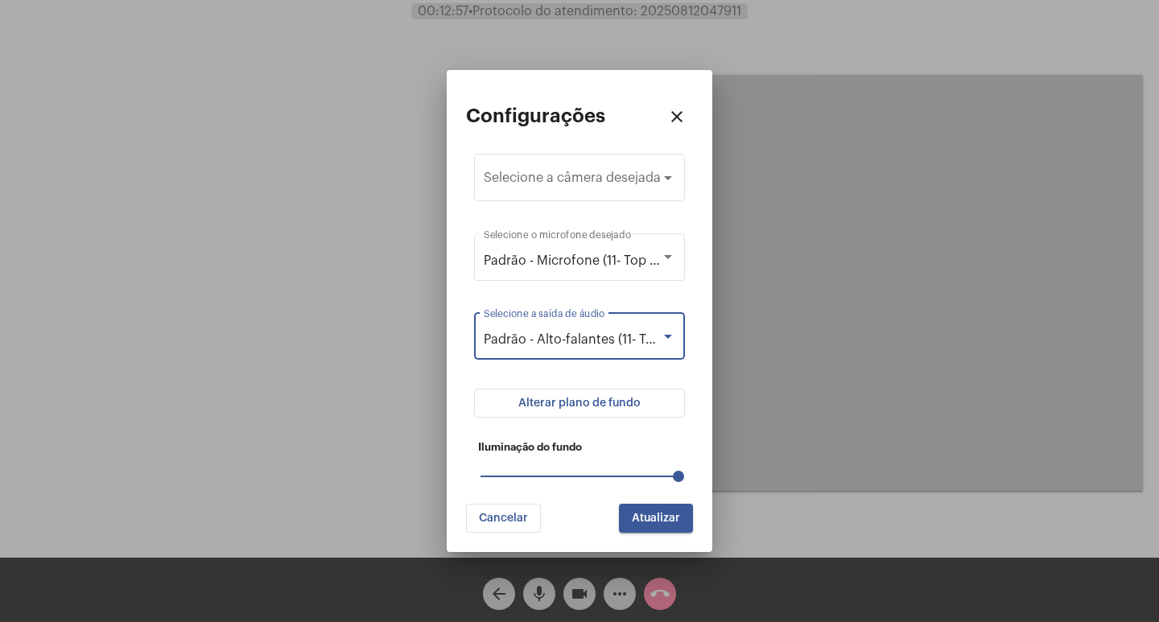
click at [688, 519] on button "Atualizar" at bounding box center [656, 518] width 74 height 29
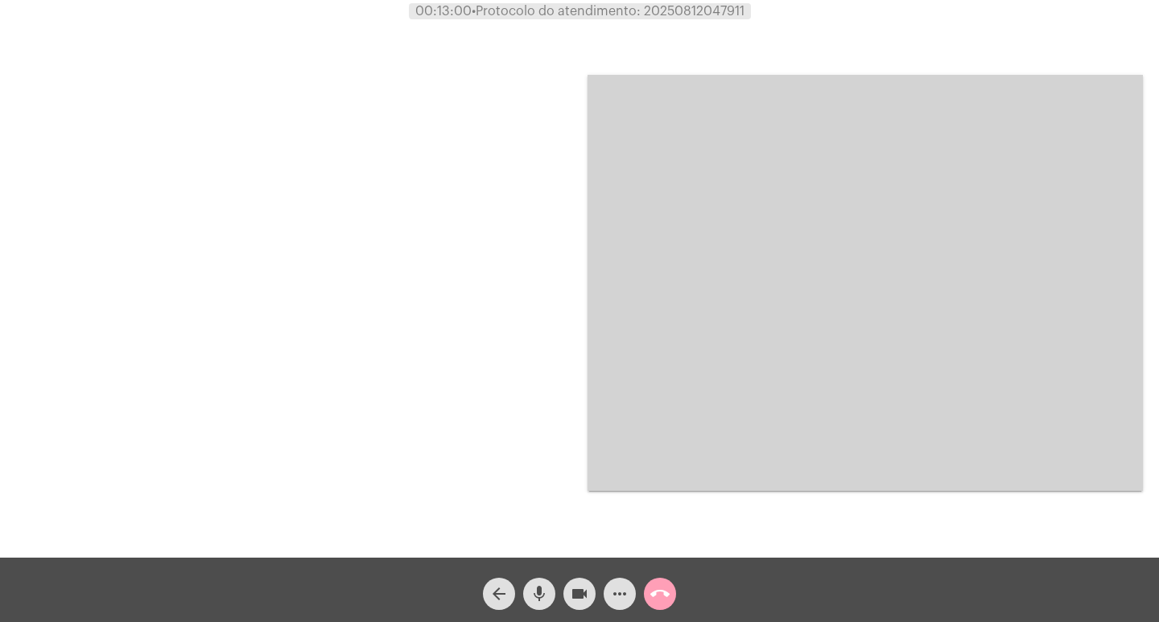
click at [675, 595] on button "call_end" at bounding box center [660, 594] width 32 height 32
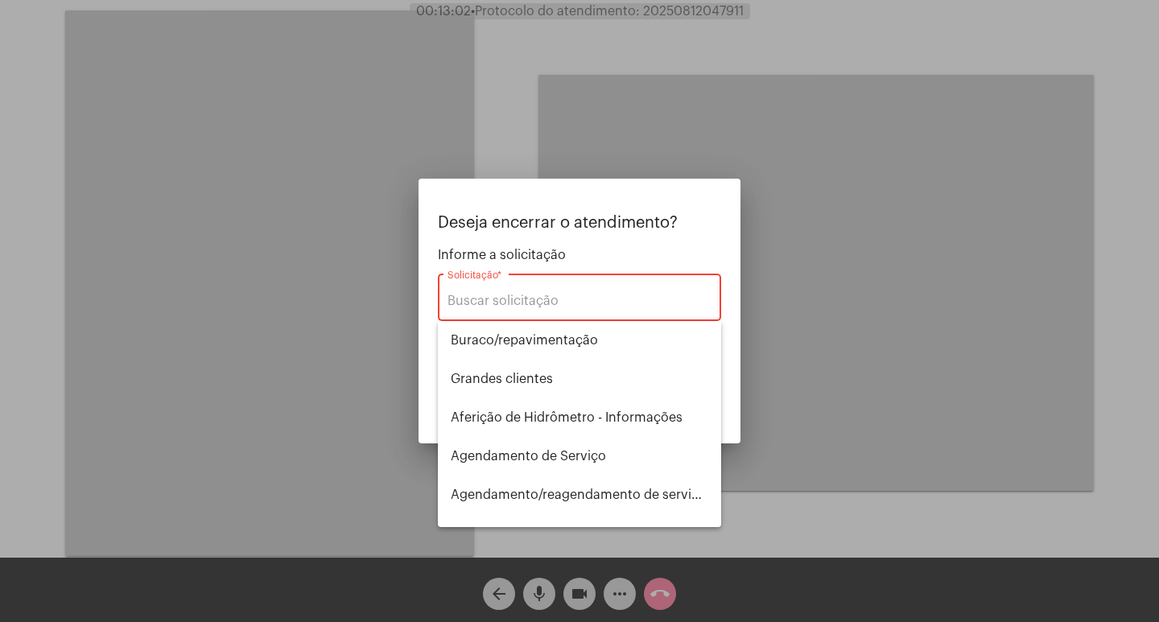
click at [205, 262] on div at bounding box center [579, 311] width 1159 height 622
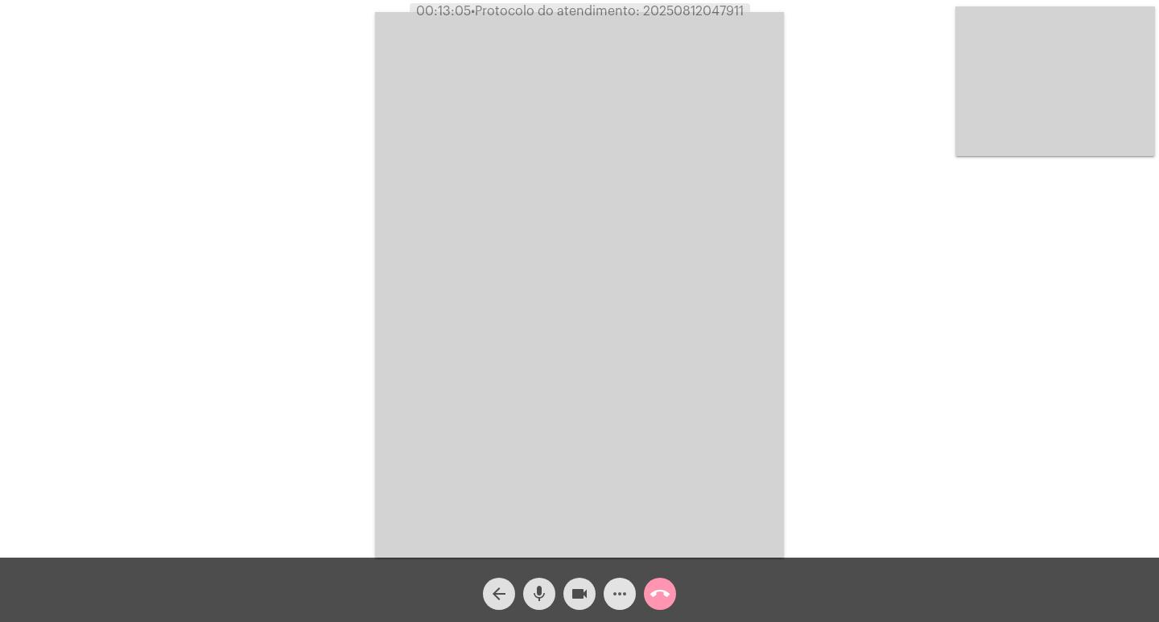
click at [623, 578] on span "more_horiz" at bounding box center [619, 594] width 19 height 32
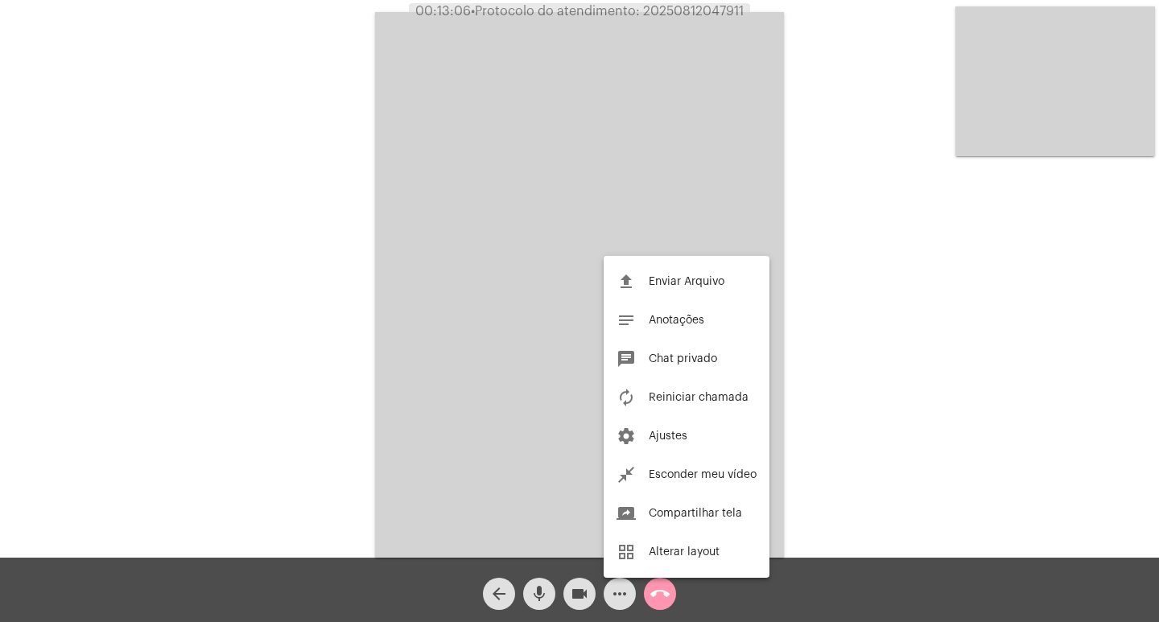
click at [531, 450] on div at bounding box center [579, 311] width 1159 height 622
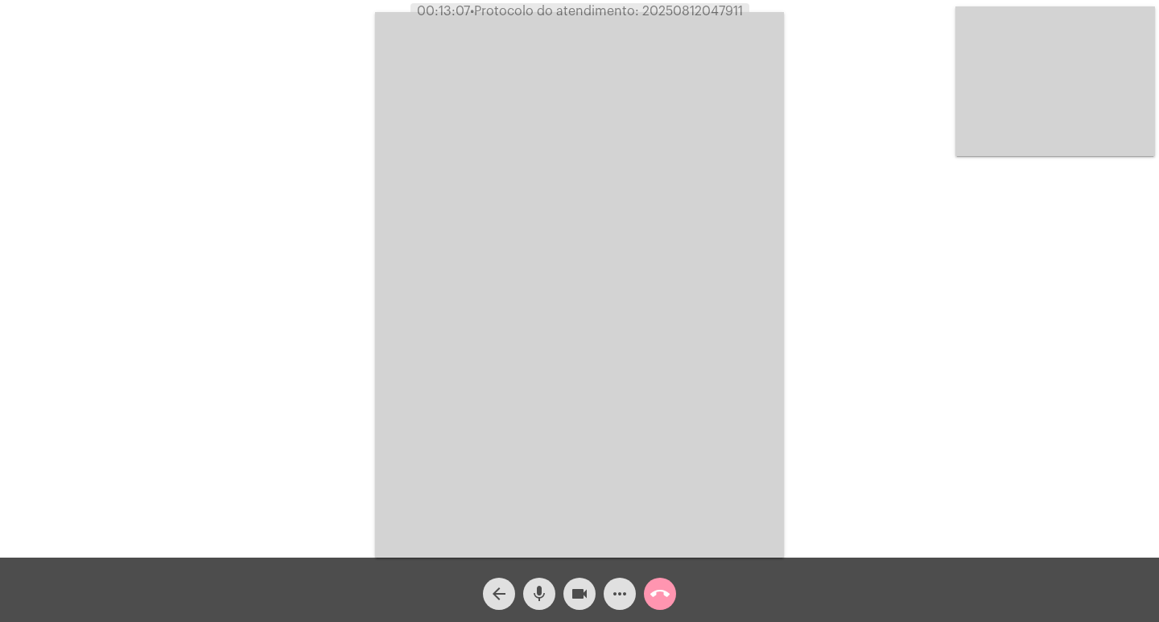
click at [532, 593] on mat-icon "mic" at bounding box center [539, 593] width 19 height 19
click at [568, 593] on button "videocam" at bounding box center [580, 594] width 32 height 32
click at [601, 596] on div "more_horiz" at bounding box center [620, 590] width 40 height 40
click at [546, 609] on span "mic_off" at bounding box center [539, 594] width 19 height 32
click at [573, 596] on mat-icon "videocam_off" at bounding box center [579, 593] width 19 height 19
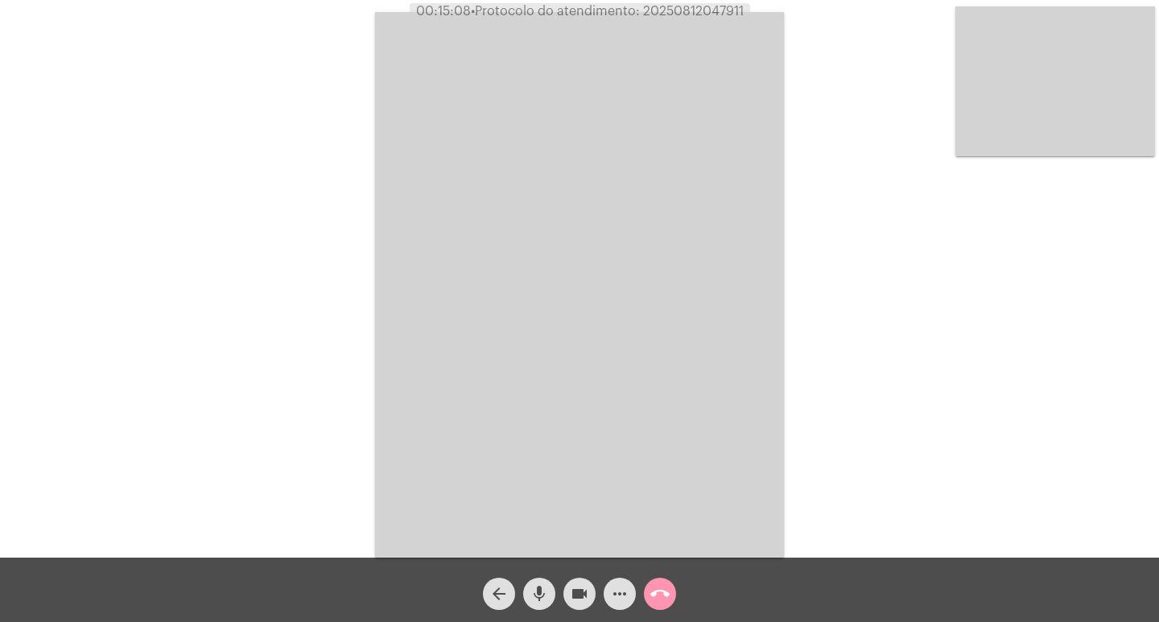
click at [952, 340] on div "Acessando Câmera e Microfone..." at bounding box center [580, 283] width 1156 height 558
click at [678, 359] on video at bounding box center [579, 285] width 409 height 546
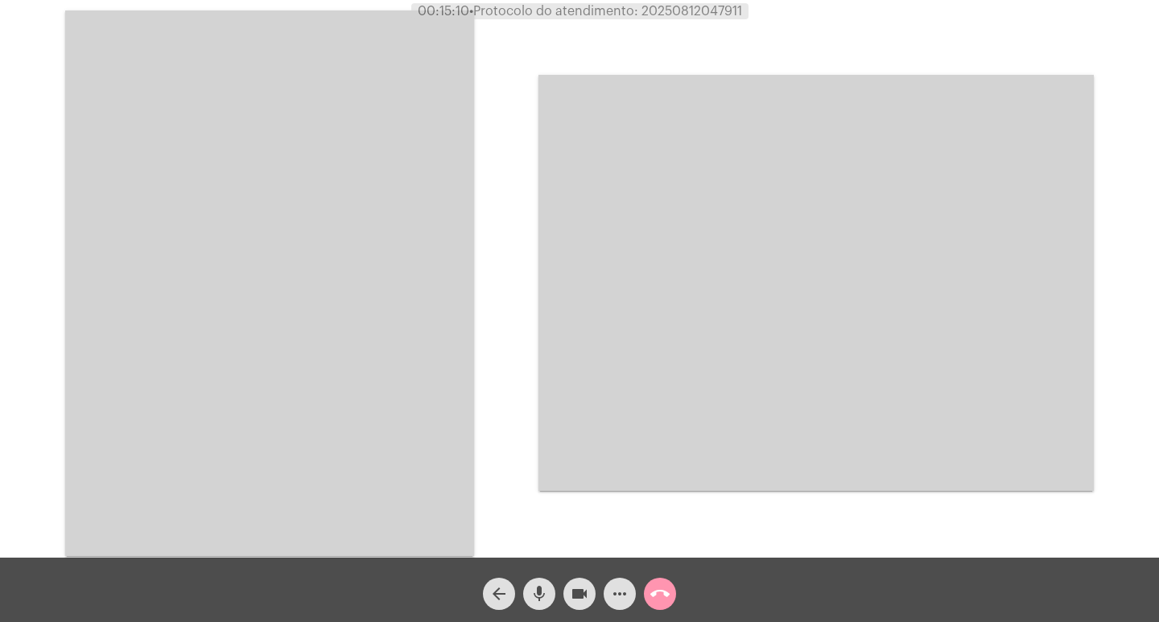
click at [209, 356] on video at bounding box center [269, 283] width 409 height 546
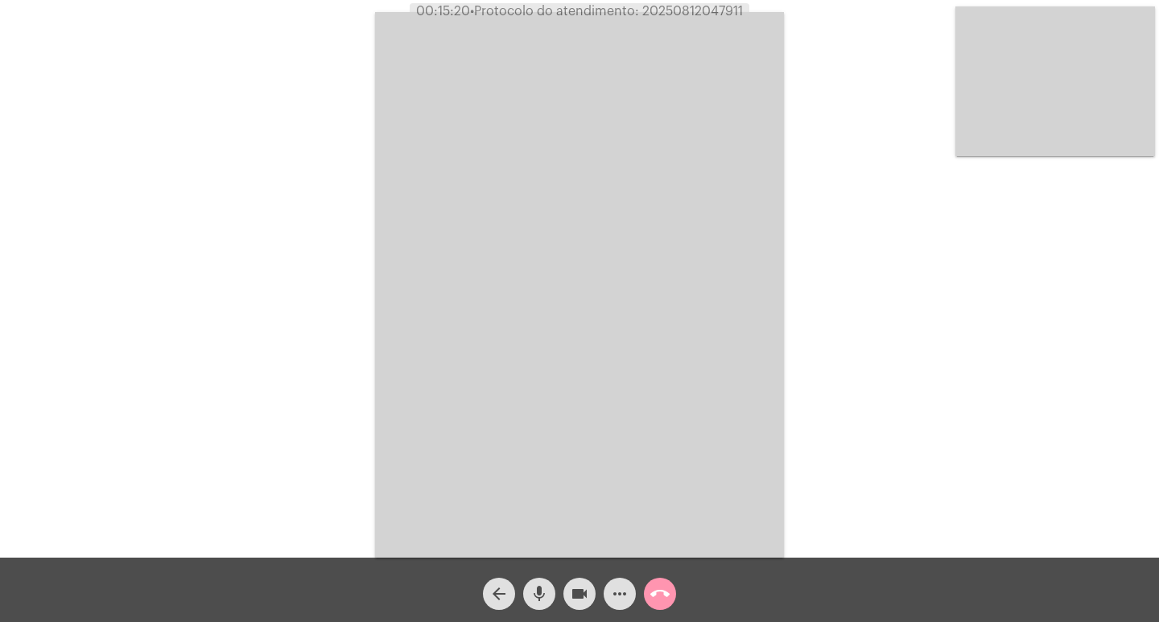
click at [532, 595] on mat-icon "mic" at bounding box center [539, 593] width 19 height 19
click at [532, 595] on mat-icon "mic_off" at bounding box center [539, 593] width 19 height 19
click at [544, 599] on mat-icon "mic" at bounding box center [539, 593] width 19 height 19
click at [700, 18] on span "00:17:23 • Protocolo do atendimento: 20250812047911" at bounding box center [579, 11] width 337 height 16
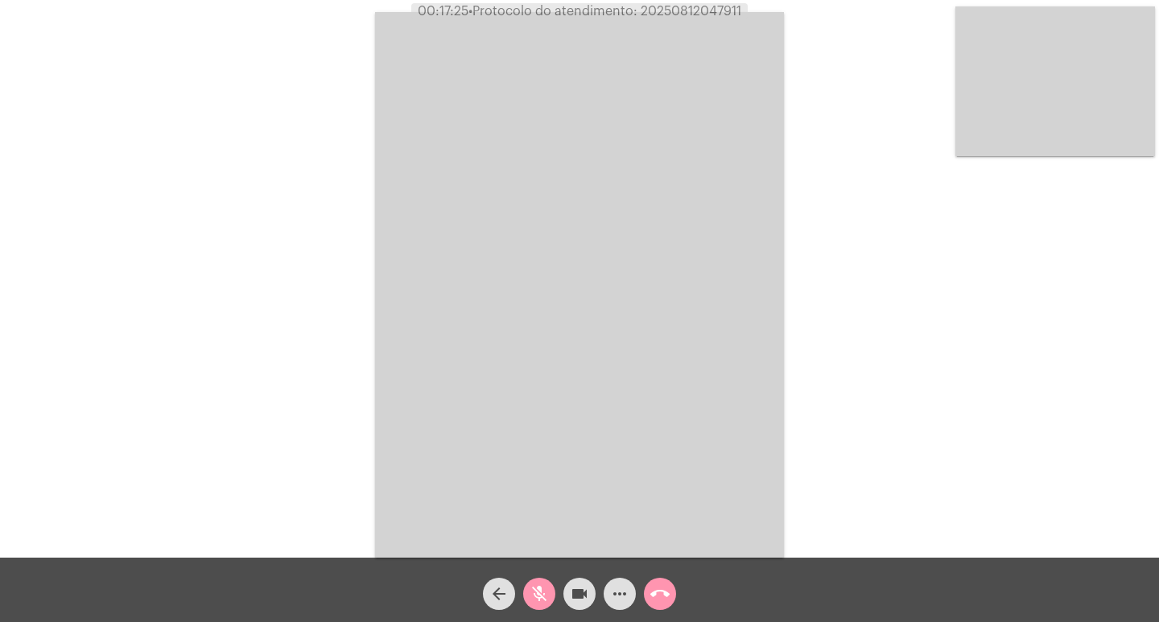
copy span "20250812047911"
click at [550, 593] on button "mic_off" at bounding box center [539, 594] width 32 height 32
click at [266, 48] on div "Acessando Câmera e Microfone..." at bounding box center [580, 283] width 1156 height 558
click at [544, 586] on mat-icon "mic" at bounding box center [539, 593] width 19 height 19
click at [584, 603] on mat-icon "videocam" at bounding box center [579, 593] width 19 height 19
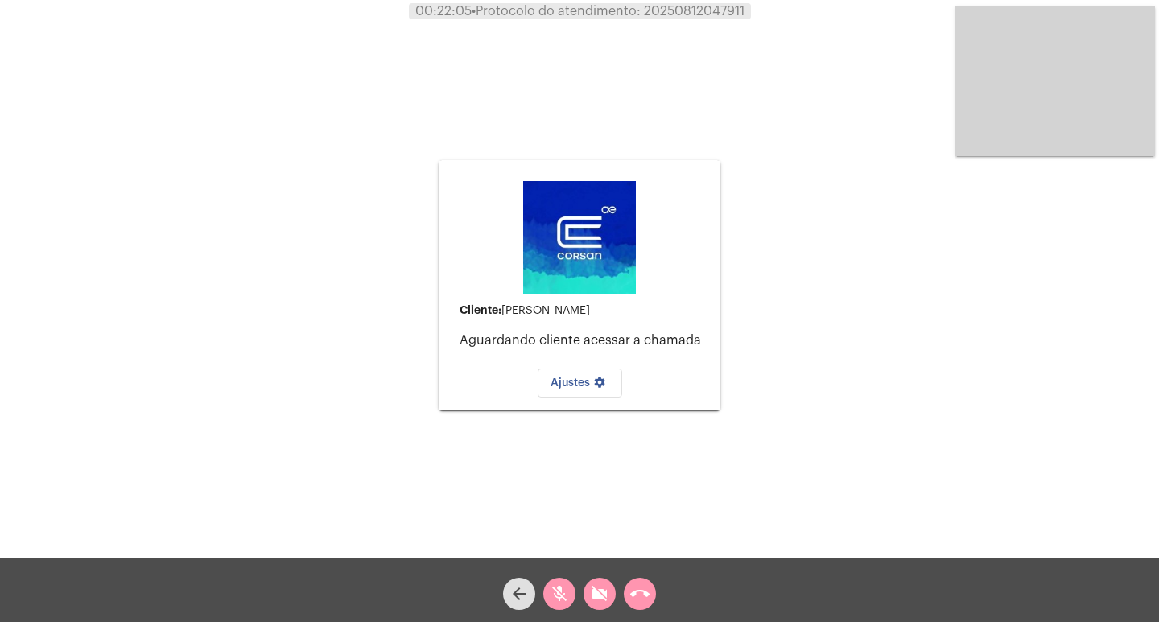
click at [559, 581] on span "mic_off" at bounding box center [559, 594] width 19 height 32
click at [588, 588] on button "videocam_off" at bounding box center [600, 594] width 32 height 32
click at [642, 593] on mat-icon "call_end" at bounding box center [639, 593] width 19 height 19
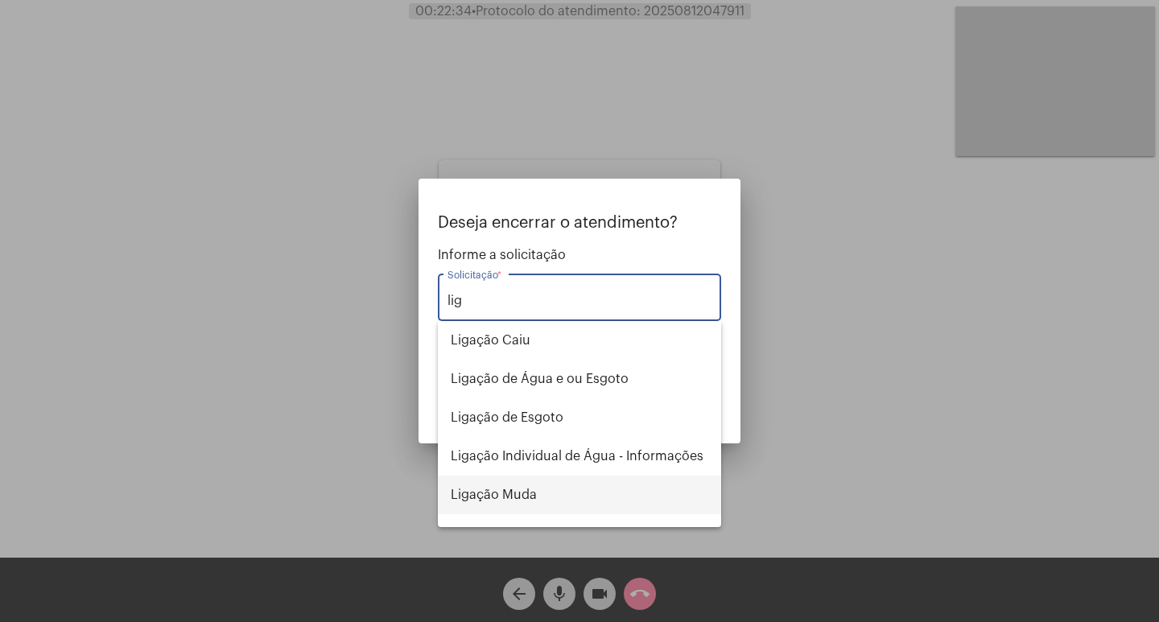
click at [605, 482] on span "Ligação Muda" at bounding box center [580, 495] width 258 height 39
type input "Ligação Muda"
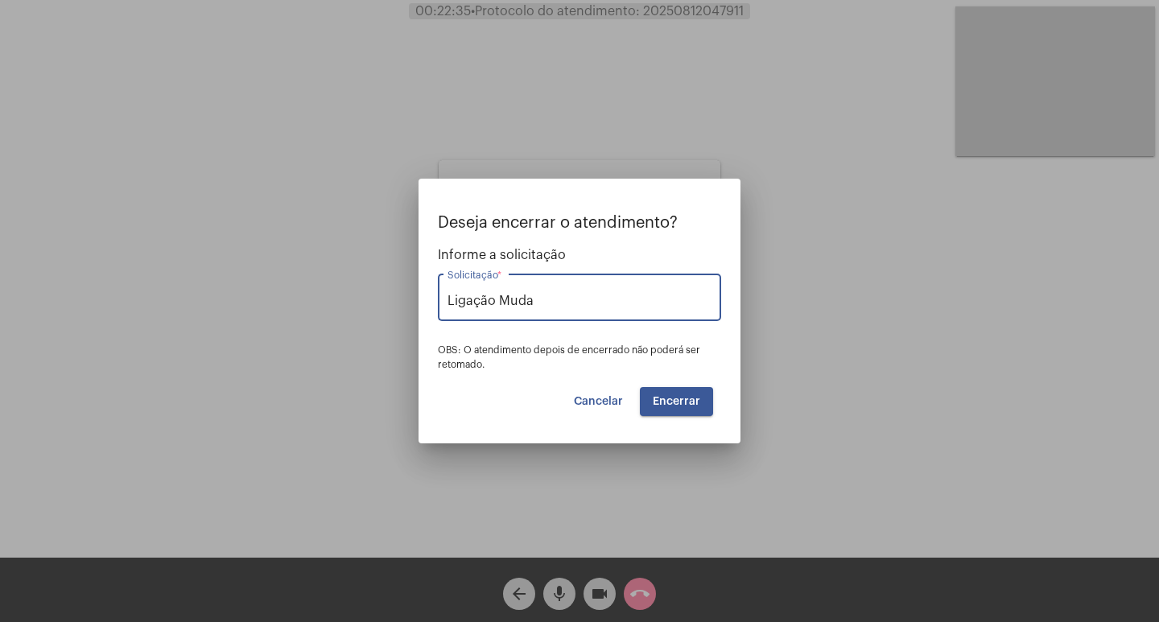
click at [678, 416] on mat-dialog-container "Deseja encerrar o atendimento? Informe a solicitação Ligação Muda Solicitação *…" at bounding box center [580, 311] width 322 height 265
click at [684, 411] on button "Encerrar" at bounding box center [676, 401] width 73 height 29
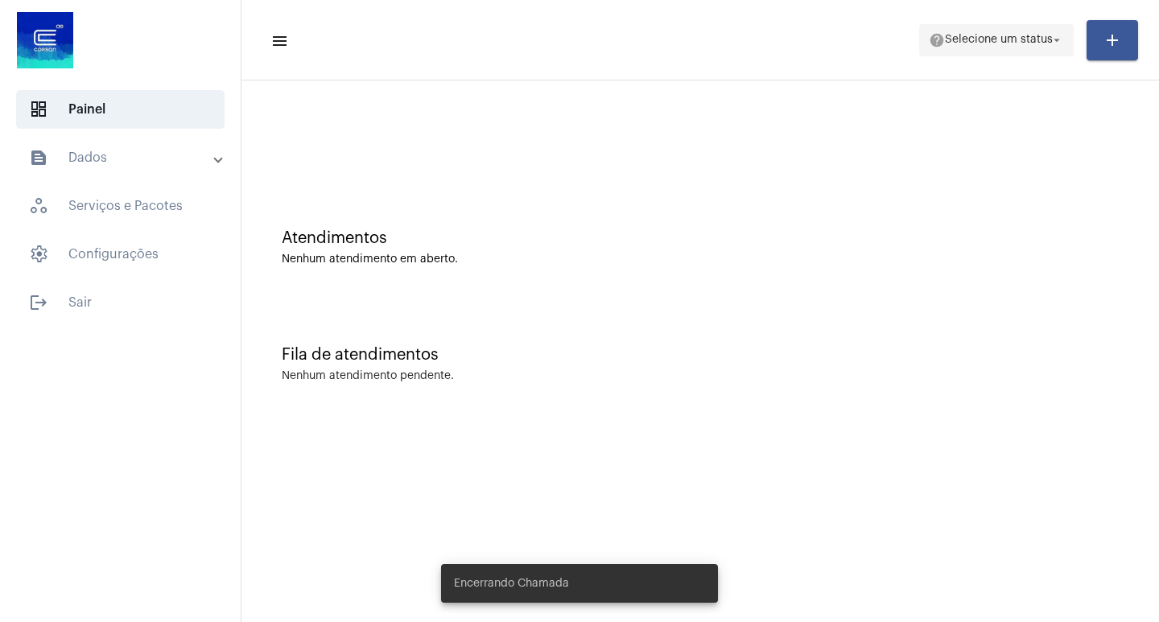
click at [976, 52] on span "help Selecione um status arrow_drop_down" at bounding box center [996, 39] width 135 height 29
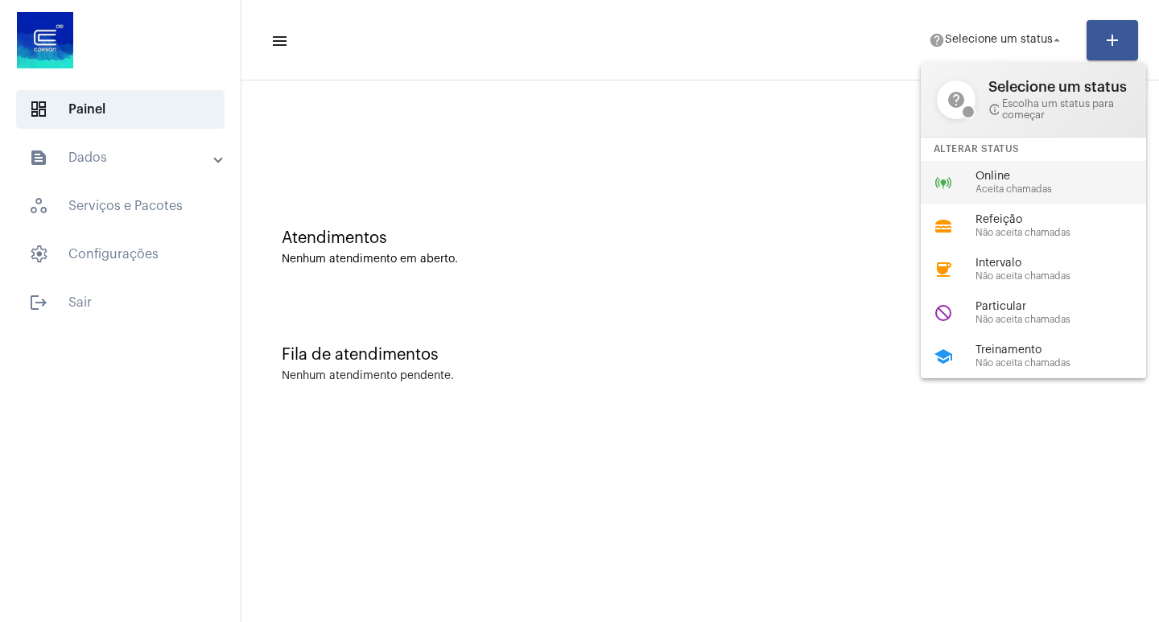
click at [991, 171] on span "Online" at bounding box center [1068, 177] width 184 height 12
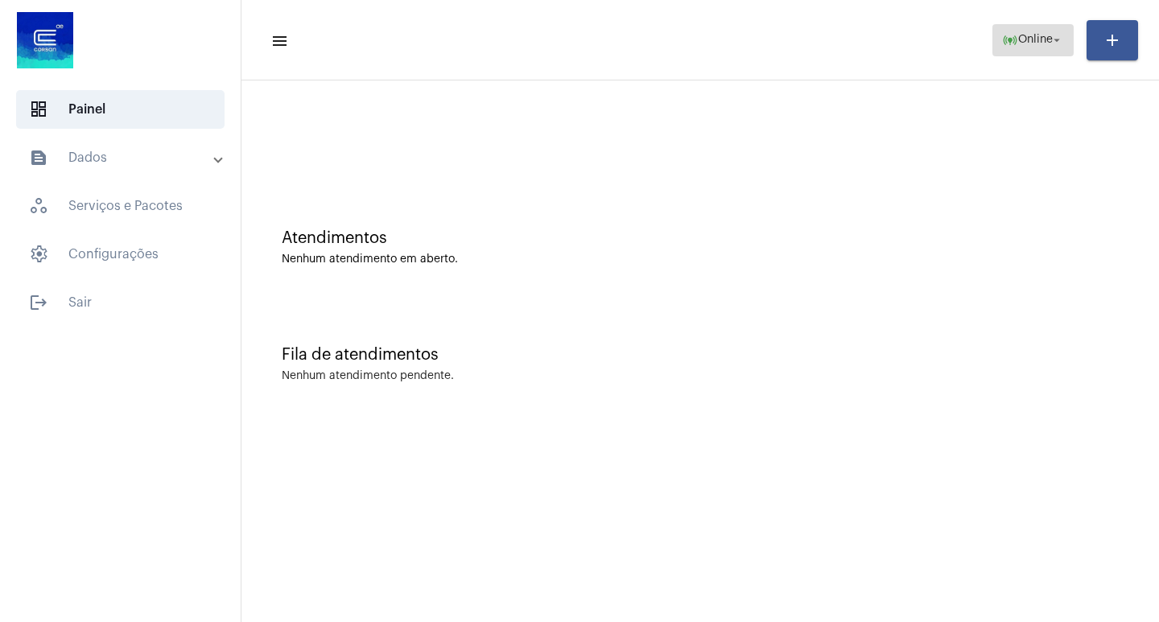
click at [1022, 31] on span "online_prediction Online arrow_drop_down" at bounding box center [1033, 39] width 62 height 29
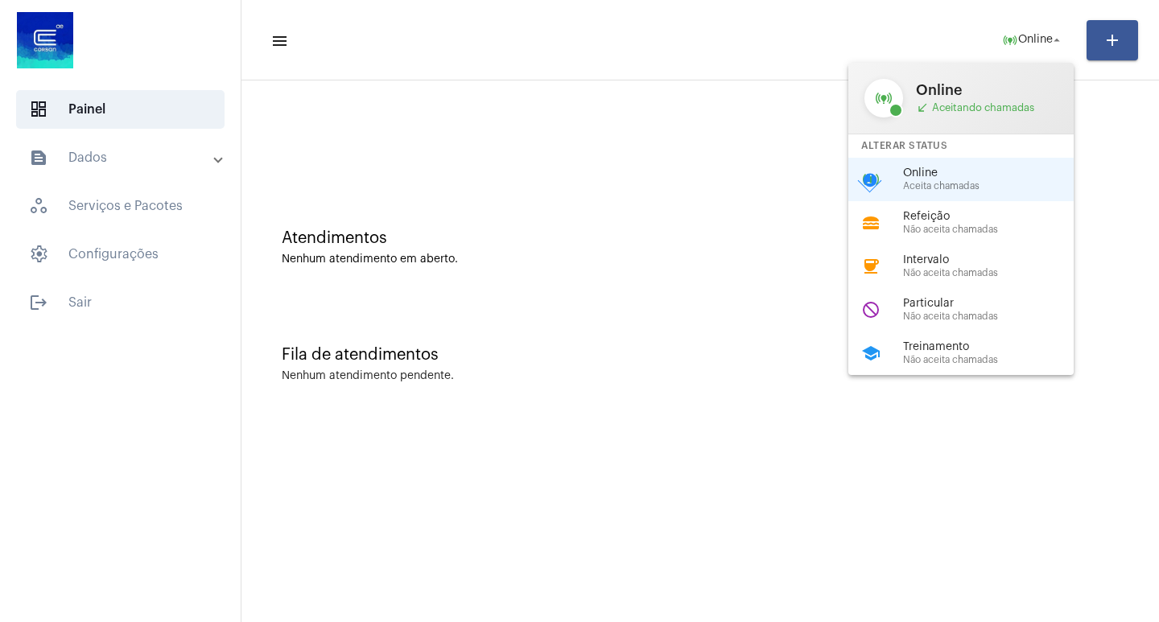
click at [1051, 339] on div "online_prediction Online call_received Aceitando chamadas Alterar Status online…" at bounding box center [961, 219] width 225 height 312
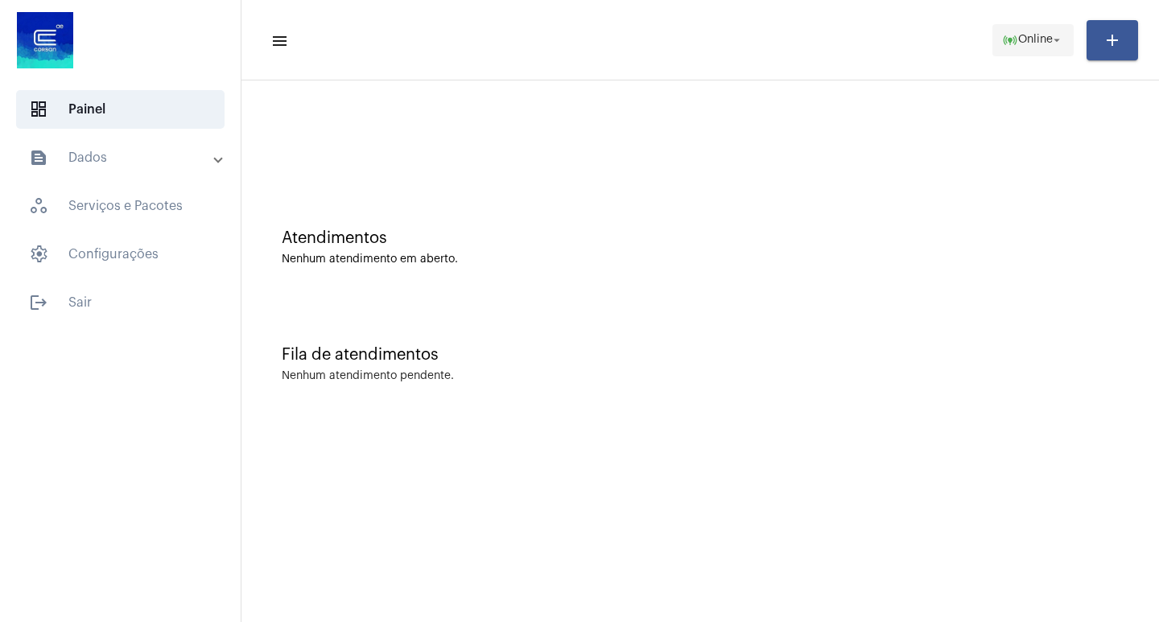
click at [1059, 27] on span "online_prediction Online arrow_drop_down" at bounding box center [1033, 39] width 62 height 29
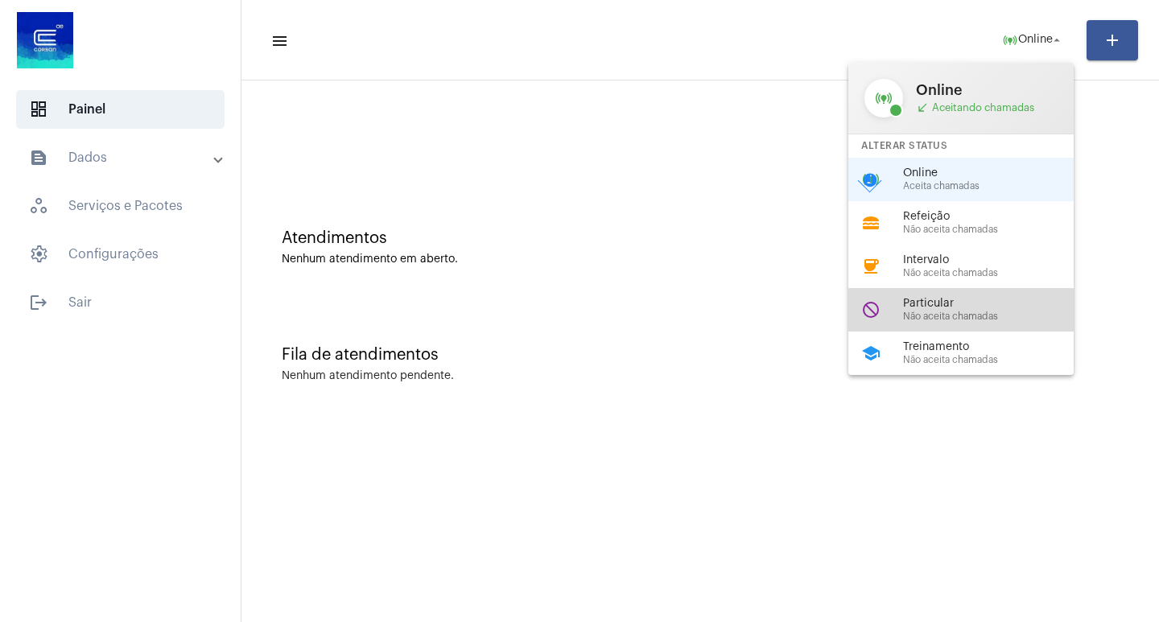
click at [1002, 289] on div "do_not_disturb Particular Não aceita chamadas" at bounding box center [974, 309] width 251 height 43
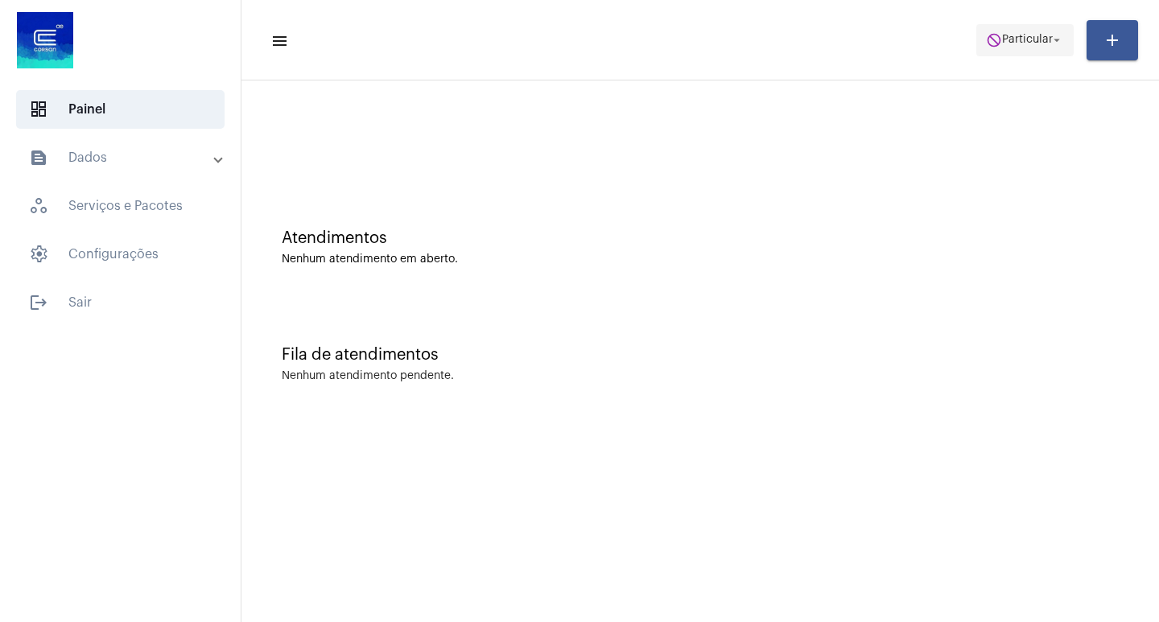
click at [1016, 47] on span "do_not_disturb Particular arrow_drop_down" at bounding box center [1025, 39] width 78 height 29
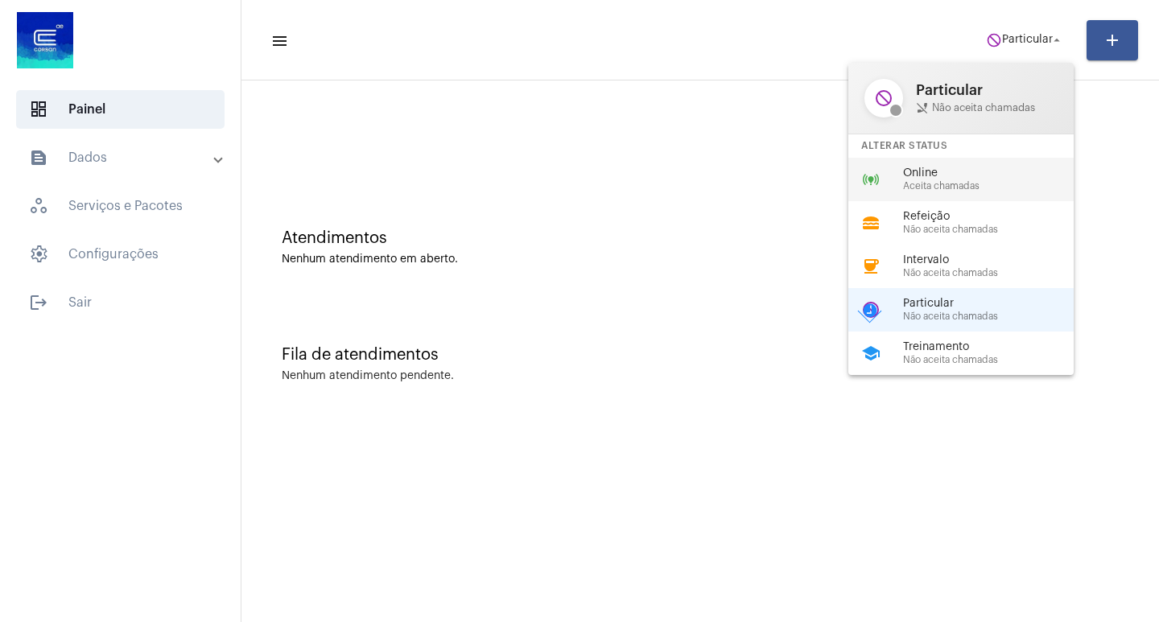
click at [1023, 183] on span "Aceita chamadas" at bounding box center [995, 186] width 184 height 10
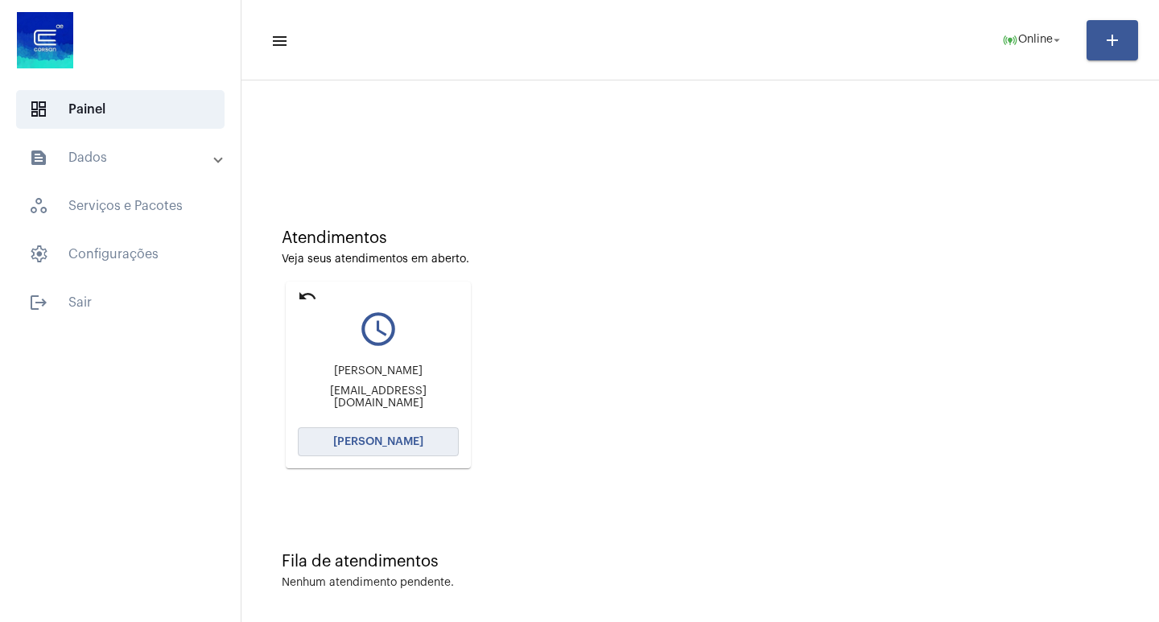
click at [423, 454] on button "[PERSON_NAME]" at bounding box center [378, 441] width 161 height 29
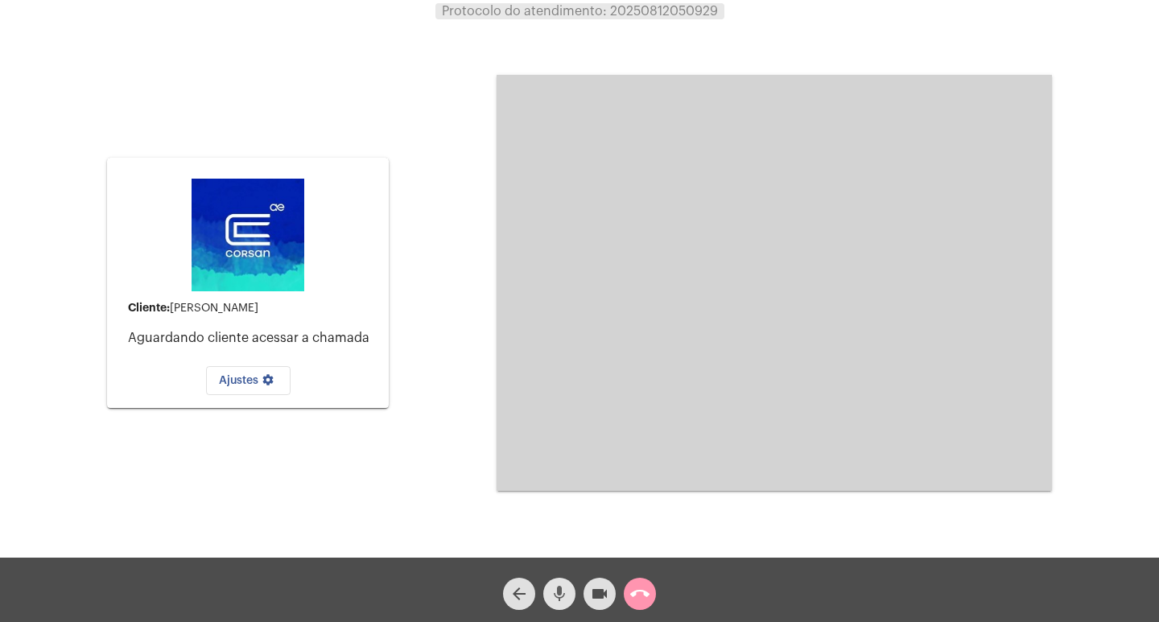
click at [565, 590] on mat-icon "mic" at bounding box center [559, 593] width 19 height 19
click at [565, 590] on mat-icon "mic_off" at bounding box center [559, 593] width 19 height 19
click at [554, 598] on mat-icon "mic" at bounding box center [559, 593] width 19 height 19
click at [570, 596] on button "mic_off" at bounding box center [559, 594] width 32 height 32
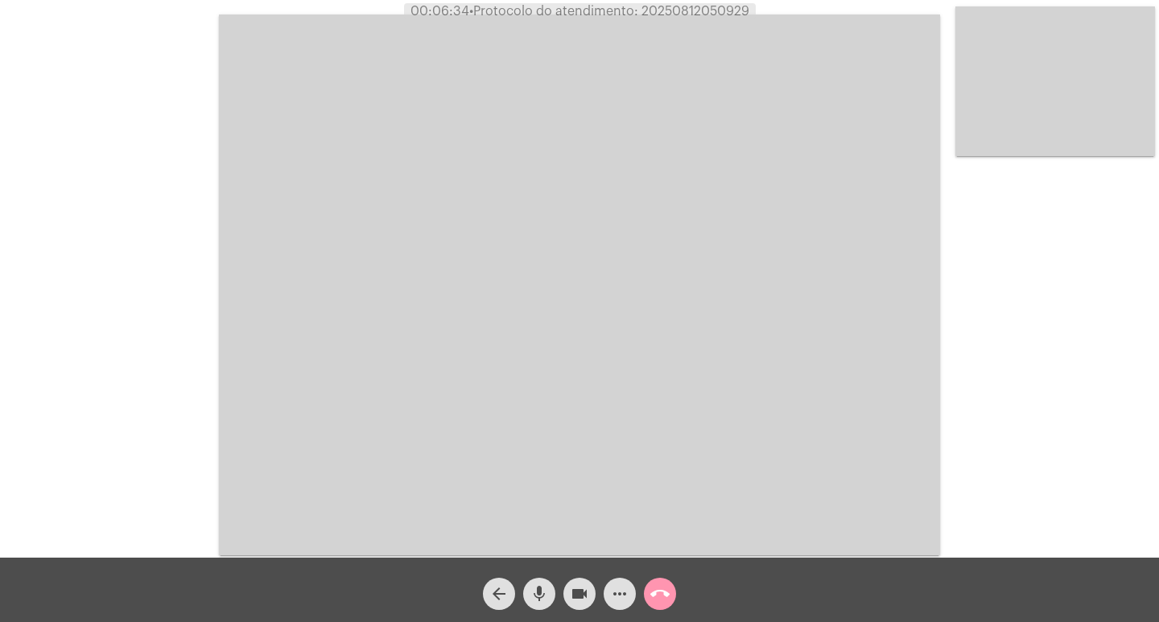
click at [542, 586] on mat-icon "mic" at bounding box center [539, 593] width 19 height 19
click at [578, 591] on mat-icon "videocam" at bounding box center [579, 593] width 19 height 19
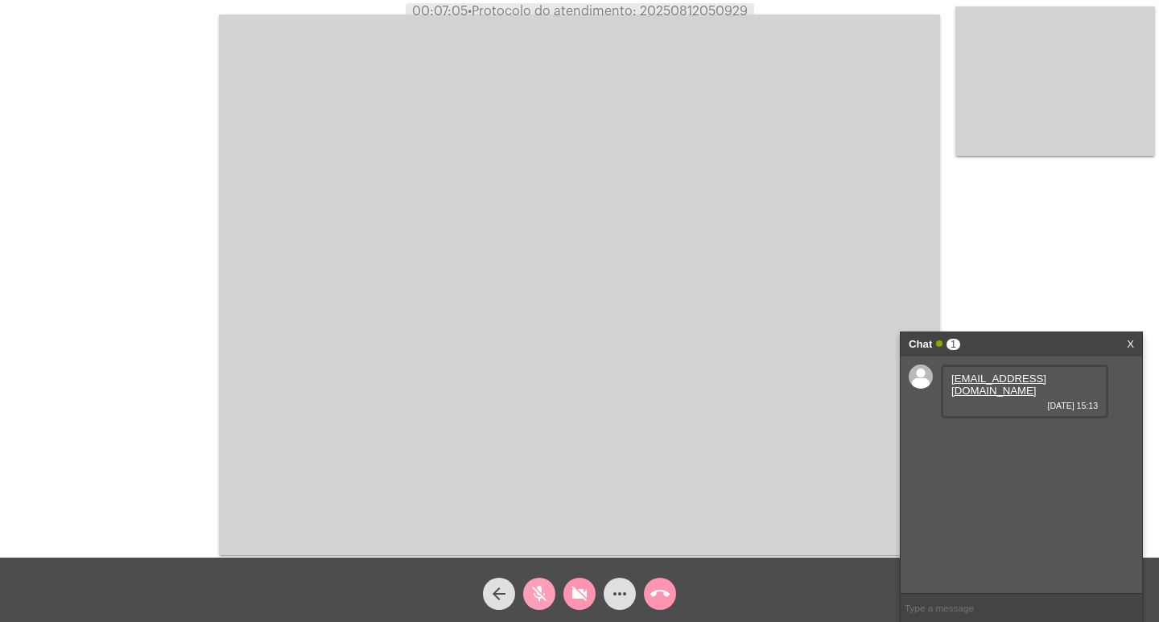
drag, startPoint x: 536, startPoint y: 597, endPoint x: 576, endPoint y: 596, distance: 40.3
click at [537, 597] on mat-icon "mic_off" at bounding box center [539, 593] width 19 height 19
click at [576, 596] on mat-icon "videocam_off" at bounding box center [579, 593] width 19 height 19
drag, startPoint x: 964, startPoint y: 361, endPoint x: 963, endPoint y: 379, distance: 17.7
click at [622, 575] on div "more_horiz" at bounding box center [620, 590] width 40 height 40
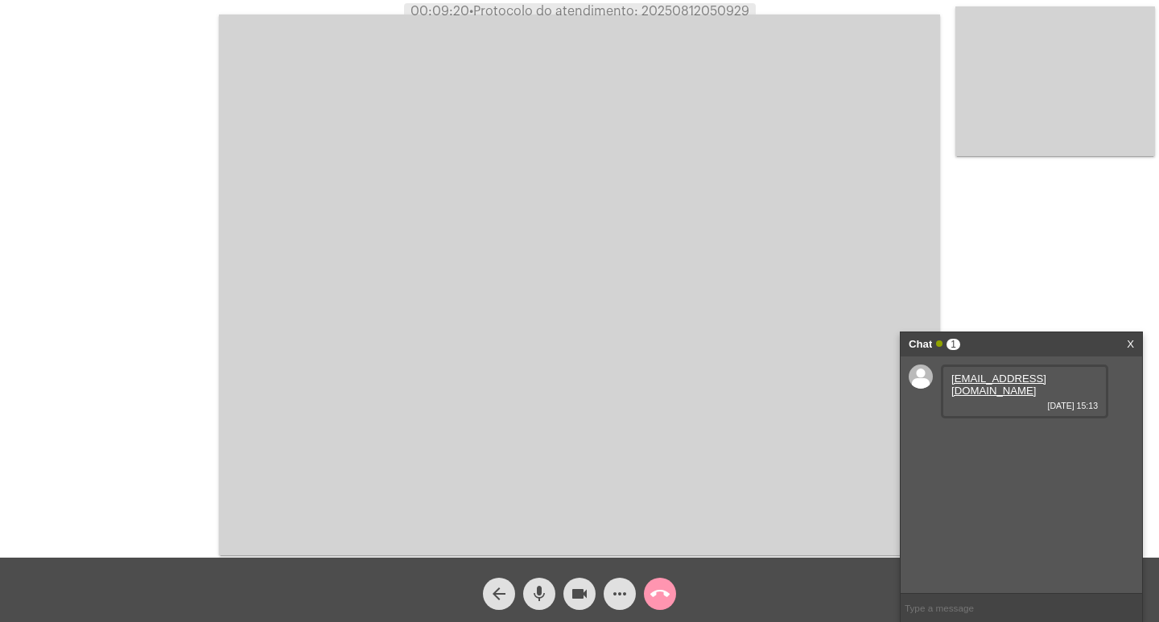
click at [613, 582] on span "more_horiz" at bounding box center [619, 594] width 19 height 32
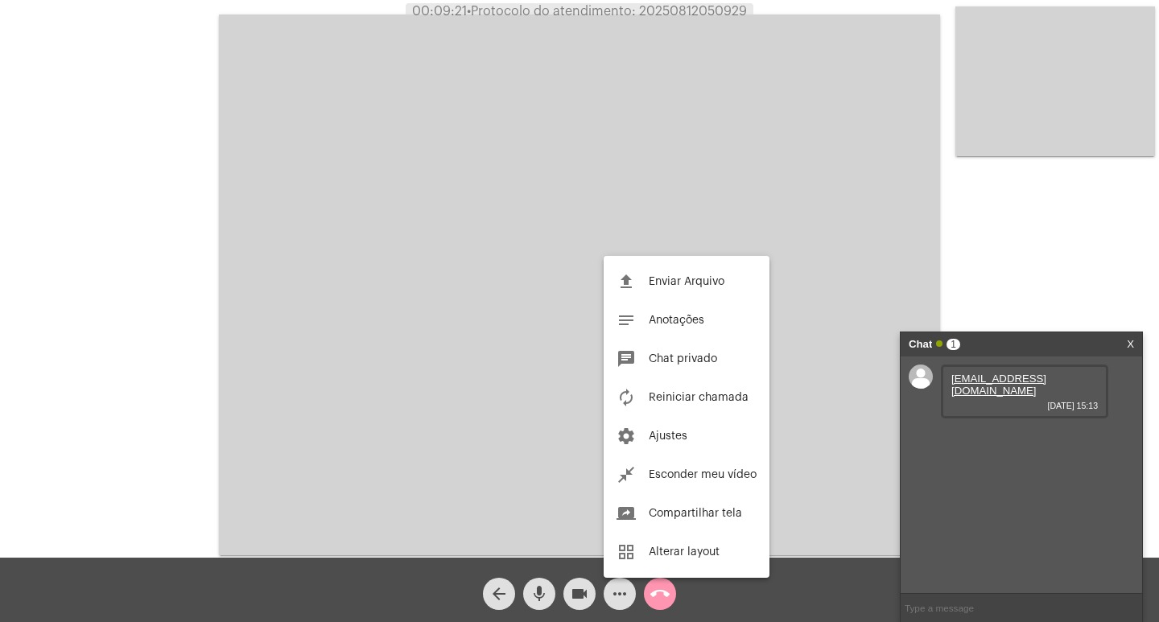
click at [643, 261] on div "file_upload Enviar Arquivo notes Anotações chat Chat privado autorenew Reinicia…" at bounding box center [687, 417] width 166 height 322
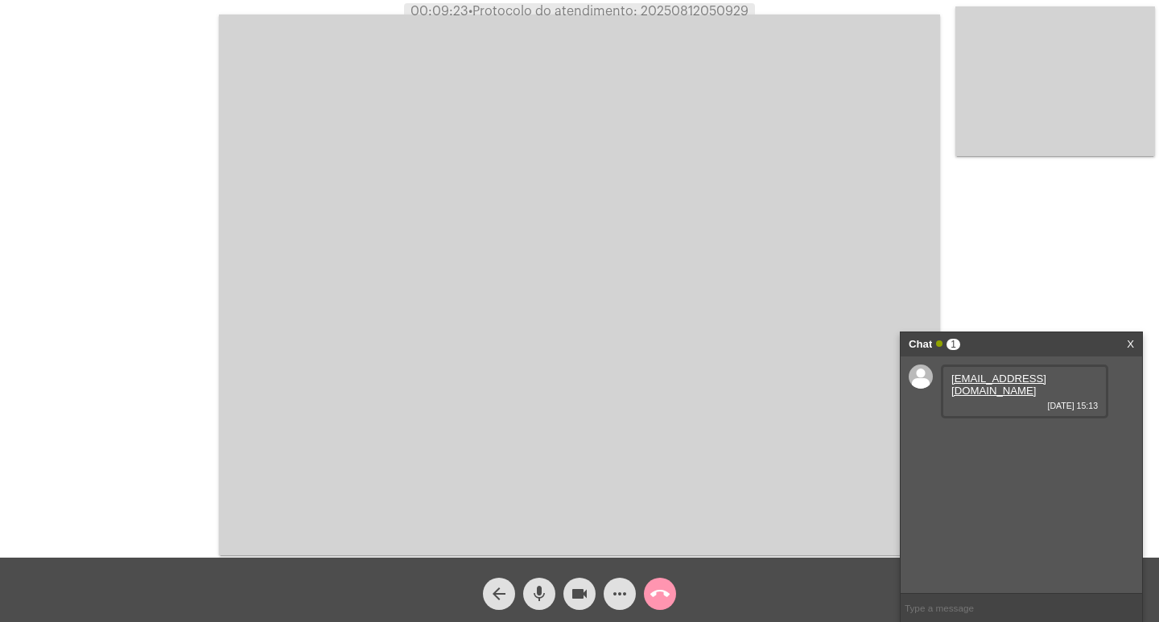
click at [626, 585] on mat-icon "more_horiz" at bounding box center [619, 593] width 19 height 19
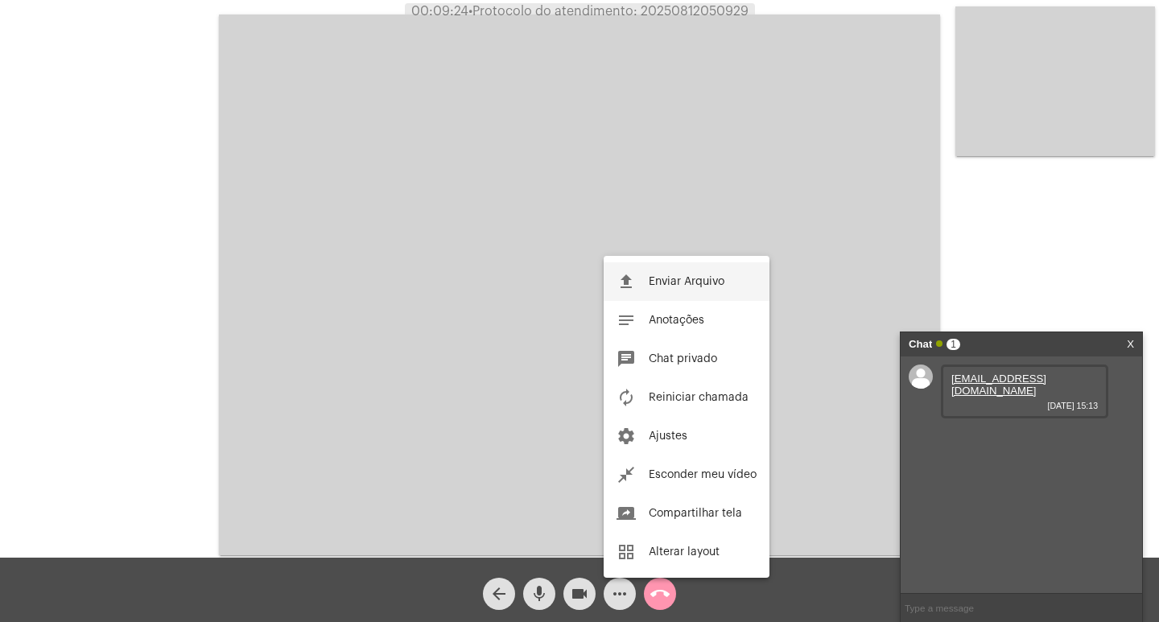
click at [657, 278] on span "Enviar Arquivo" at bounding box center [687, 281] width 76 height 11
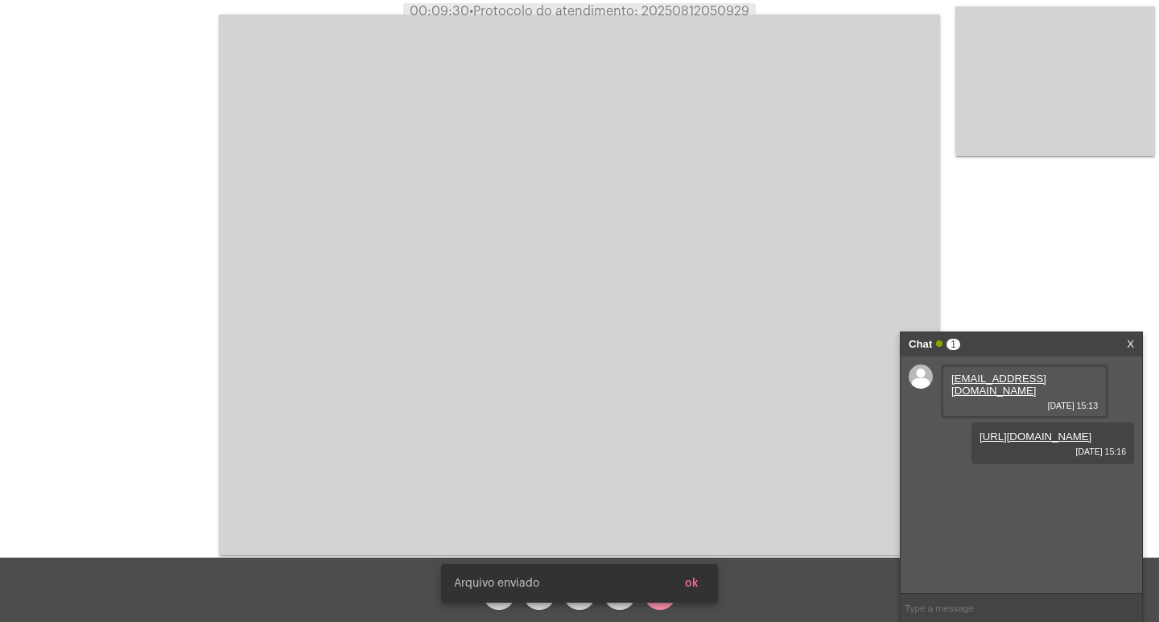
click at [685, 14] on span "• Protocolo do atendimento: 20250812050929" at bounding box center [609, 11] width 280 height 13
copy span "20250812050929"
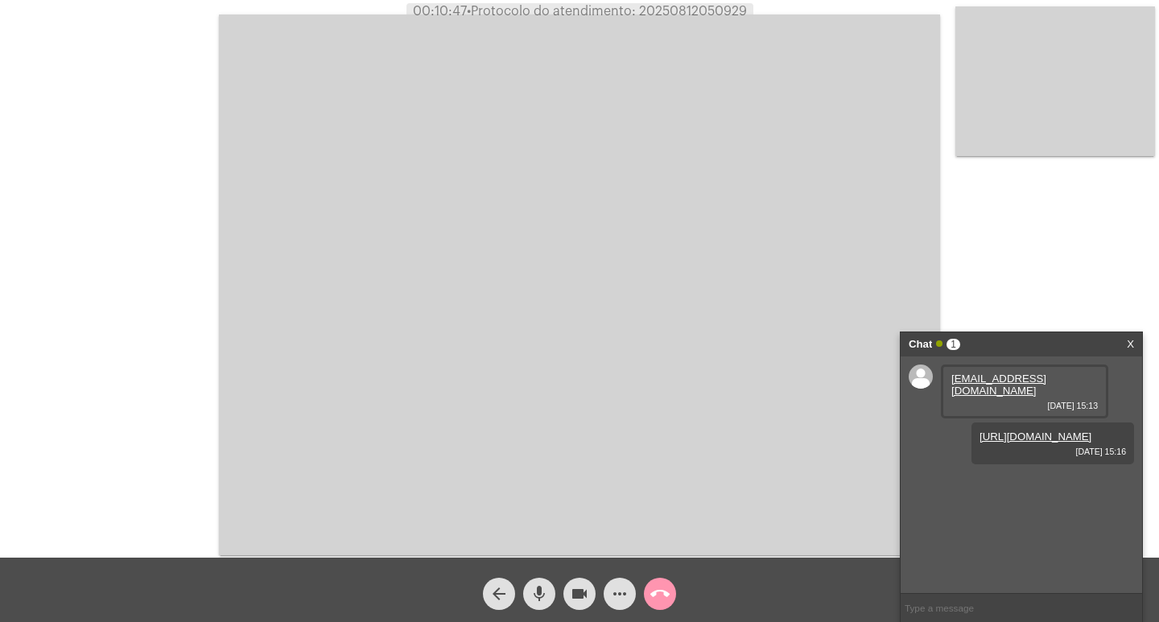
click at [1139, 335] on div "Chat 1 X" at bounding box center [1022, 344] width 242 height 24
click at [1138, 340] on div "Chat 1 X" at bounding box center [1022, 344] width 242 height 24
click at [1135, 340] on div "Chat 1 X" at bounding box center [1022, 344] width 242 height 24
click at [656, 595] on mat-icon "call_end" at bounding box center [660, 593] width 19 height 19
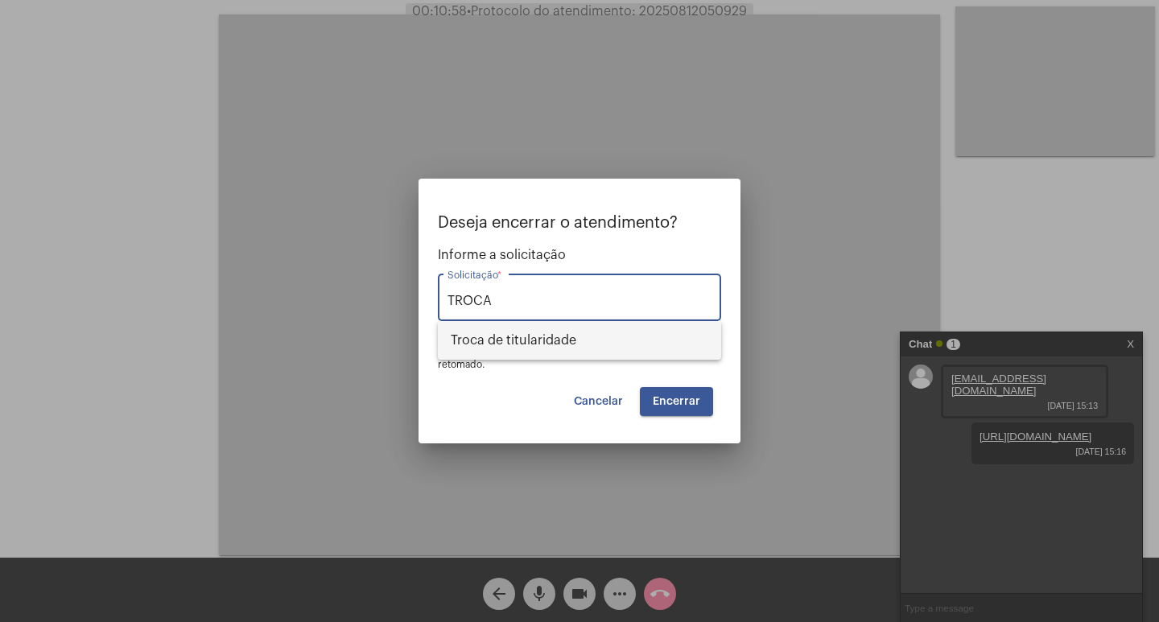
click at [655, 354] on span "Troca de titularidade" at bounding box center [580, 340] width 258 height 39
type input "Troca de titularidade"
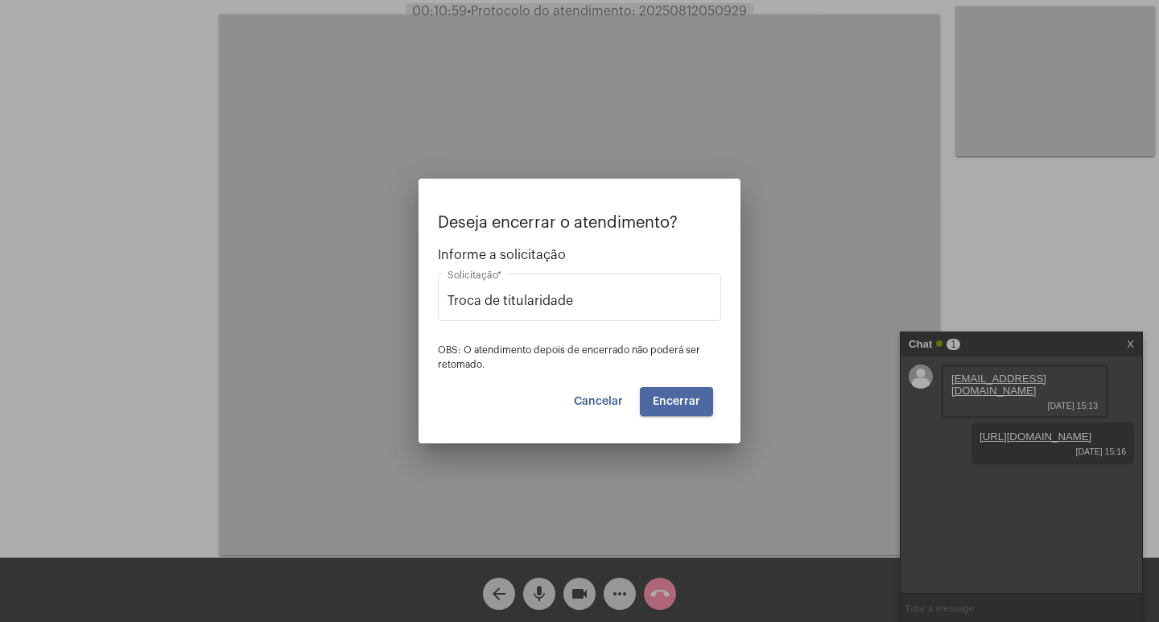
click at [674, 404] on span "Encerrar" at bounding box center [676, 401] width 47 height 11
click at [709, 395] on button "Encerrar" at bounding box center [676, 401] width 73 height 29
click at [697, 399] on span "Encerrar" at bounding box center [676, 401] width 47 height 11
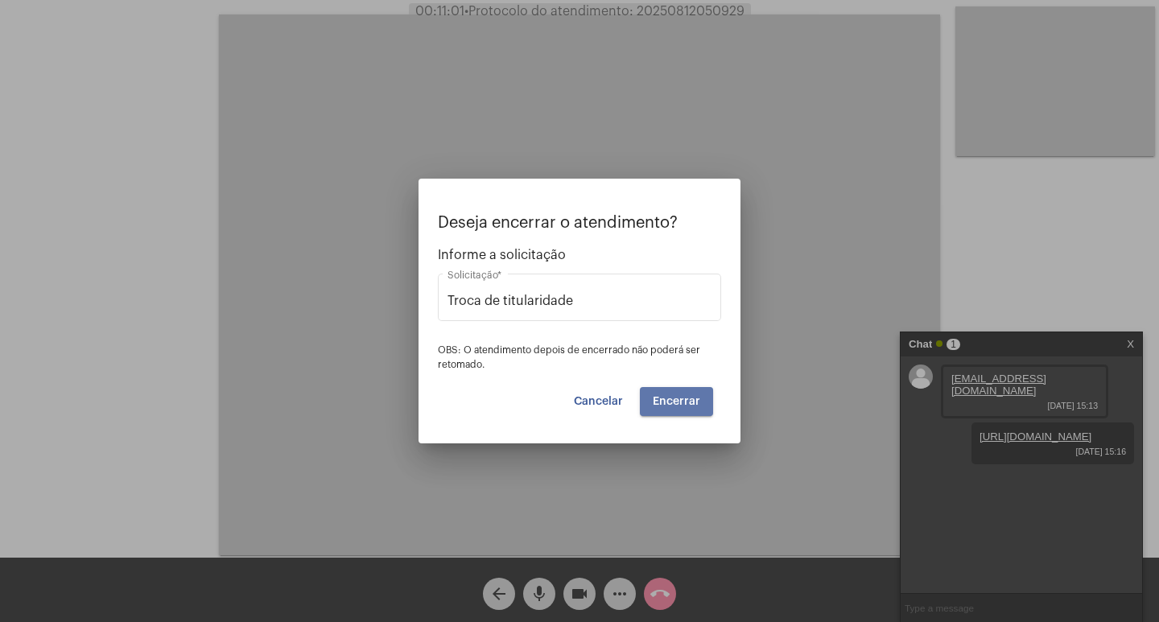
click at [697, 399] on span "Encerrar" at bounding box center [676, 401] width 47 height 11
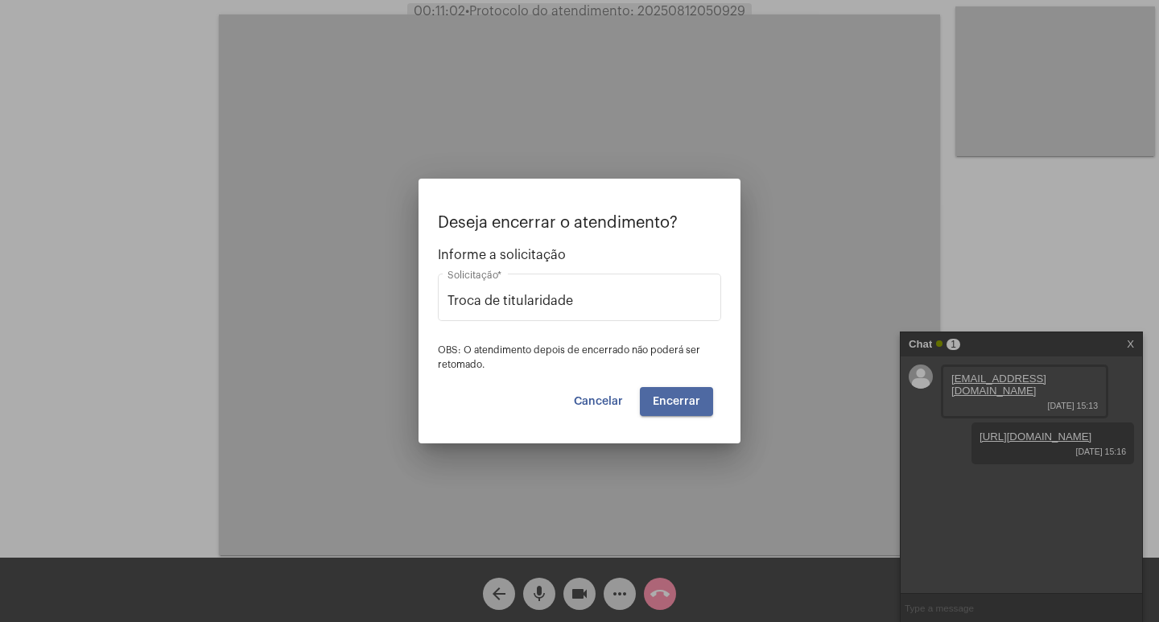
click at [697, 399] on span "Encerrar" at bounding box center [676, 401] width 47 height 11
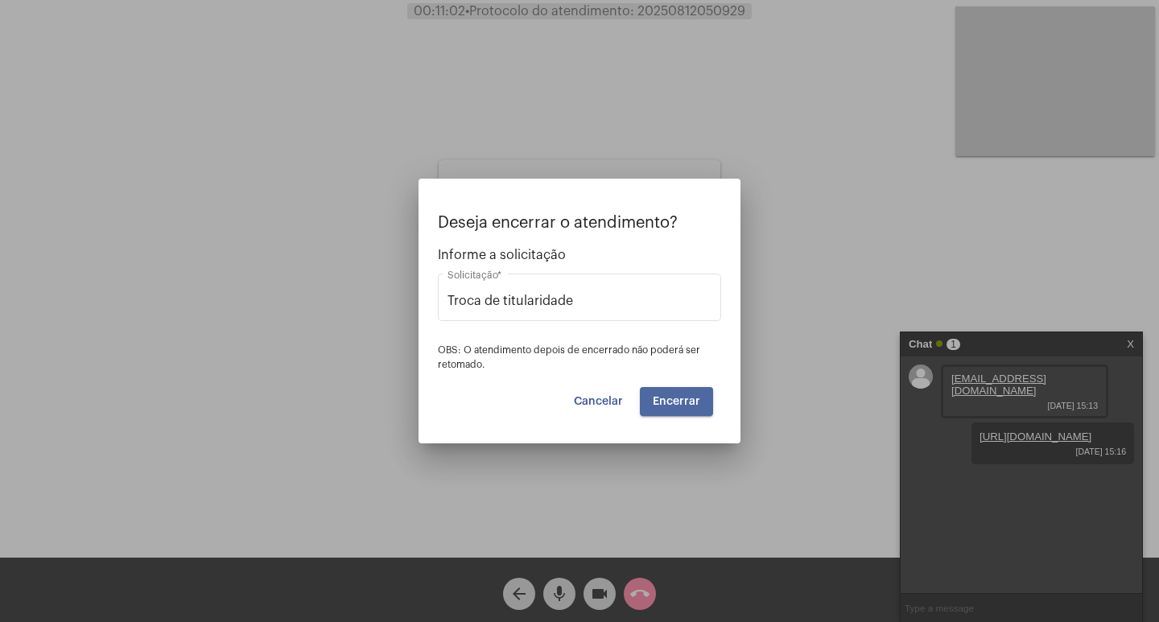
click at [697, 399] on span "Encerrar" at bounding box center [676, 401] width 47 height 11
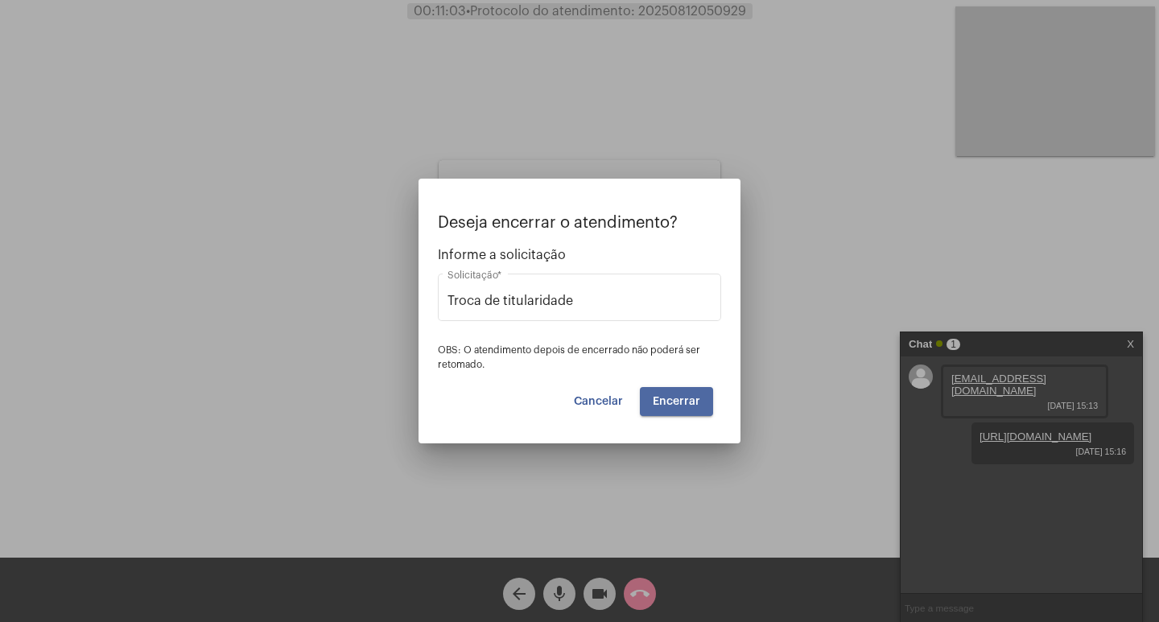
click at [697, 399] on span "Encerrar" at bounding box center [676, 401] width 47 height 11
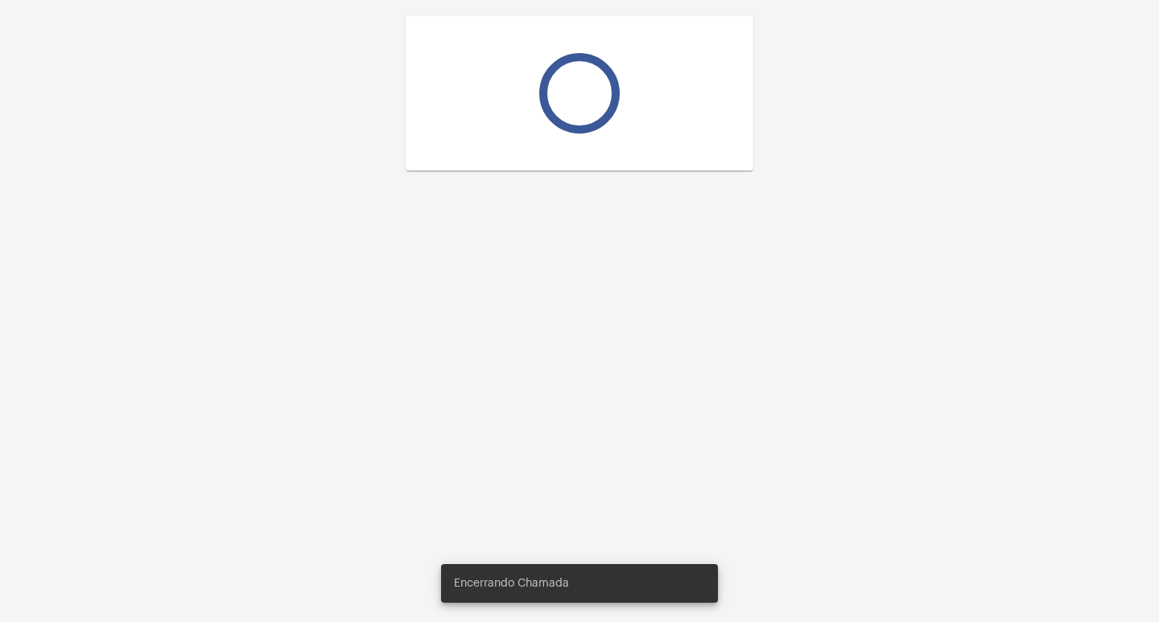
click at [697, 399] on div at bounding box center [579, 311] width 1159 height 622
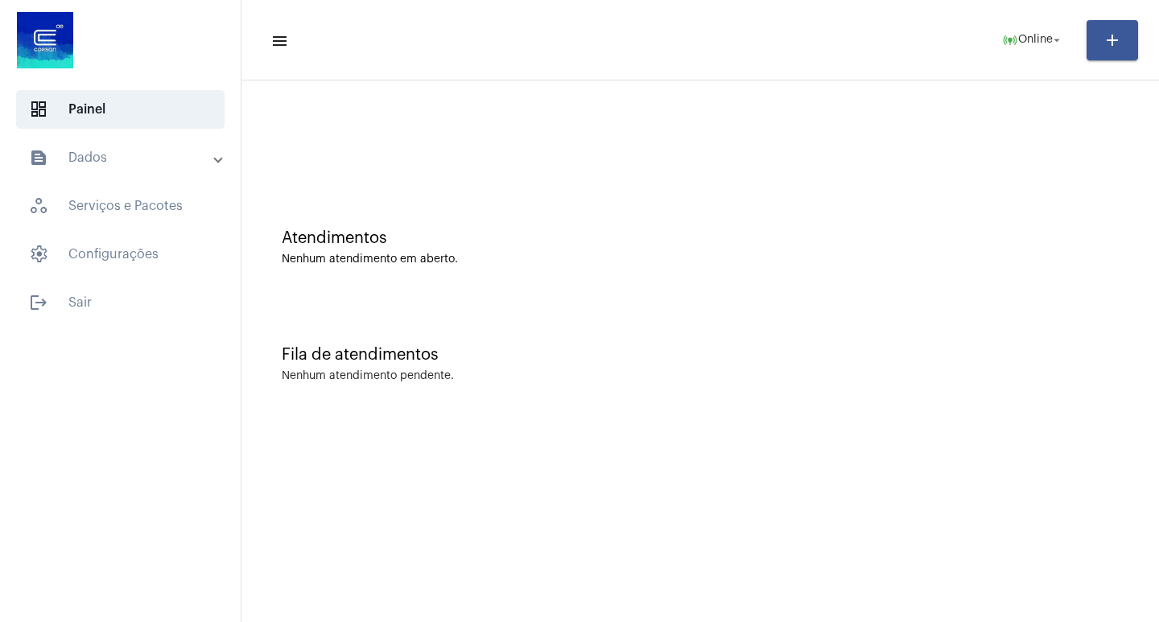
click at [121, 146] on mat-expansion-panel-header "text_snippet_outlined Dados" at bounding box center [125, 157] width 231 height 39
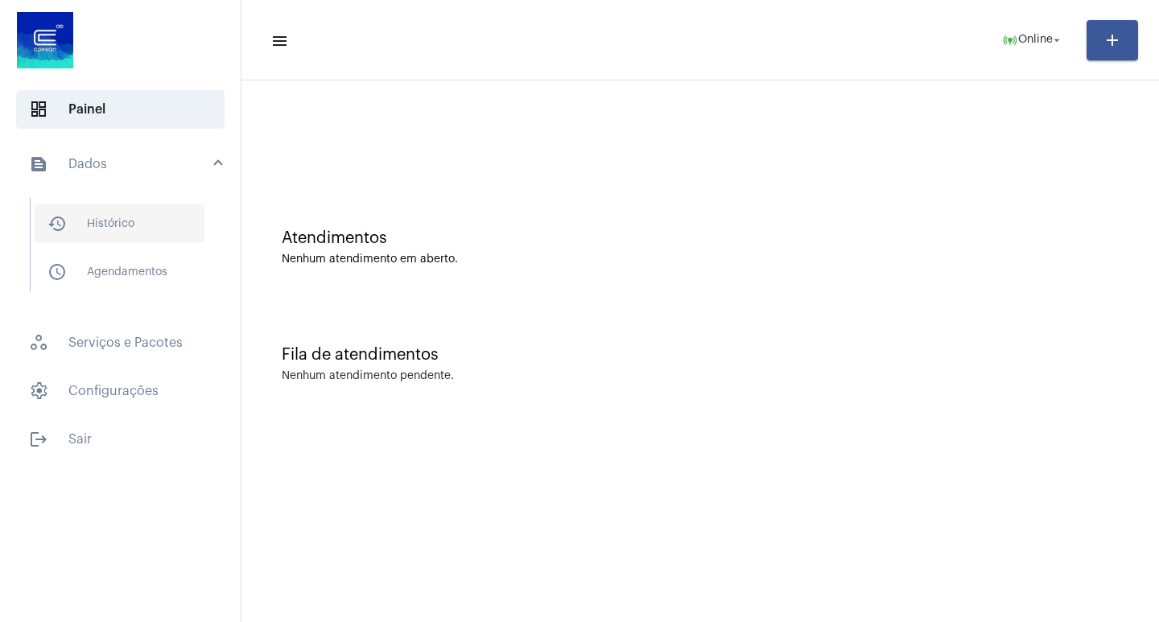
click at [159, 214] on span "history_outlined Histórico" at bounding box center [120, 223] width 170 height 39
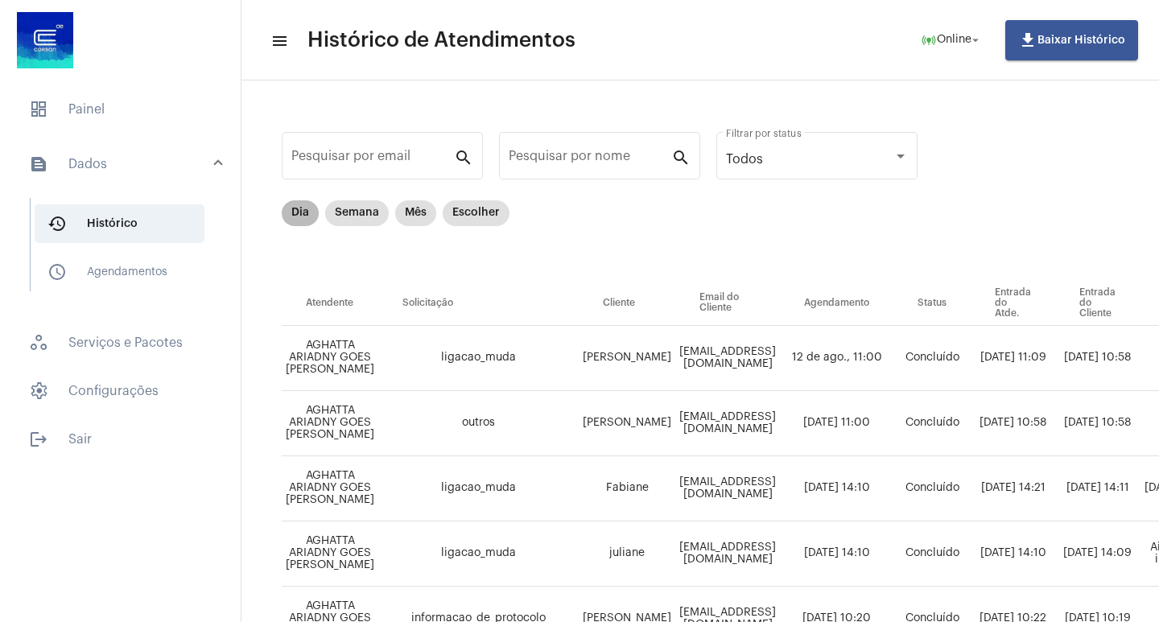
click at [307, 217] on mat-chip "Dia" at bounding box center [300, 213] width 37 height 26
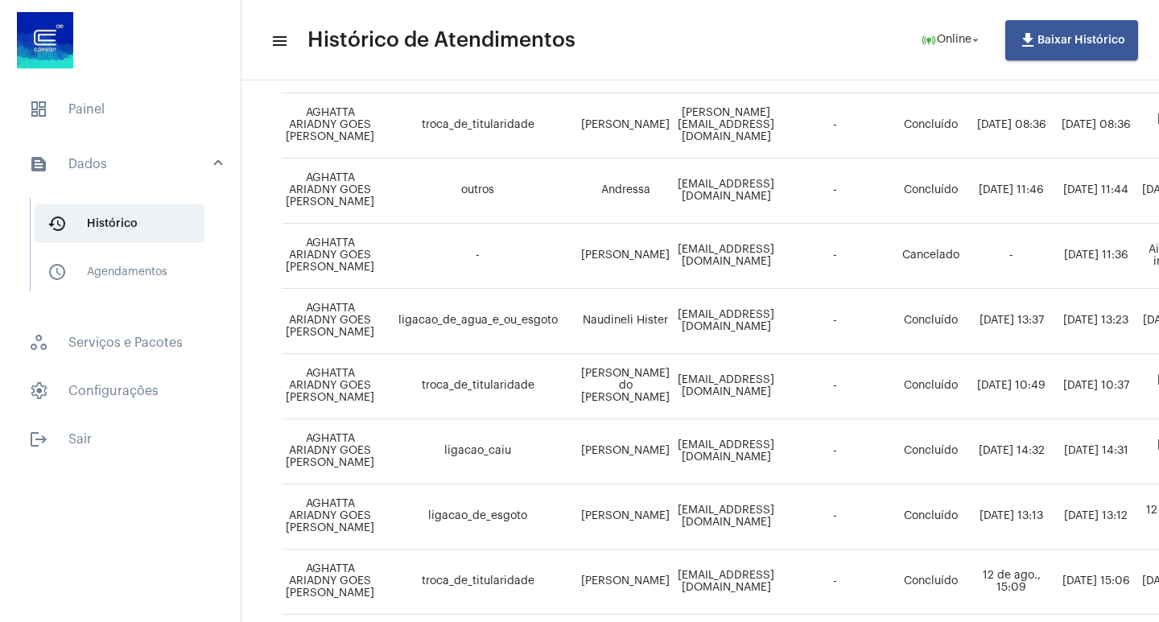
scroll to position [1044, 0]
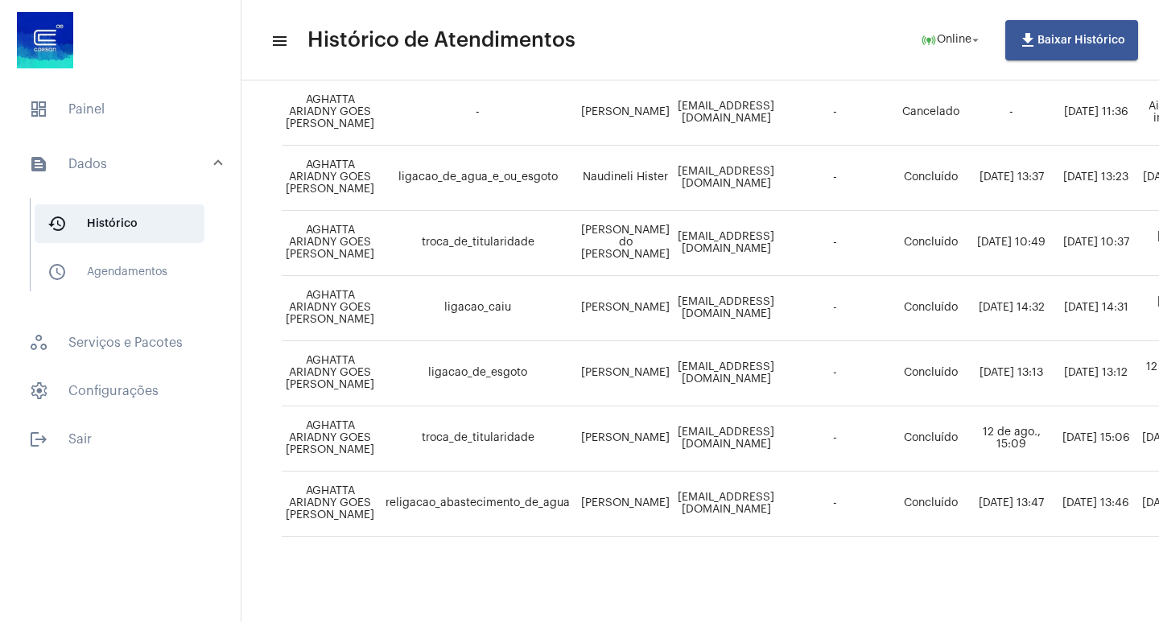
drag, startPoint x: 442, startPoint y: 608, endPoint x: 536, endPoint y: 628, distance: 96.3
click at [536, 622] on html "dashboard Painel text_snippet_outlined Dados history_outlined Histórico schedul…" at bounding box center [579, 311] width 1159 height 622
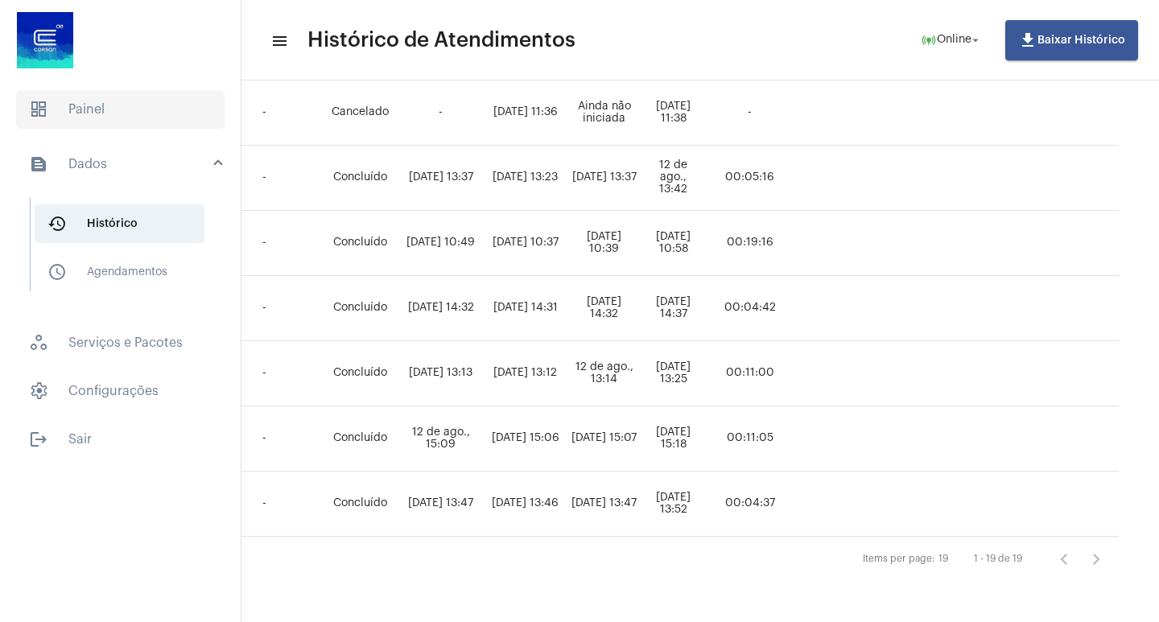
click at [117, 123] on span "dashboard Painel" at bounding box center [120, 109] width 209 height 39
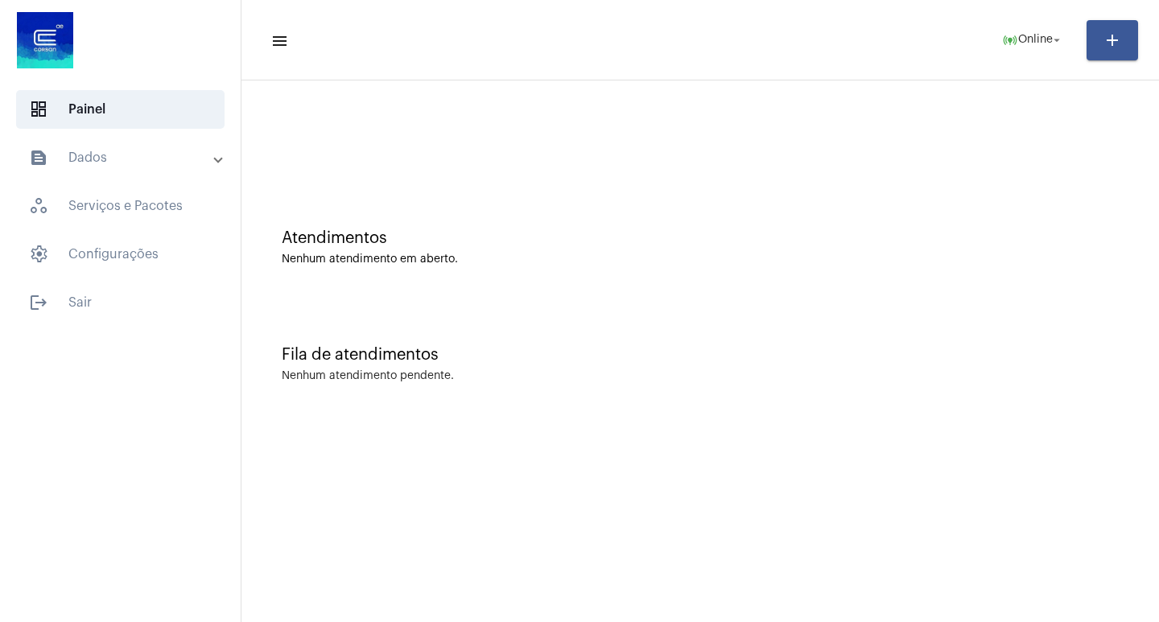
click at [204, 139] on mat-expansion-panel-header "text_snippet_outlined Dados" at bounding box center [125, 157] width 231 height 39
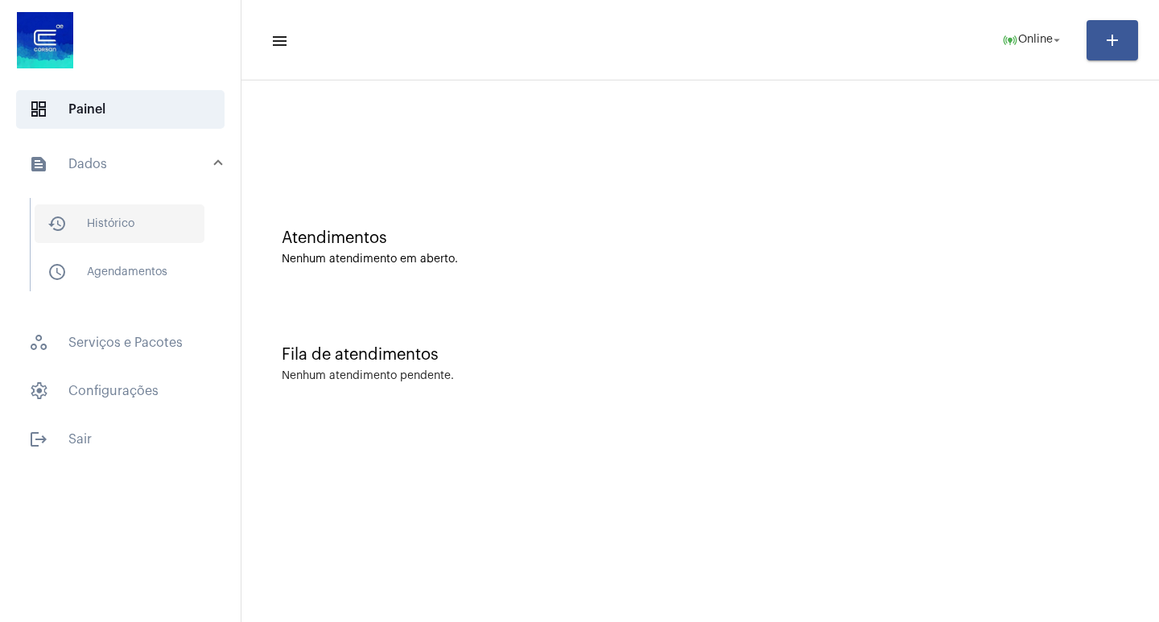
click at [137, 233] on span "history_outlined Histórico" at bounding box center [120, 223] width 170 height 39
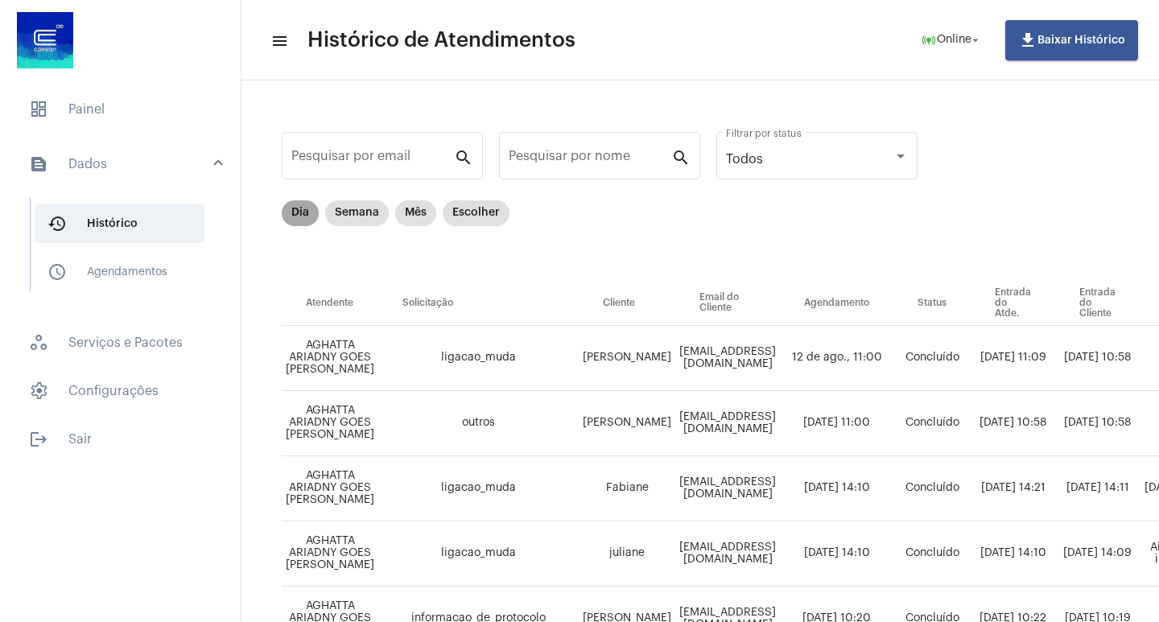
click at [297, 217] on mat-chip "Dia" at bounding box center [300, 213] width 37 height 26
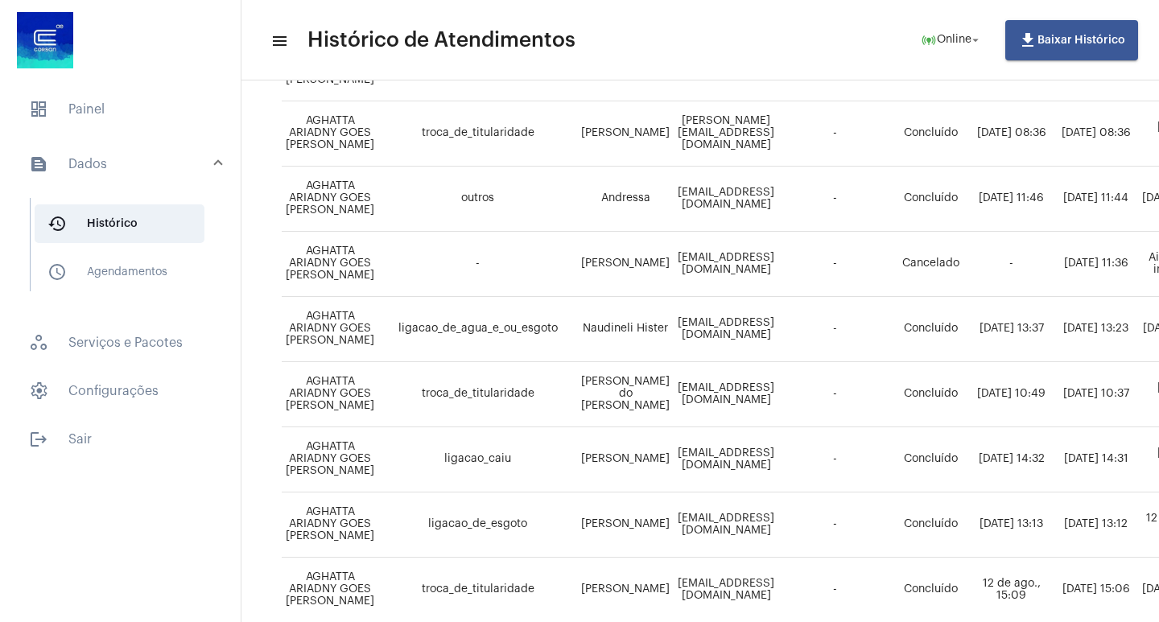
scroll to position [1044, 0]
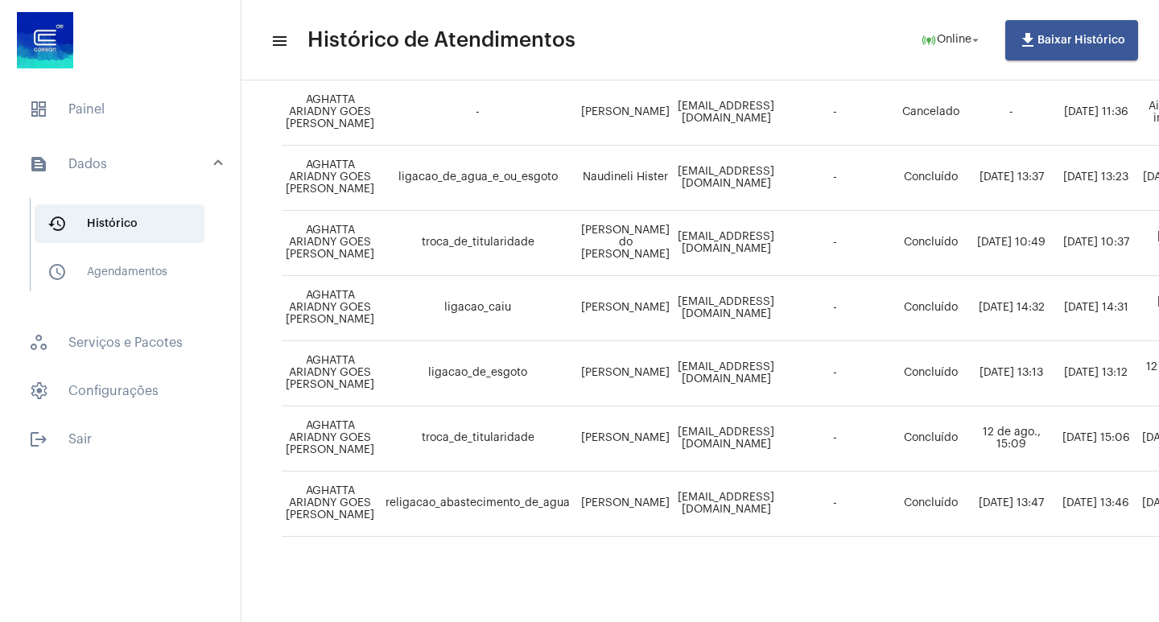
drag, startPoint x: 458, startPoint y: 609, endPoint x: 765, endPoint y: 654, distance: 310.0
click at [765, 622] on html "dashboard Painel text_snippet_outlined Dados history_outlined Histórico schedul…" at bounding box center [579, 311] width 1159 height 622
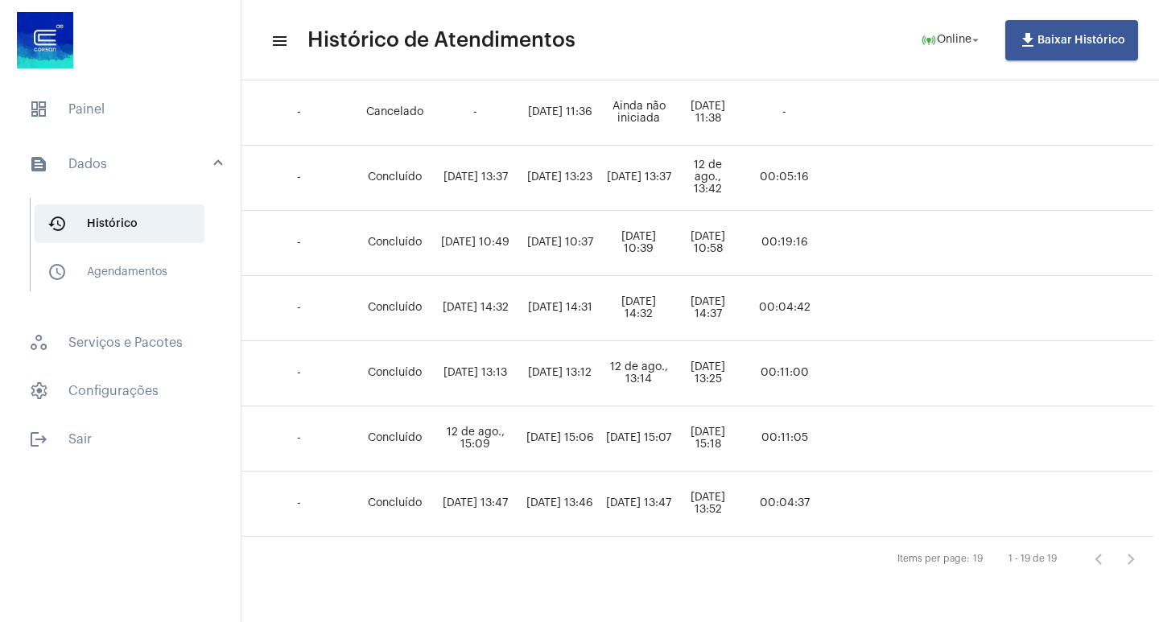
scroll to position [1044, 618]
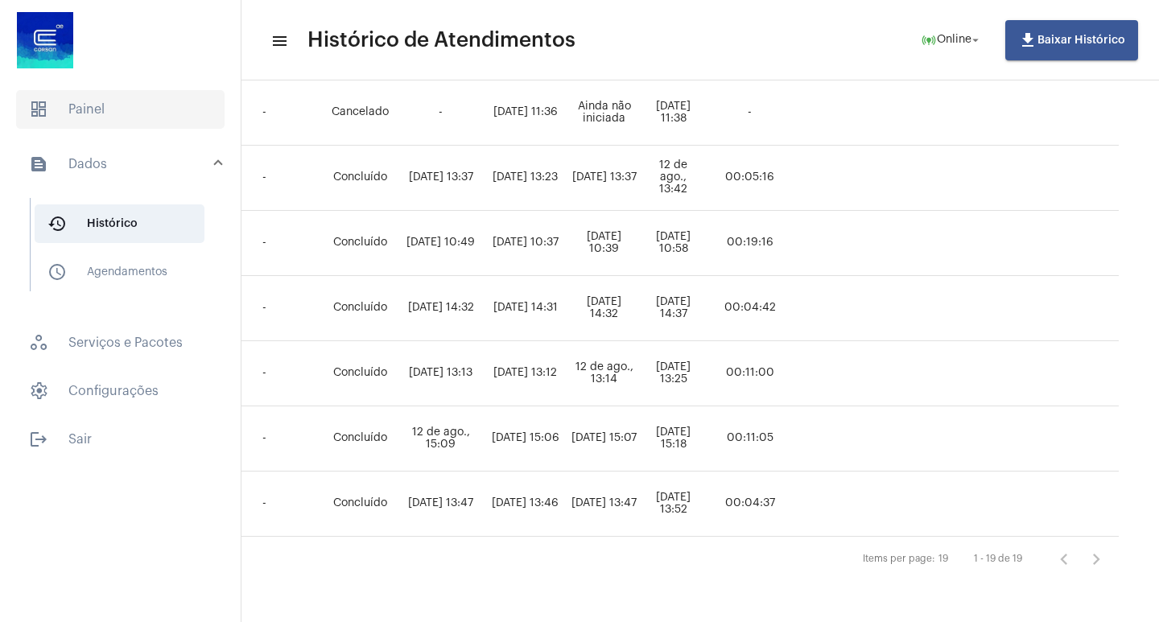
click at [109, 124] on span "dashboard Painel" at bounding box center [120, 109] width 209 height 39
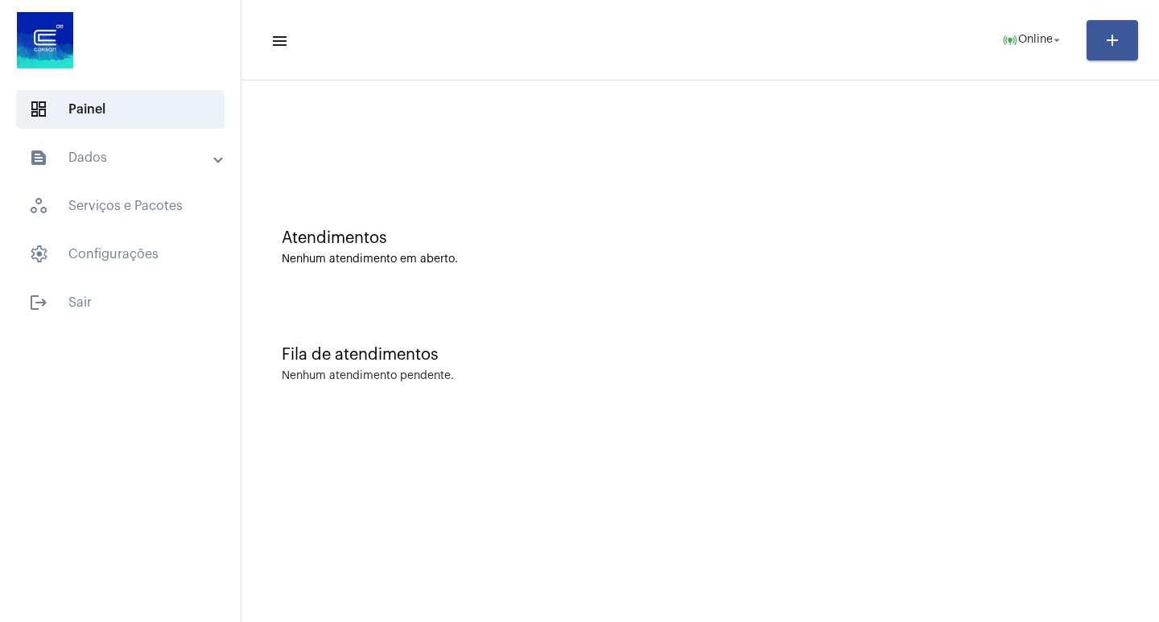
click at [163, 130] on mat-list "dashboard Painel text_snippet_outlined Dados history_outlined Histórico schedul…" at bounding box center [120, 203] width 241 height 238
click at [163, 149] on mat-panel-title "text_snippet_outlined Dados" at bounding box center [122, 157] width 186 height 19
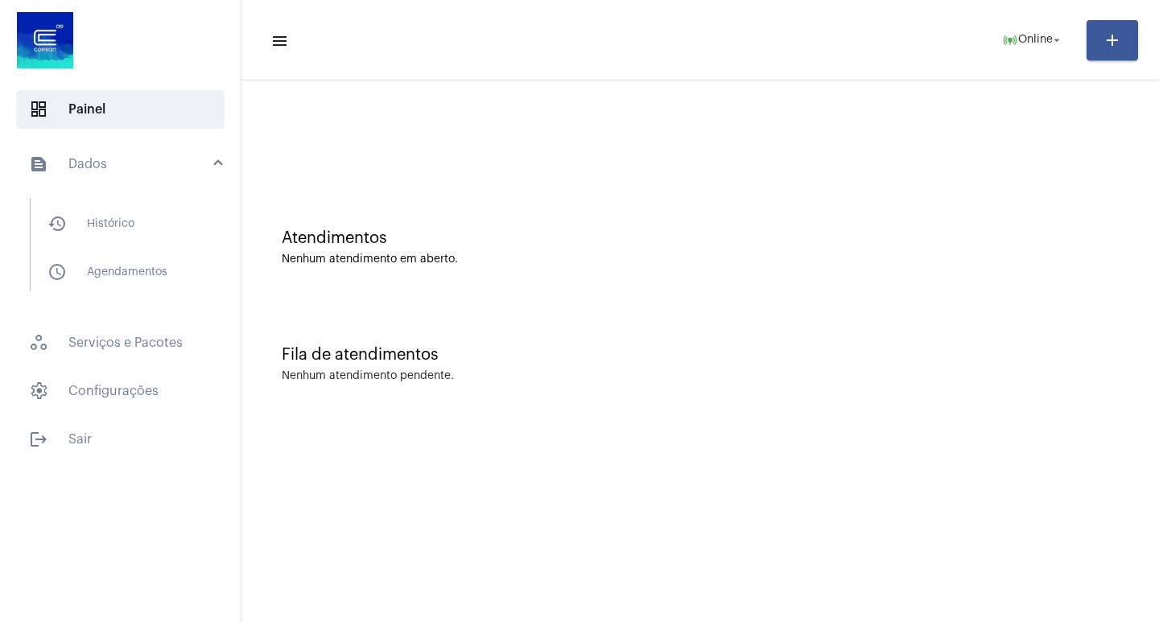
click at [202, 60] on div at bounding box center [120, 42] width 241 height 84
click at [292, 154] on div at bounding box center [701, 135] width 902 height 93
click at [218, 159] on span at bounding box center [218, 165] width 6 height 14
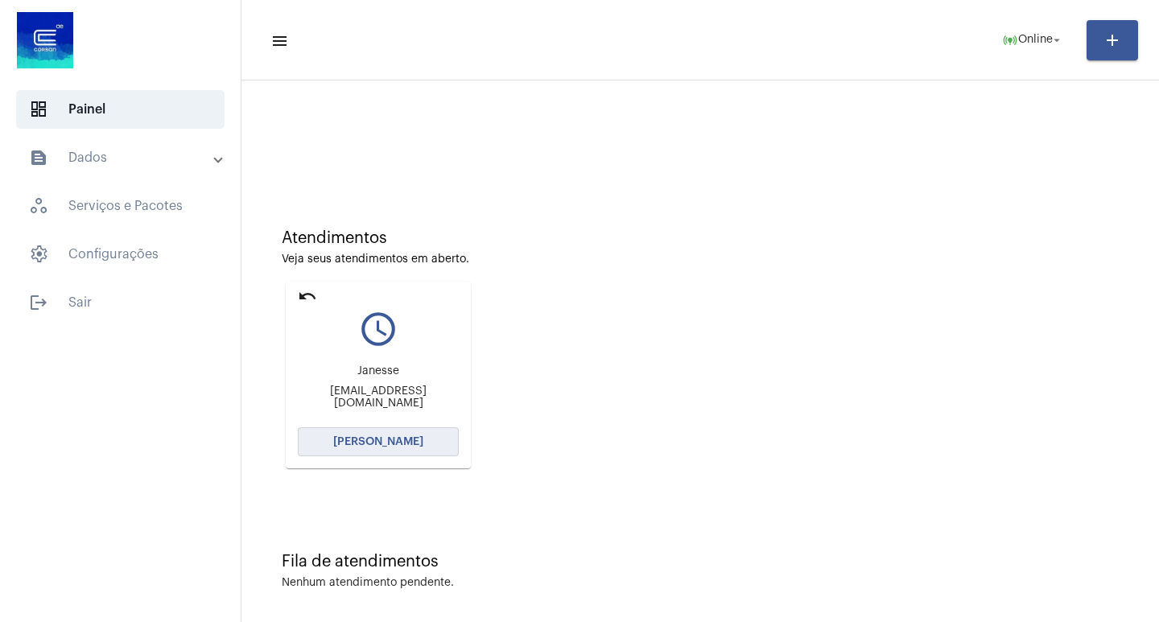
click at [353, 456] on button "[PERSON_NAME]" at bounding box center [378, 441] width 161 height 29
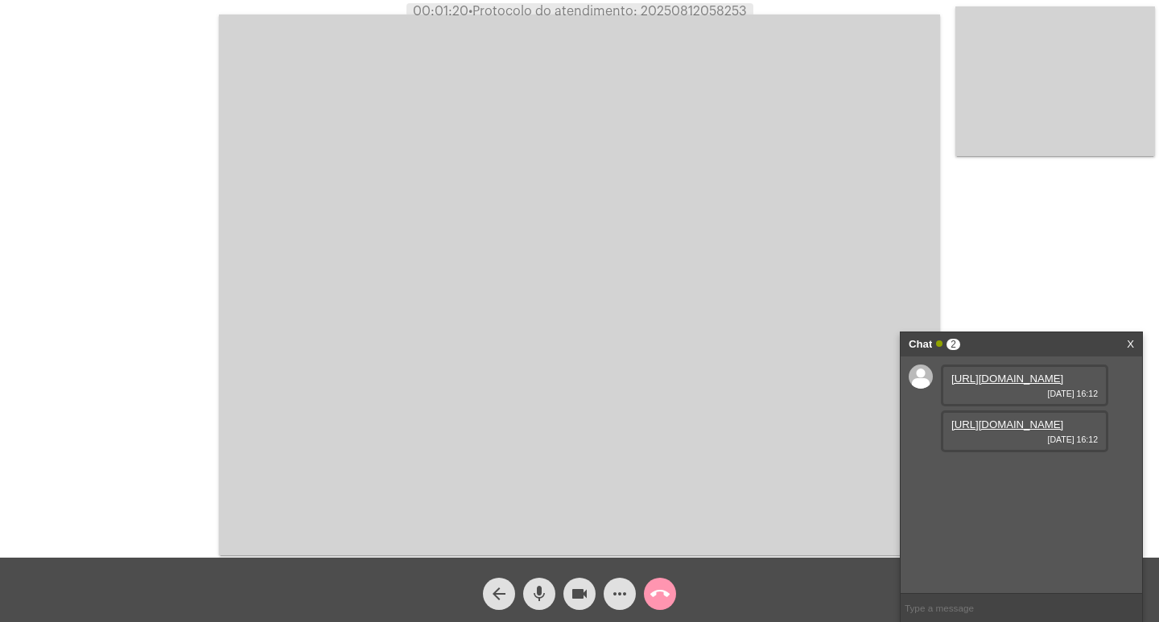
click at [1128, 345] on link "X" at bounding box center [1130, 344] width 7 height 24
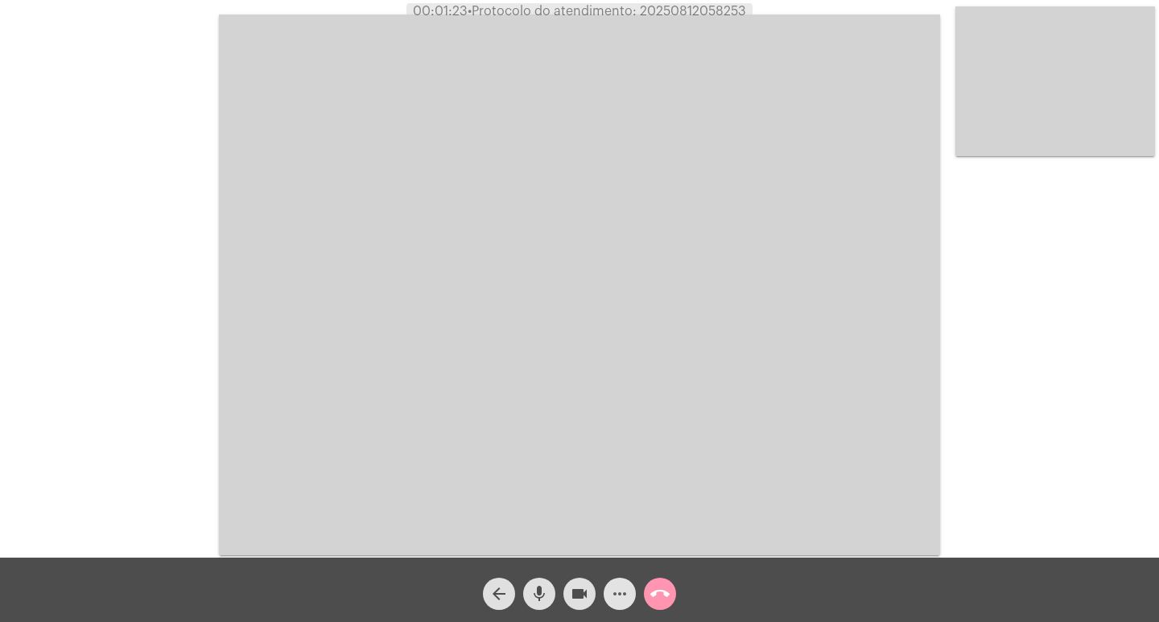
drag, startPoint x: 626, startPoint y: 590, endPoint x: 623, endPoint y: 602, distance: 12.3
click at [623, 602] on mat-icon "more_horiz" at bounding box center [619, 593] width 19 height 19
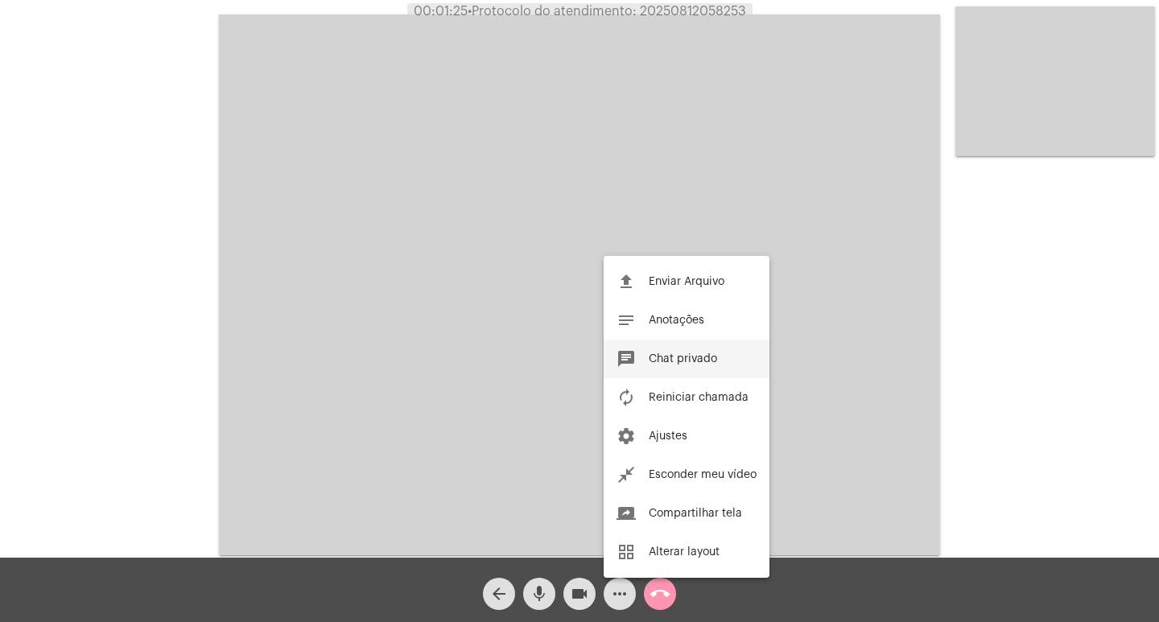
click at [716, 365] on button "chat Chat privado" at bounding box center [687, 359] width 166 height 39
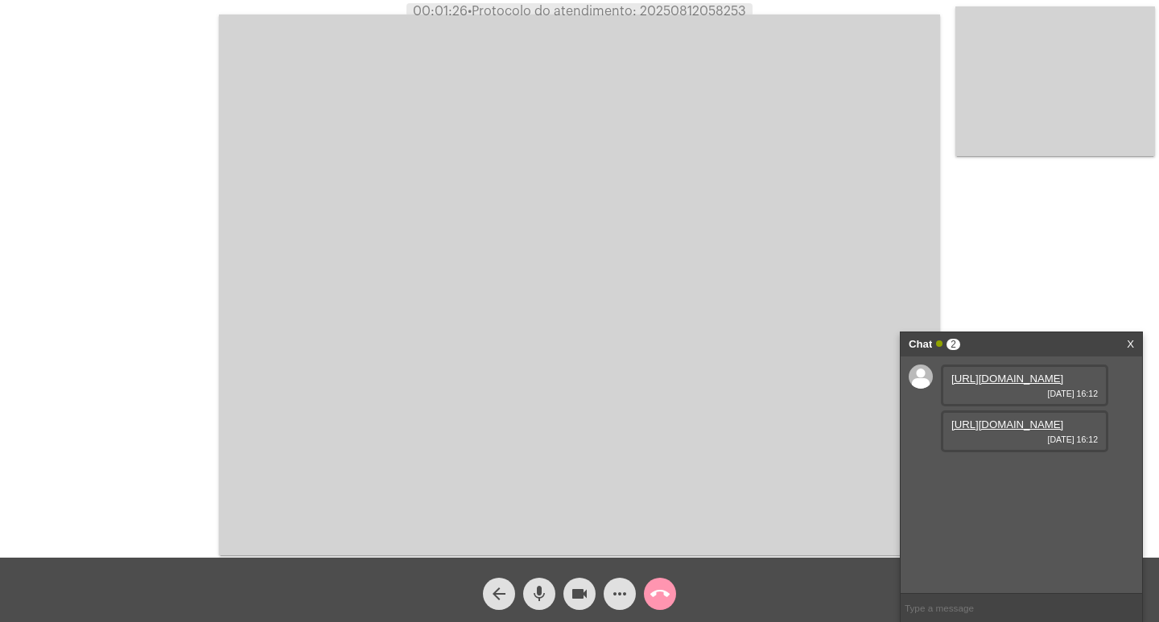
click at [1000, 385] on link "https://neft-transfer-bucket.s3.amazonaws.com/temp-6b9e34ff-a363-c411-b0d6-afc1…" at bounding box center [1008, 379] width 112 height 12
click at [1014, 431] on link "https://neft-transfer-bucket.s3.amazonaws.com/temp-a69314cd-3e03-e5e3-72cf-378b…" at bounding box center [1008, 425] width 112 height 12
click at [996, 466] on link "https://neft-transfer-bucket.s3.amazonaws.com/temp-96517a33-0ab2-b003-c4b8-a222…" at bounding box center [1008, 471] width 112 height 12
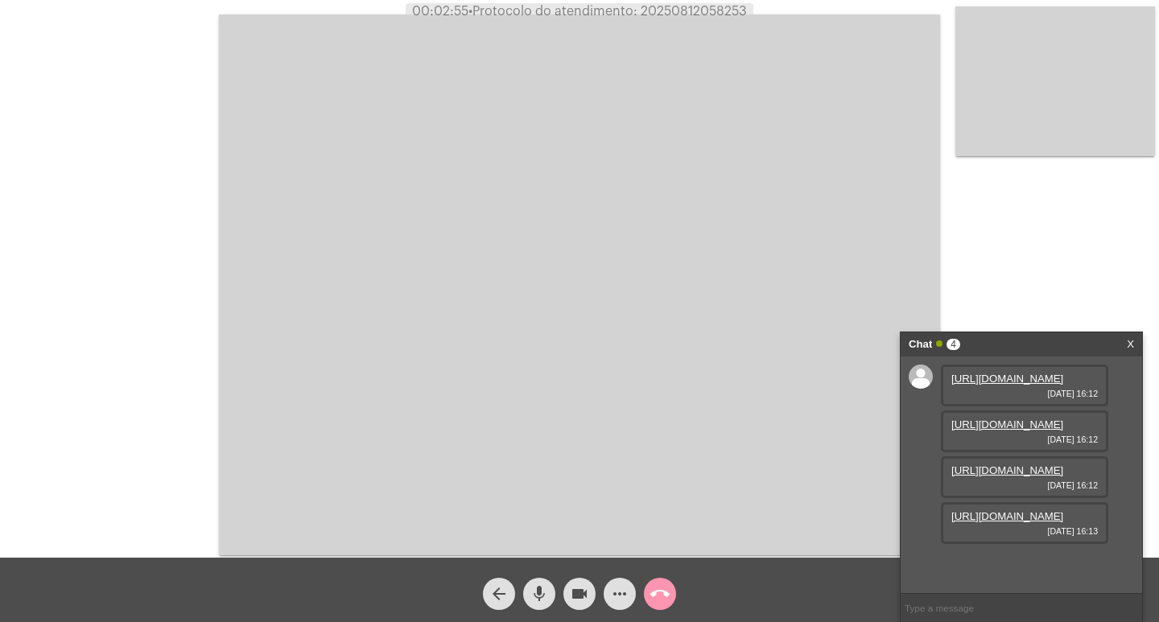
click at [1014, 522] on link "https://neft-transfer-bucket.s3.amazonaws.com/temp-ccc1430b-d1f4-133c-015c-631d…" at bounding box center [1008, 516] width 112 height 12
click at [697, 10] on span "• Protocolo do atendimento: 20250812058253" at bounding box center [609, 11] width 279 height 13
copy span "20250812058253"
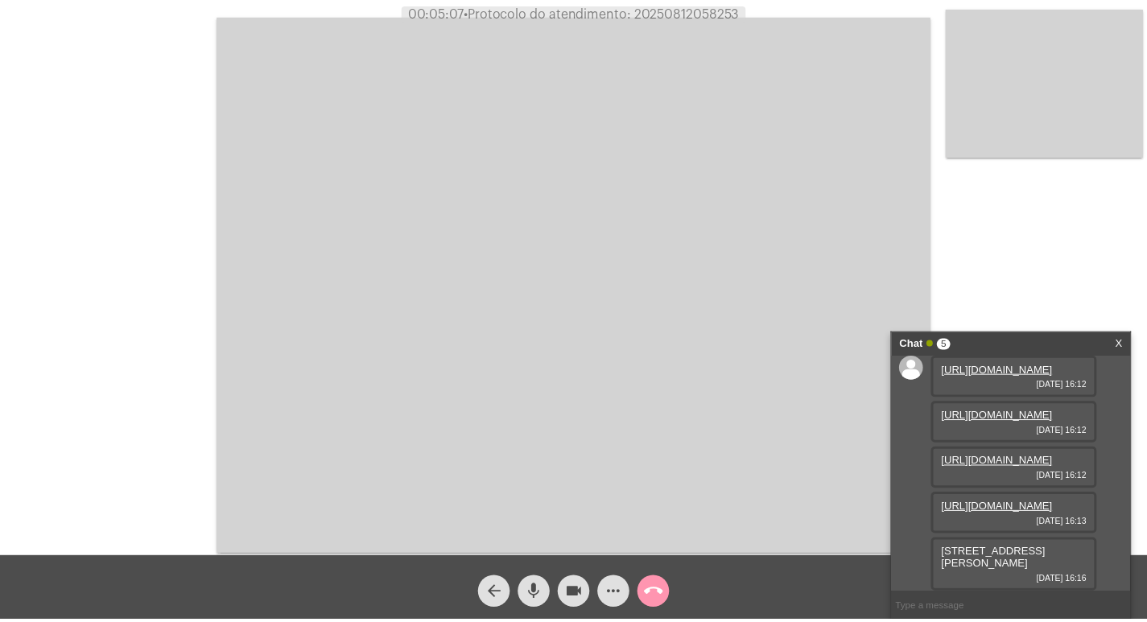
scroll to position [154, 0]
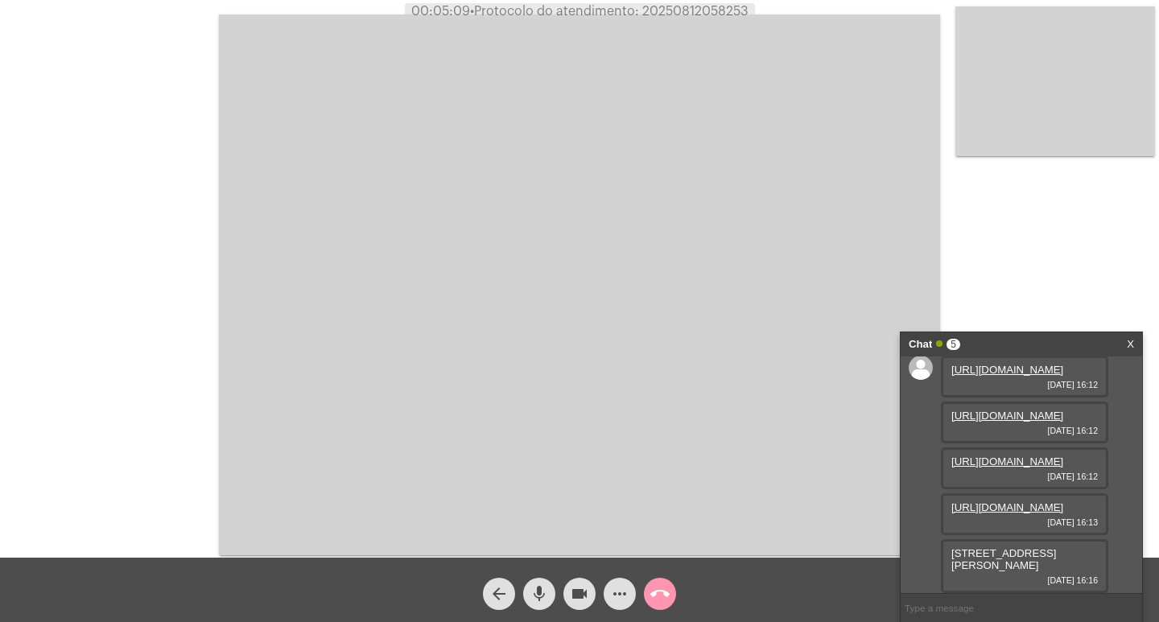
drag, startPoint x: 946, startPoint y: 556, endPoint x: 988, endPoint y: 575, distance: 45.8
click at [988, 575] on div "Avenida Conego Luiz Walter Hanket, 859 12/08/2025 16:16" at bounding box center [1024, 566] width 167 height 54
copy span "Avenida Conego Luiz Walter Hanket, 859"
click at [936, 501] on div "https://neft-transfer-bucket.s3.amazonaws.com/temp-6b9e34ff-a363-c411-b0d6-afc1…" at bounding box center [1022, 475] width 242 height 237
click at [659, 593] on mat-icon "call_end" at bounding box center [660, 593] width 19 height 19
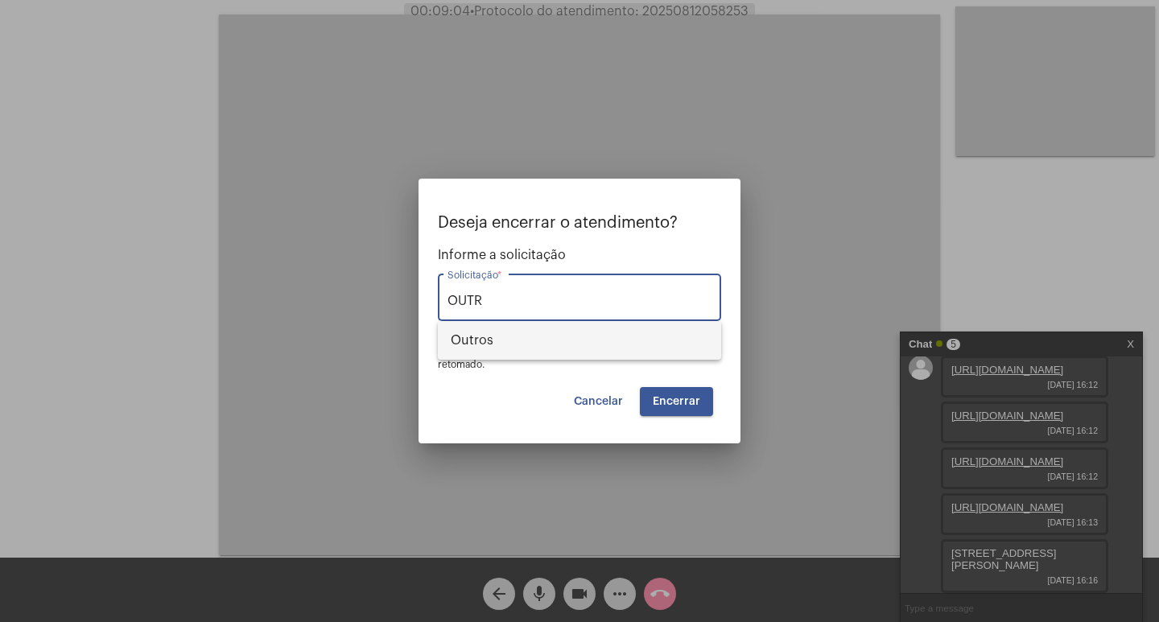
click at [598, 343] on span "Outros" at bounding box center [580, 340] width 258 height 39
type input "Outros"
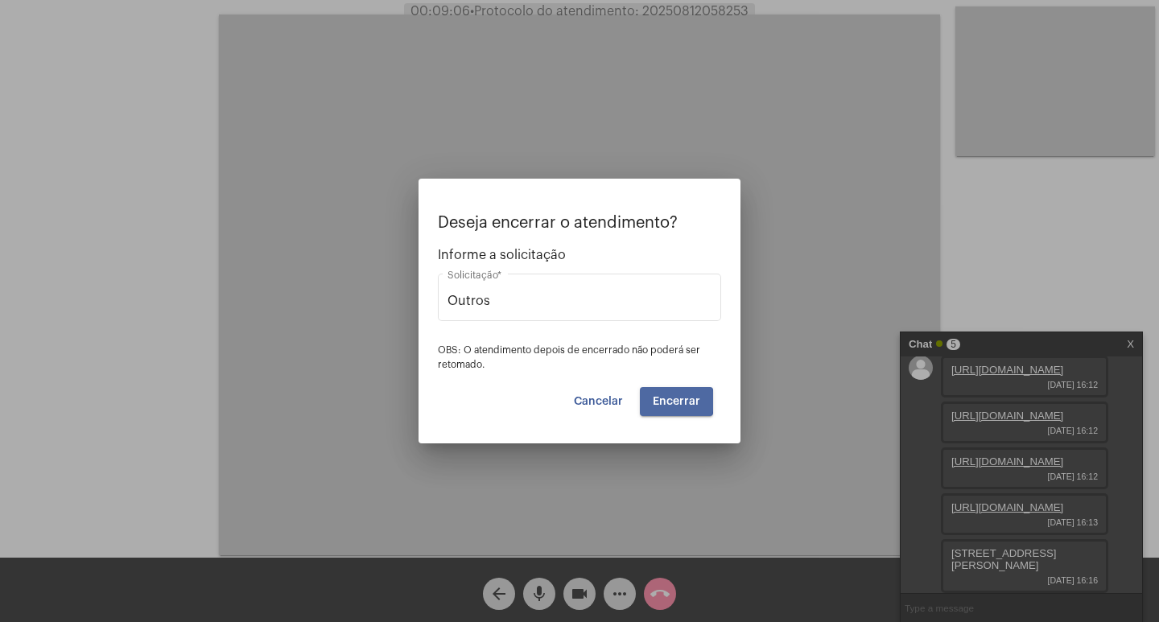
click at [667, 401] on span "Encerrar" at bounding box center [676, 401] width 47 height 11
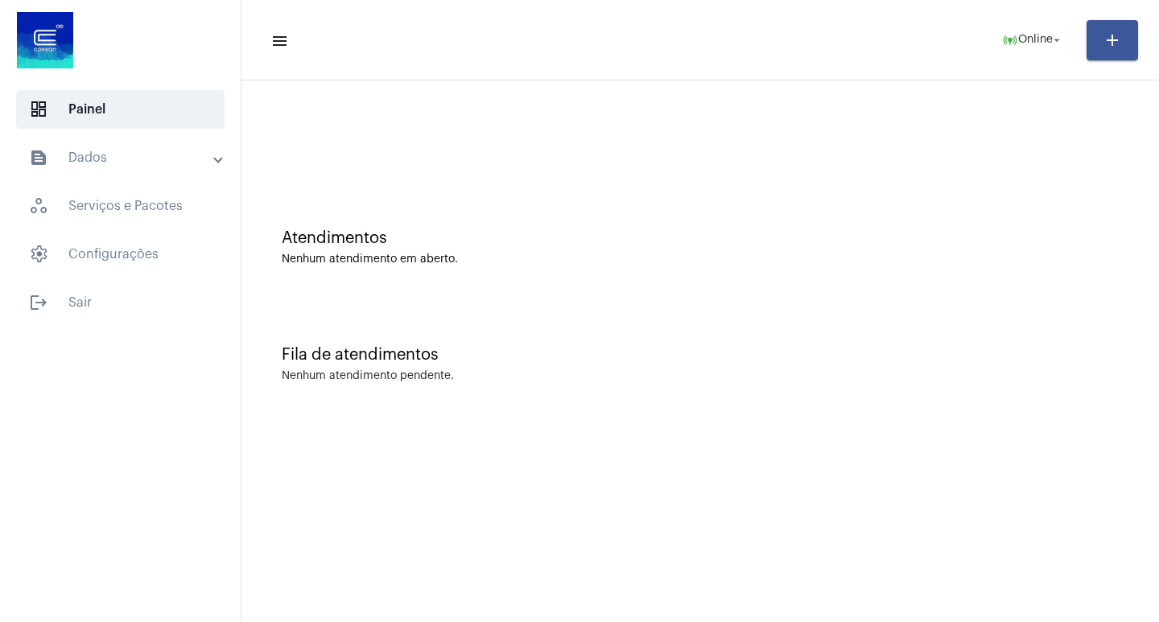
drag, startPoint x: 153, startPoint y: 423, endPoint x: 233, endPoint y: 512, distance: 120.3
click at [171, 465] on div "dashboard Painel text_snippet_outlined Dados history_outlined Histórico schedul…" at bounding box center [120, 311] width 241 height 622
click at [1039, 32] on span "online_prediction Online arrow_drop_down" at bounding box center [1033, 39] width 62 height 29
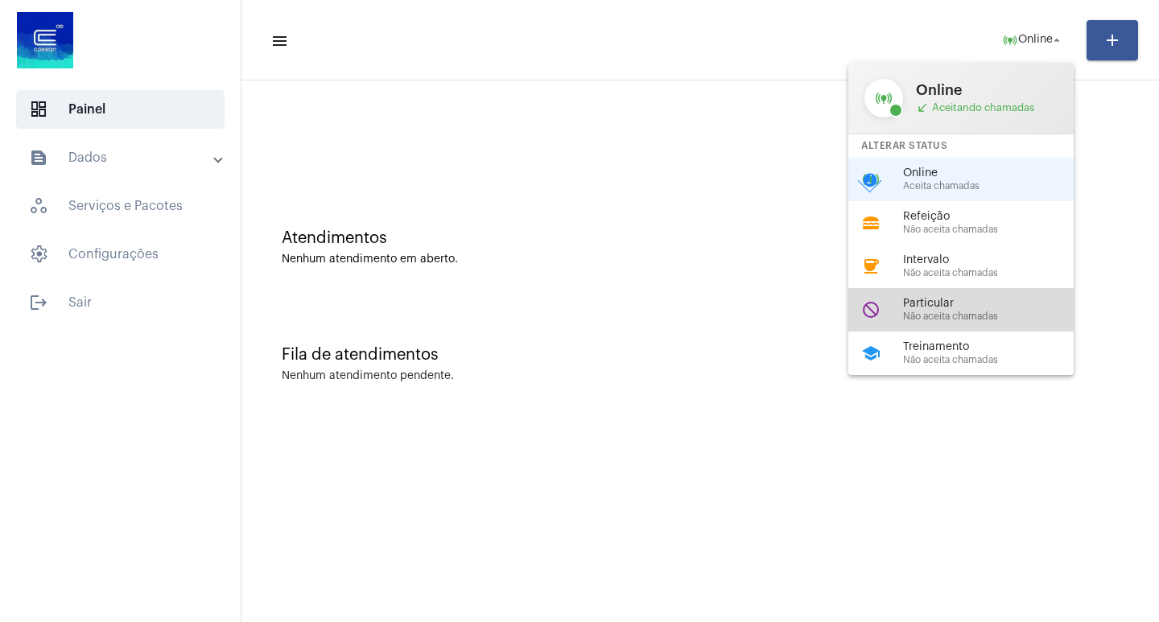
click at [1030, 292] on div "do_not_disturb Particular Não aceita chamadas" at bounding box center [974, 309] width 251 height 43
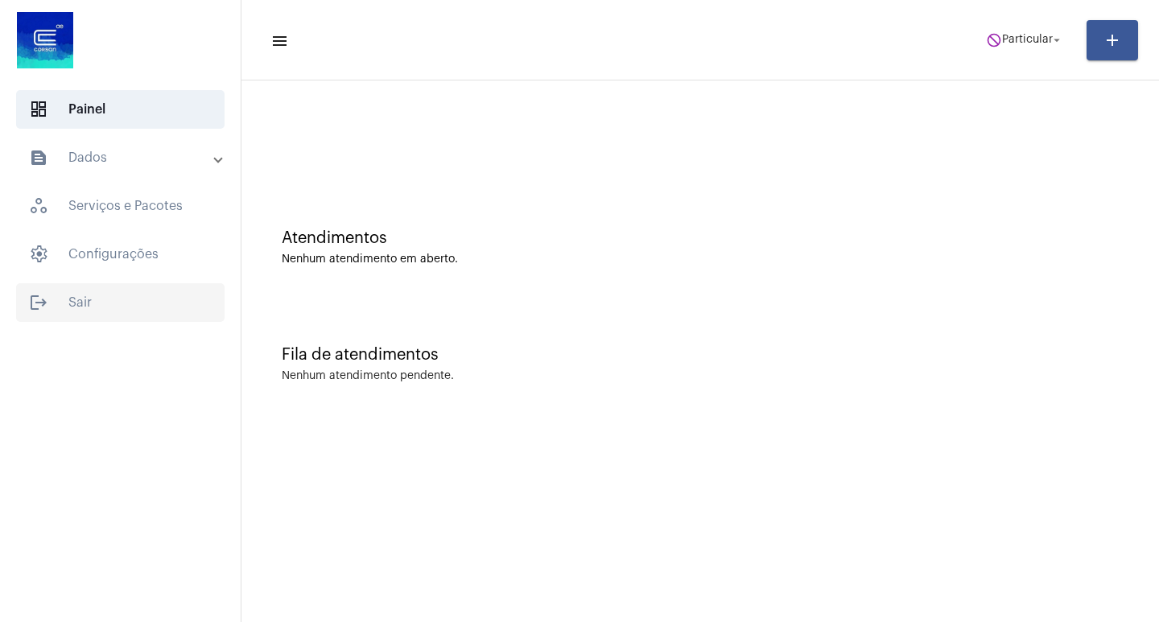
click at [133, 298] on span "logout Sair" at bounding box center [120, 302] width 209 height 39
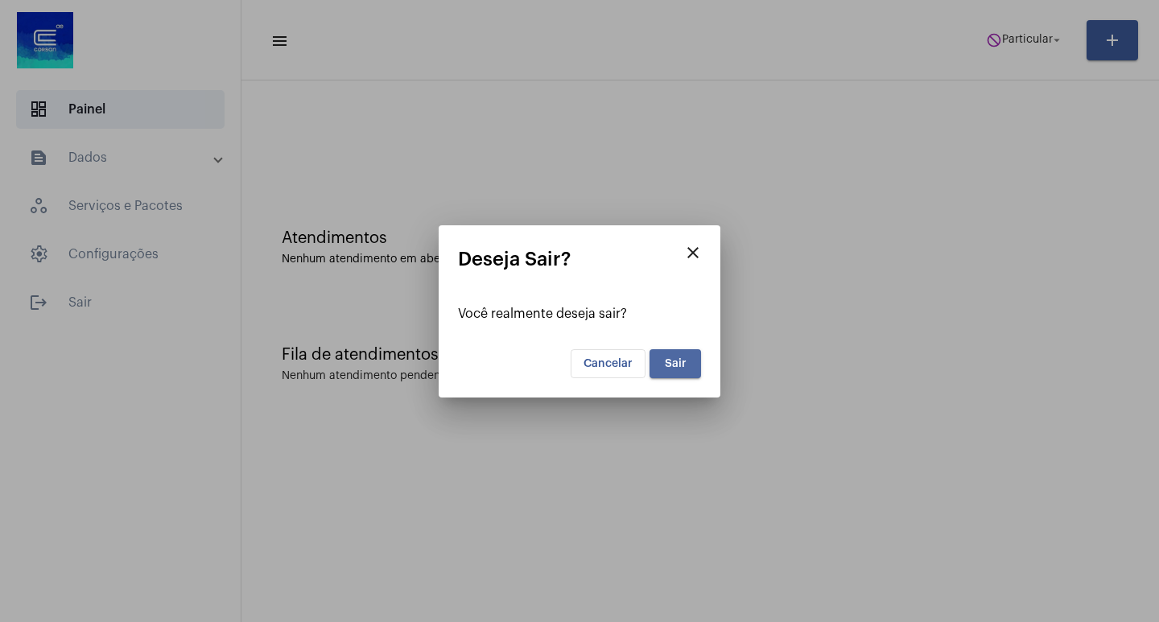
click at [663, 363] on button "Sair" at bounding box center [676, 363] width 52 height 29
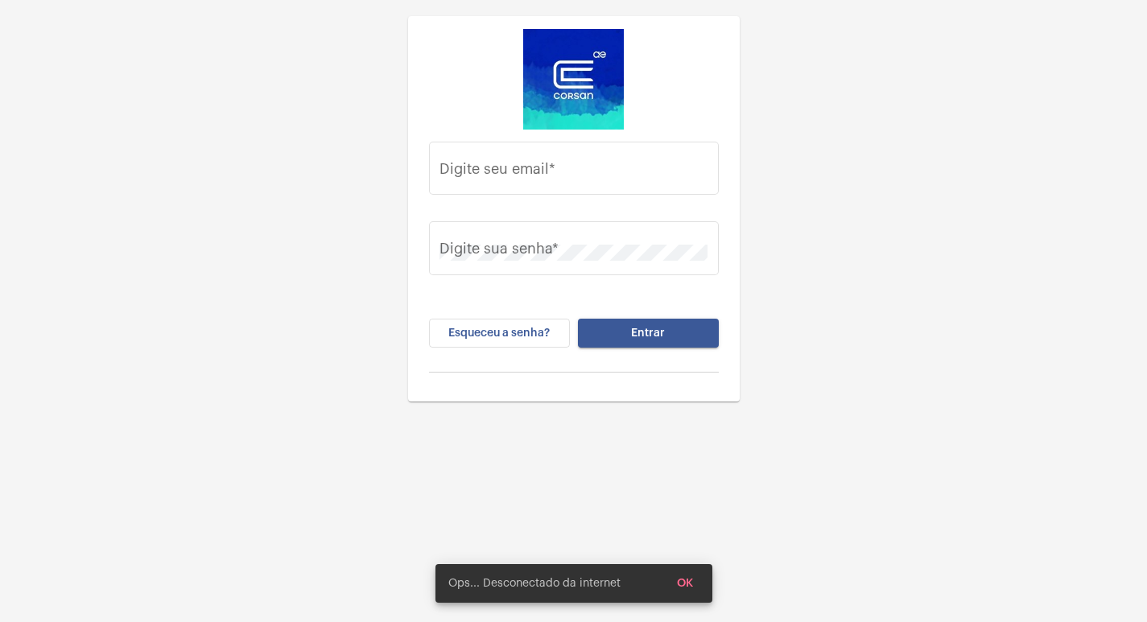
type input "[EMAIL_ADDRESS][DOMAIN_NAME]"
